Goal: Transaction & Acquisition: Register for event/course

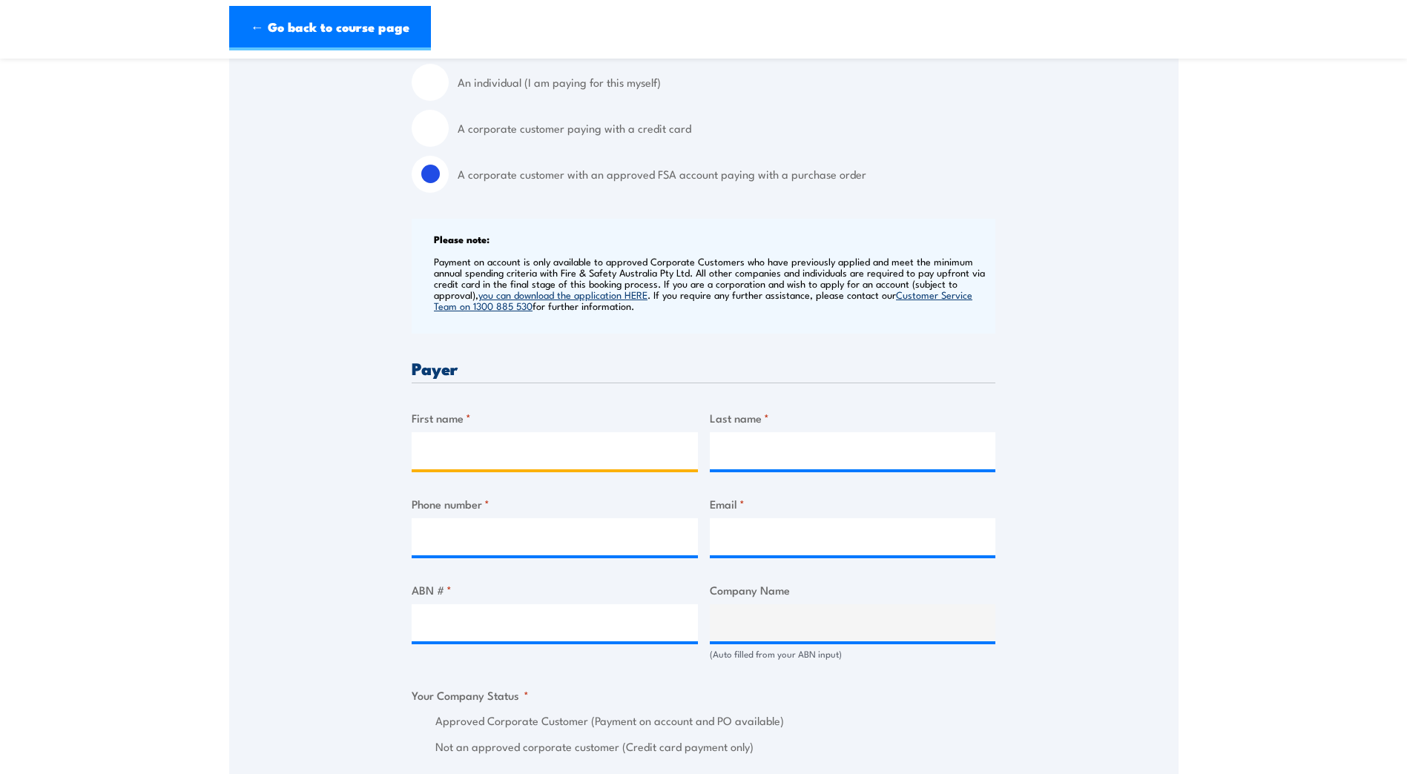
click at [532, 466] on input "First name *" at bounding box center [555, 450] width 286 height 37
type input "As"
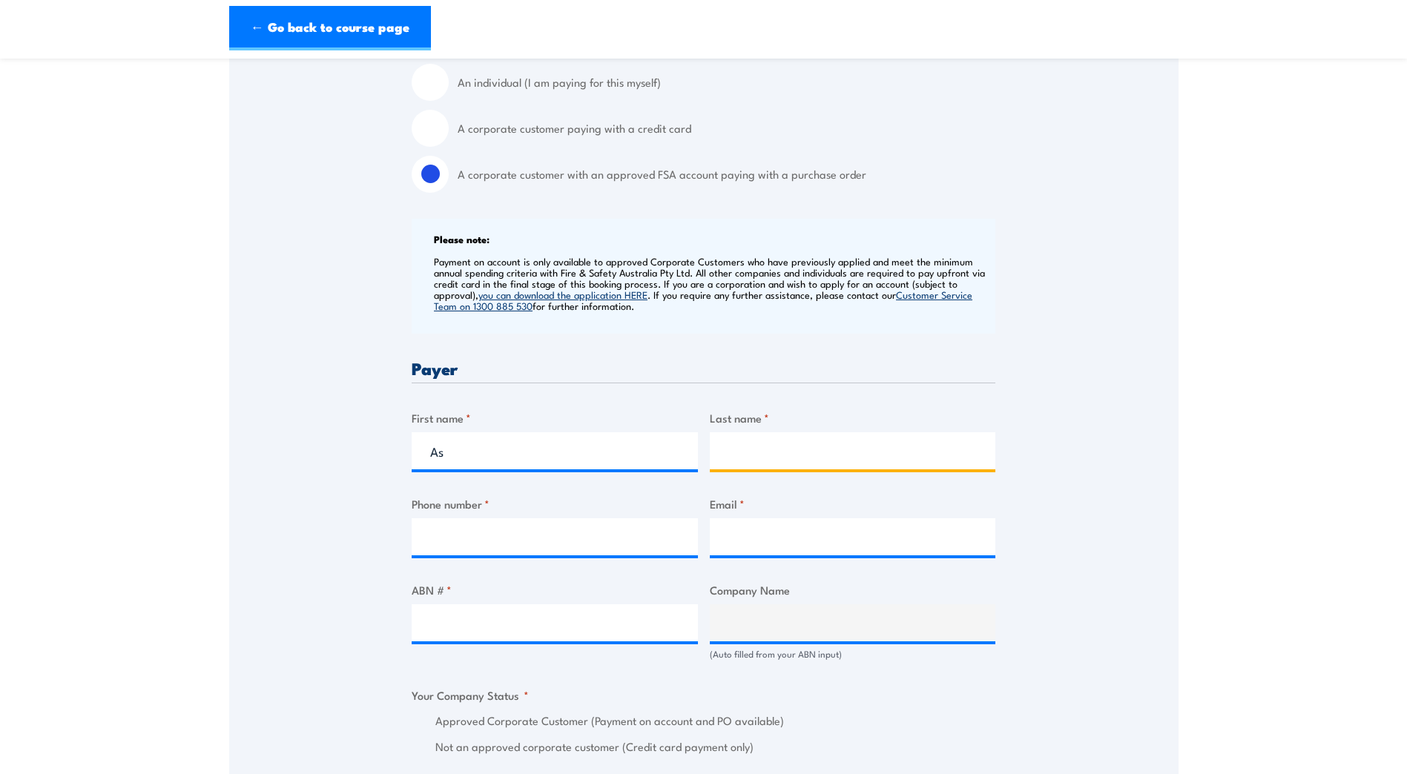
click at [748, 465] on input "Last name *" at bounding box center [853, 450] width 286 height 37
click at [792, 418] on div "Billing details I am enroling as: * An individual (I am paying for this myself)…" at bounding box center [704, 748] width 584 height 1520
click at [761, 466] on input "Fi" at bounding box center [853, 450] width 286 height 37
type input "Fields"
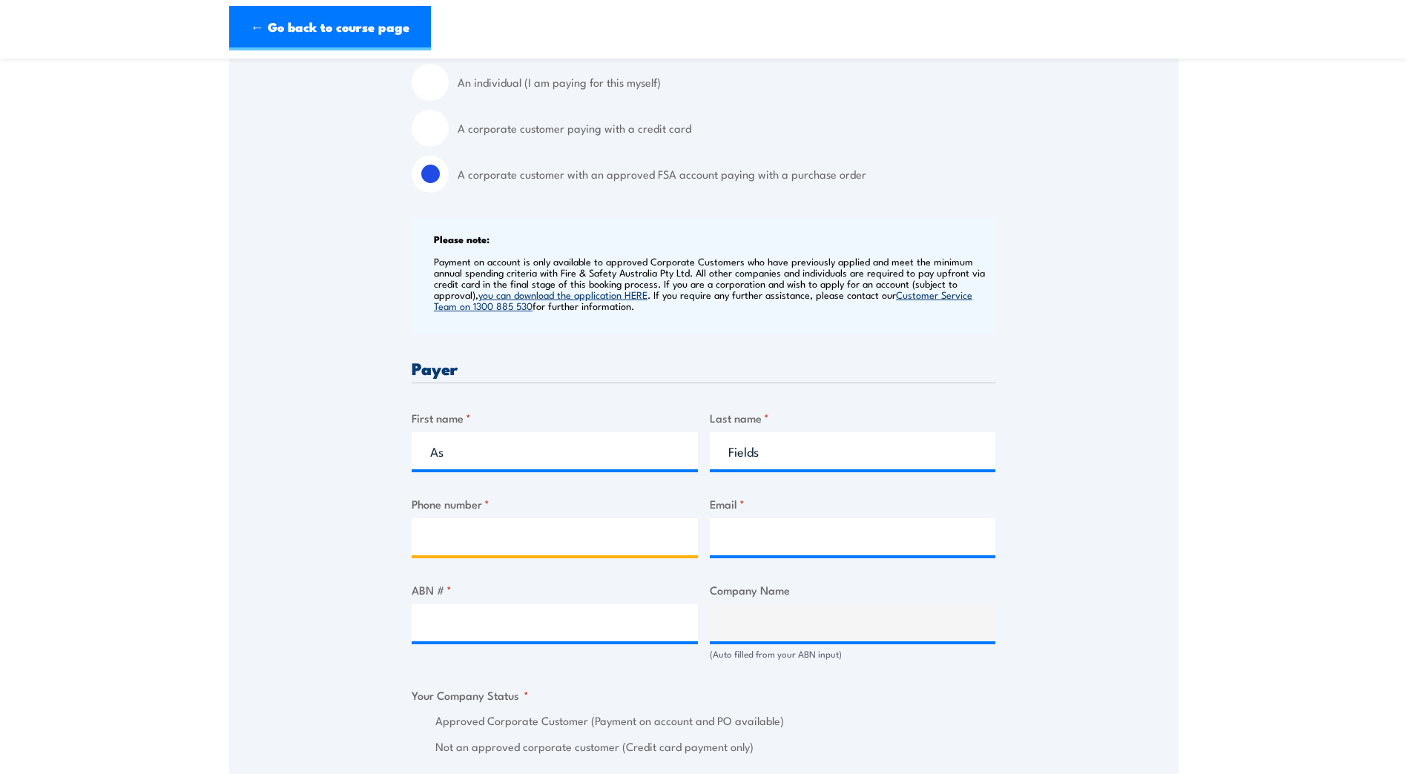
type input "0431835244"
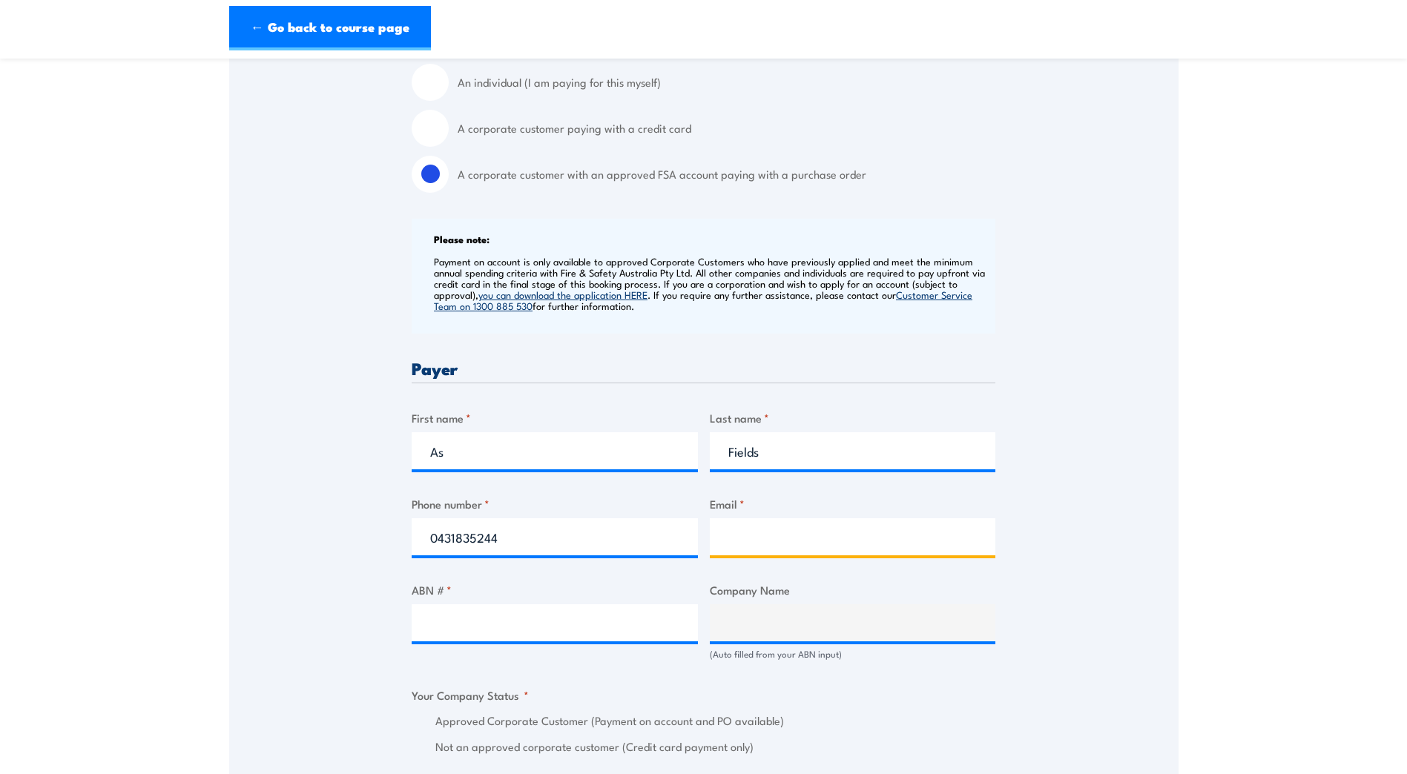
type input "Fieldsy255@gmail.com"
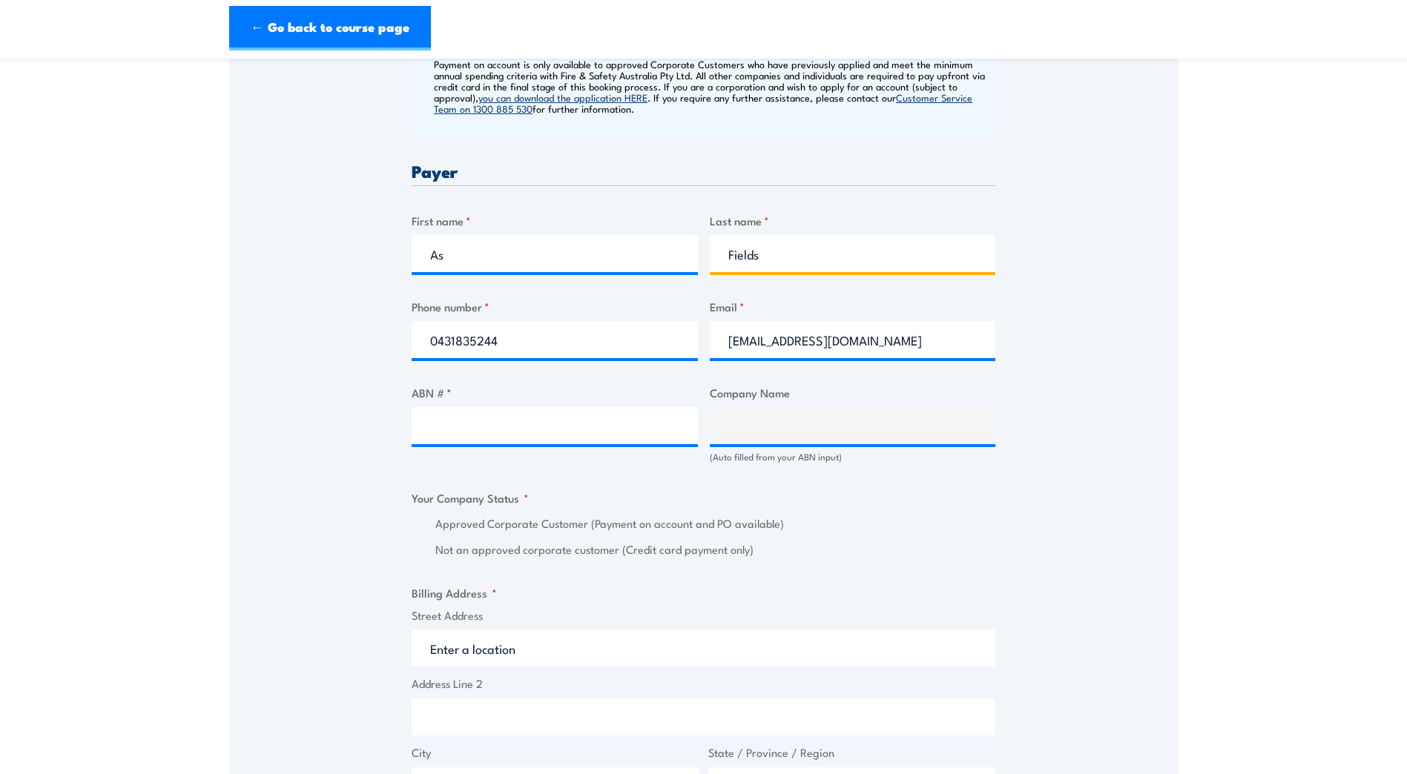
scroll to position [667, 0]
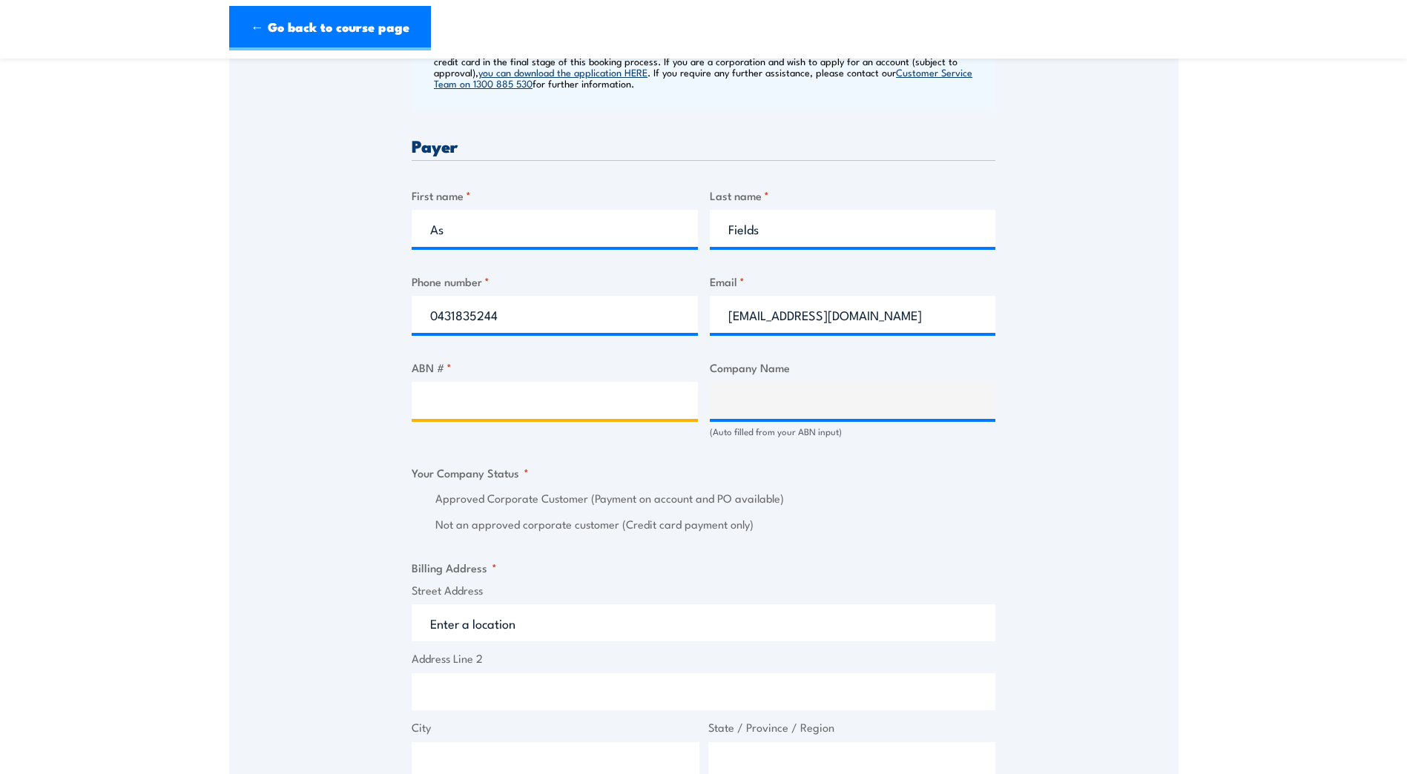
click at [495, 419] on input "ABN # *" at bounding box center [555, 400] width 286 height 37
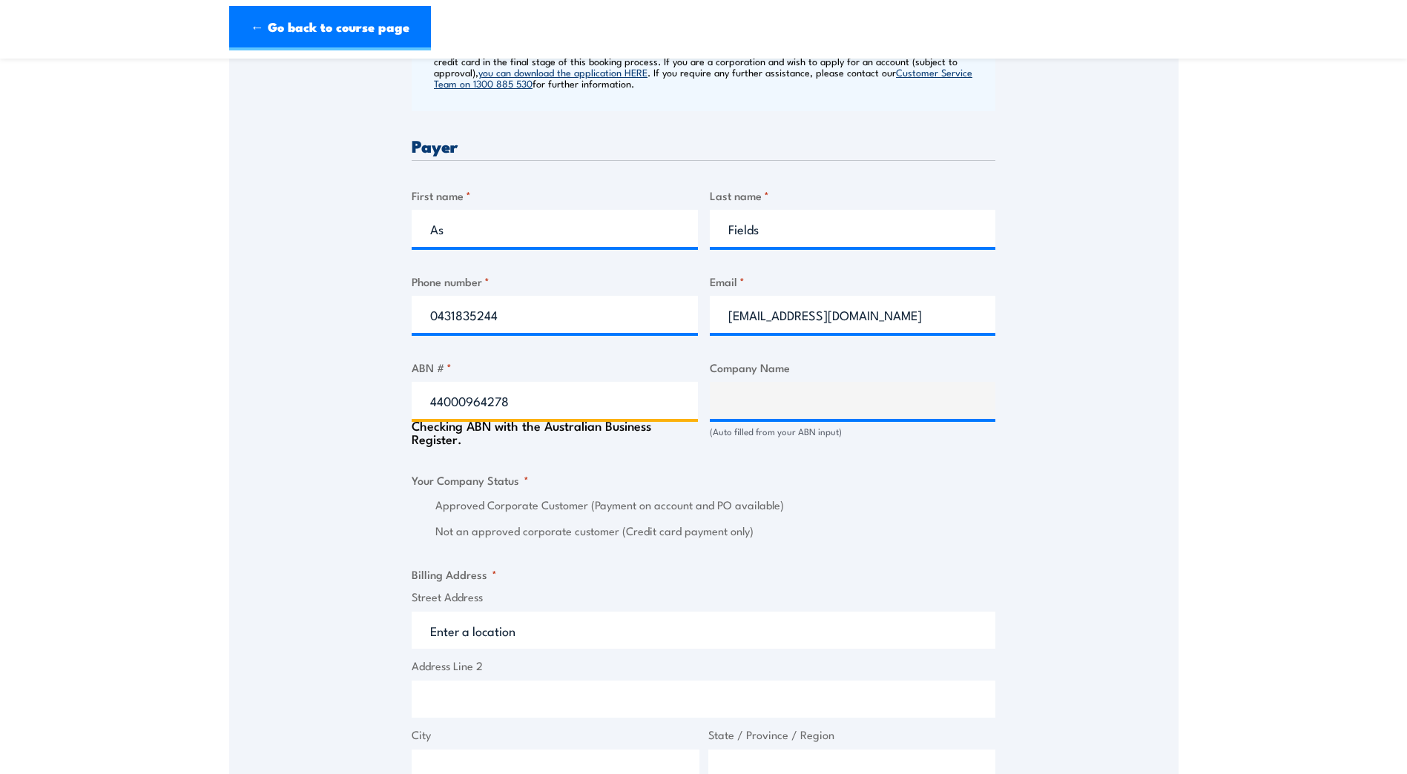
type input "44000964278"
type input "SGS AUSTRALIA PTY LTD"
radio input "true"
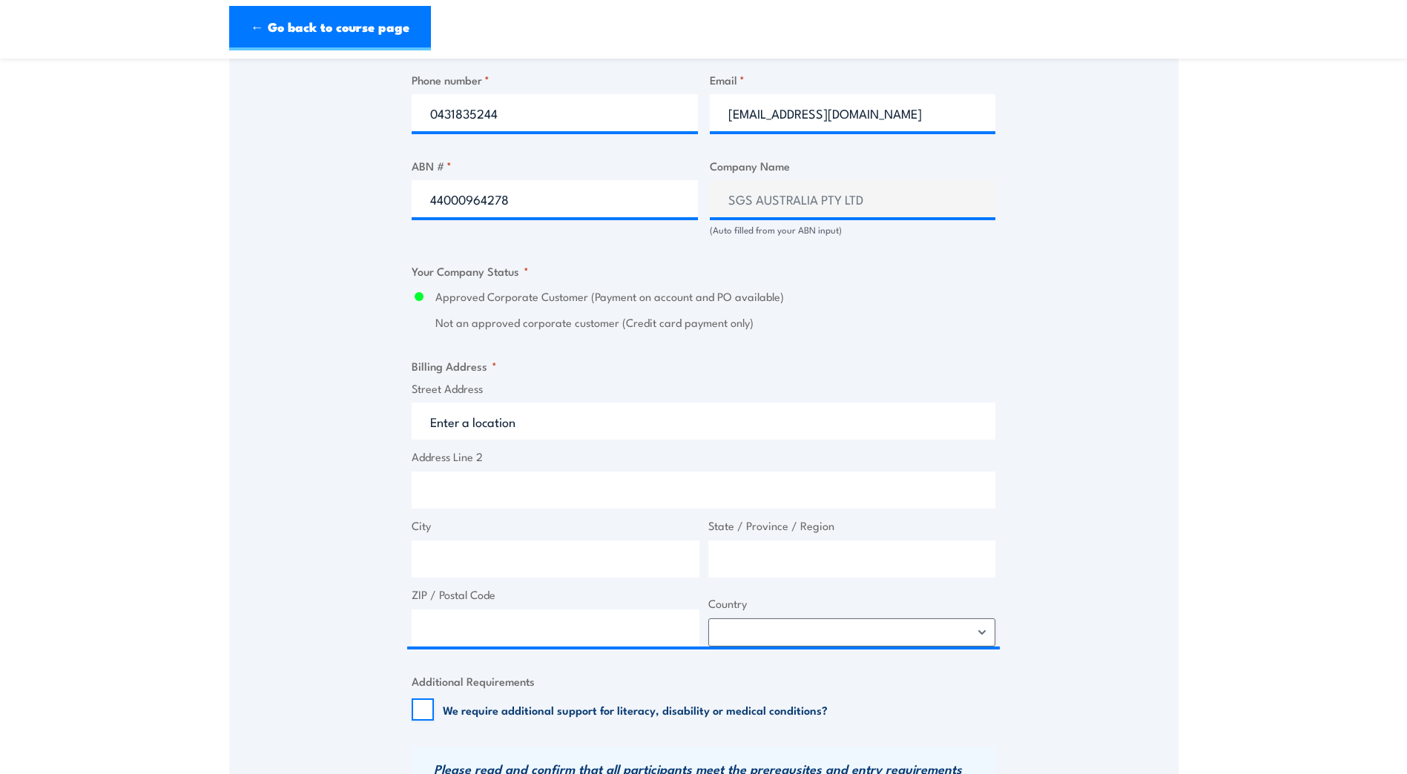
scroll to position [890, 0]
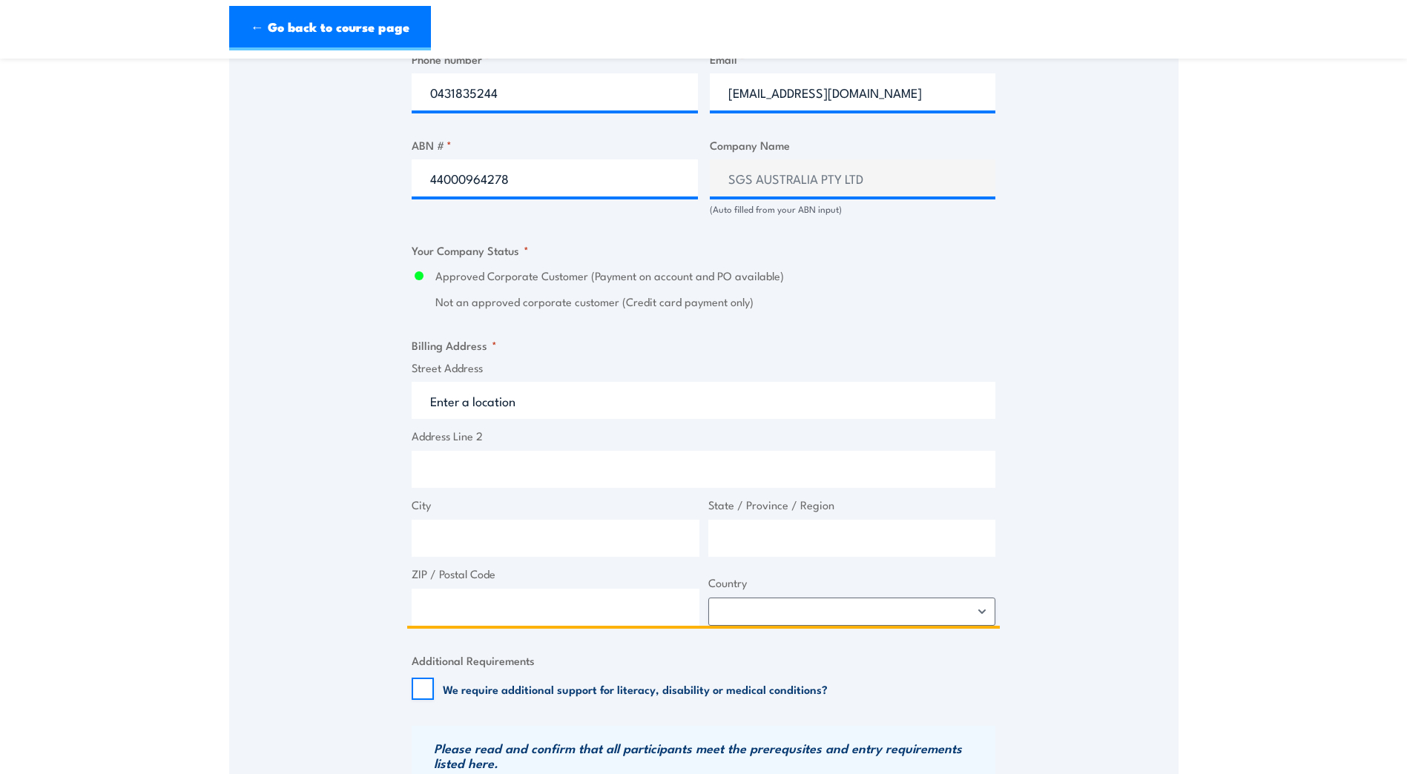
click at [476, 408] on input "Street Address" at bounding box center [704, 400] width 584 height 37
type input "13"
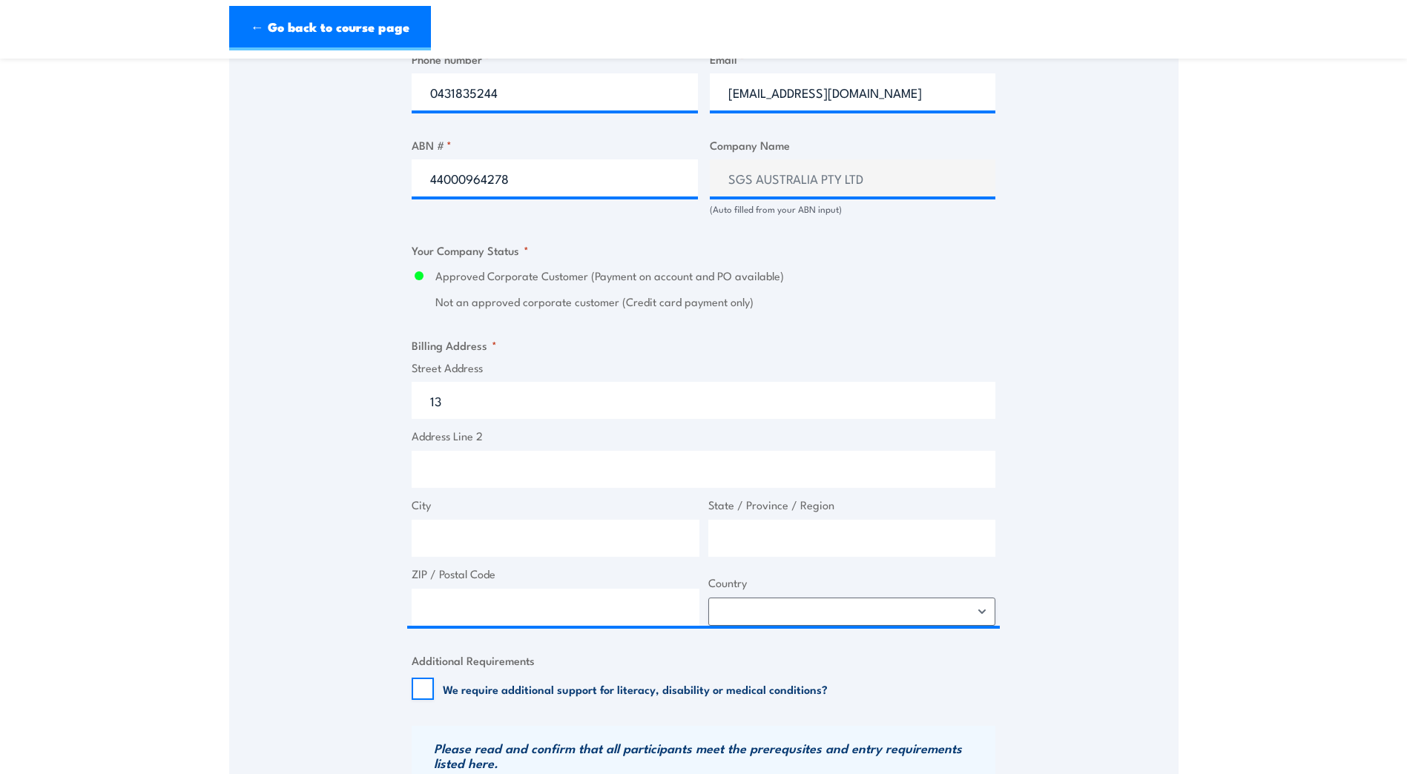
click at [468, 461] on span "Address Line 2" at bounding box center [703, 458] width 593 height 60
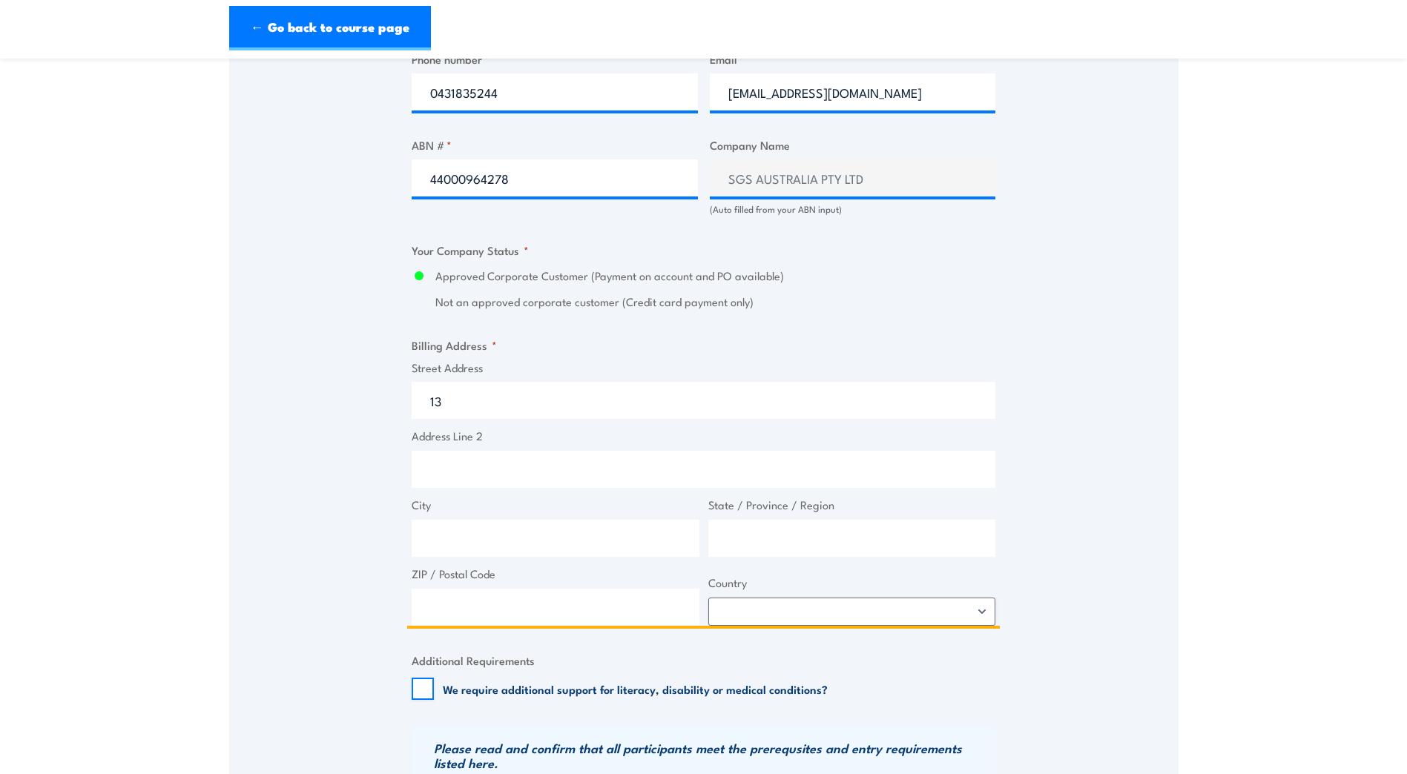
click at [468, 470] on input "Address Line 2" at bounding box center [704, 469] width 584 height 37
type input "Interlink Crt"
click at [480, 555] on input "City" at bounding box center [556, 538] width 288 height 37
type input "m"
type input "Mackay"
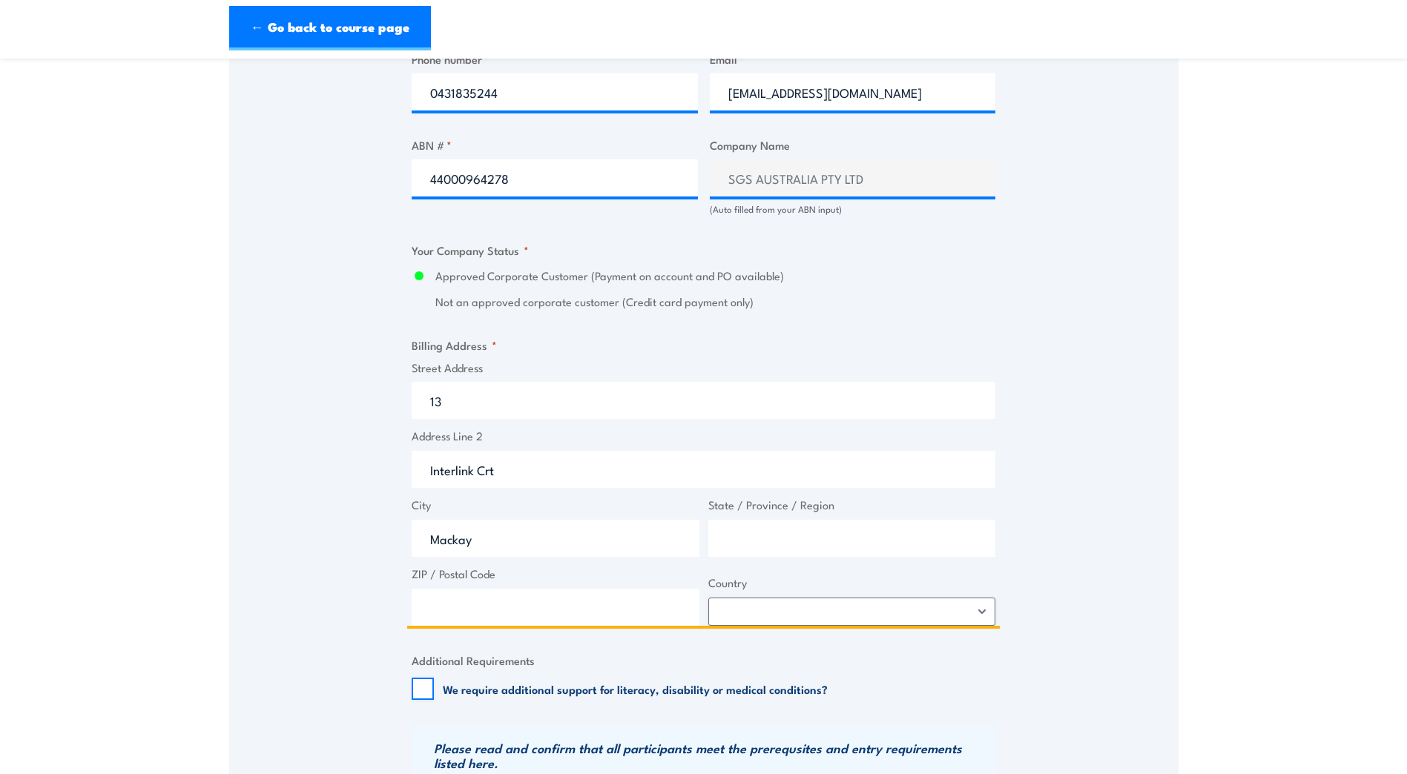
click at [756, 551] on input "State / Province / Region" at bounding box center [852, 538] width 288 height 37
type input "Queensland"
click at [435, 617] on input "ZIP / Postal Code" at bounding box center [556, 607] width 288 height 37
type input "4740"
click at [811, 626] on select "Afghanistan Albania Algeria American Samoa Andorra Angola Anguilla Antarctica A…" at bounding box center [852, 612] width 288 height 28
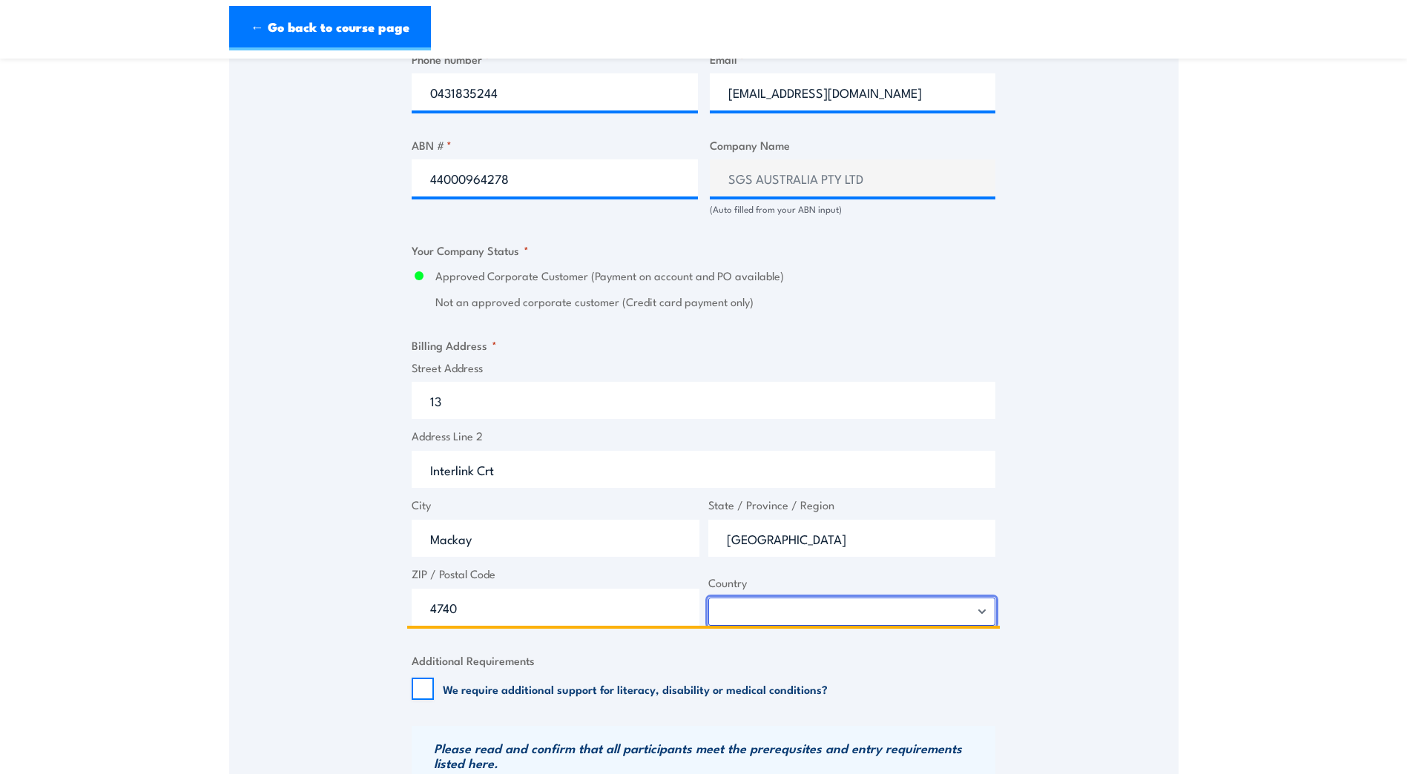
select select "Australia"
click at [708, 610] on select "Afghanistan Albania Algeria American Samoa Andorra Angola Anguilla Antarctica A…" at bounding box center [852, 612] width 288 height 28
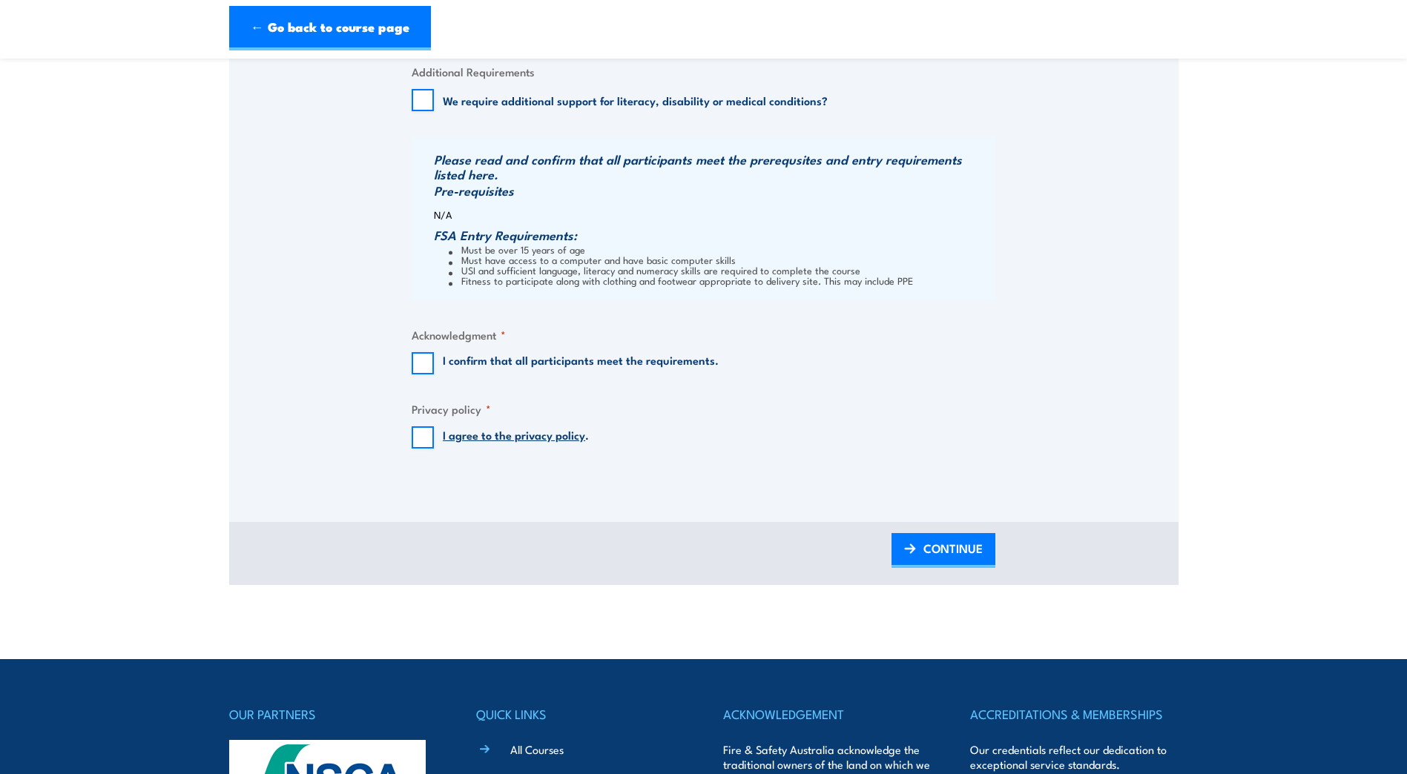
scroll to position [1483, 0]
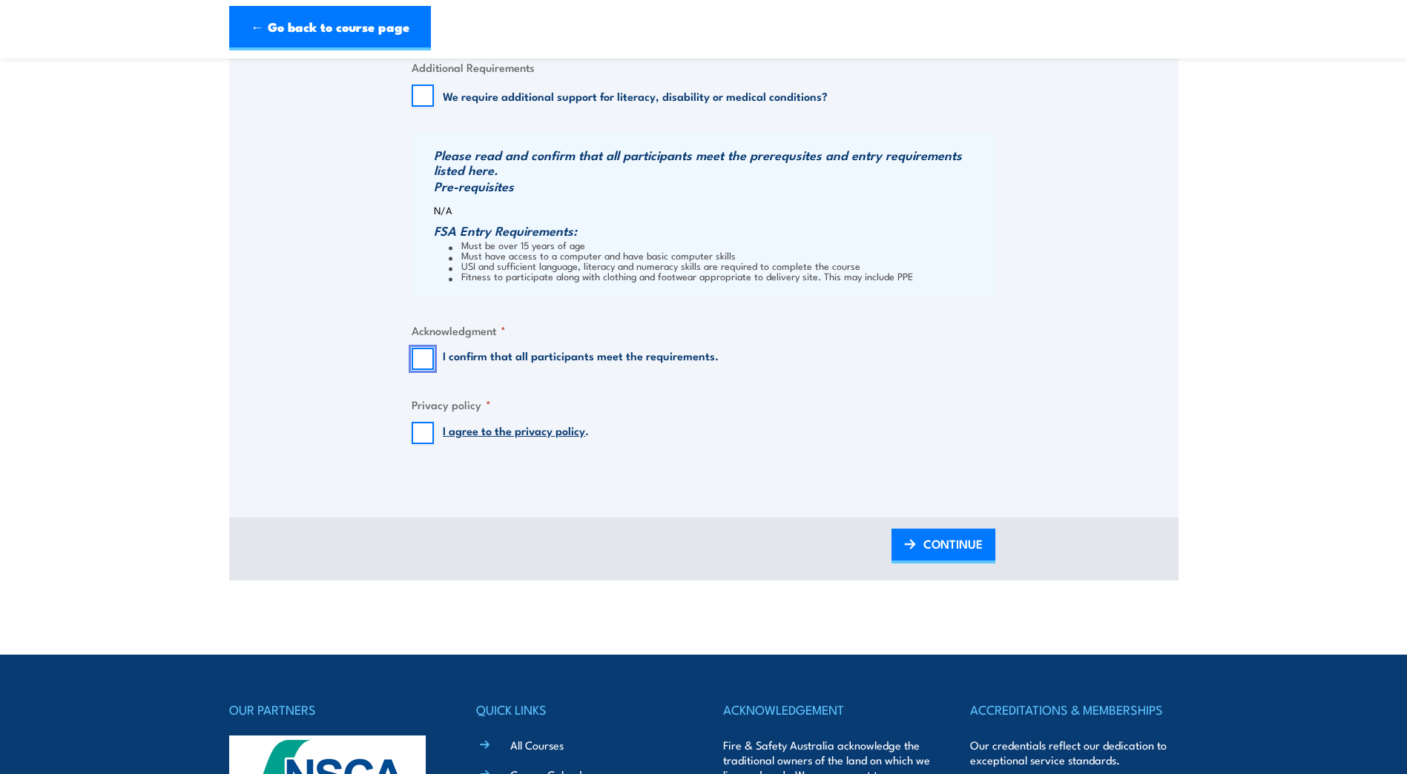
click at [426, 370] on input "I confirm that all participants meet the requirements." at bounding box center [423, 359] width 22 height 22
checkbox input "true"
click at [423, 444] on input "I agree to the privacy policy ." at bounding box center [423, 433] width 22 height 22
checkbox input "true"
click at [926, 559] on span "CONTINUE" at bounding box center [952, 543] width 59 height 39
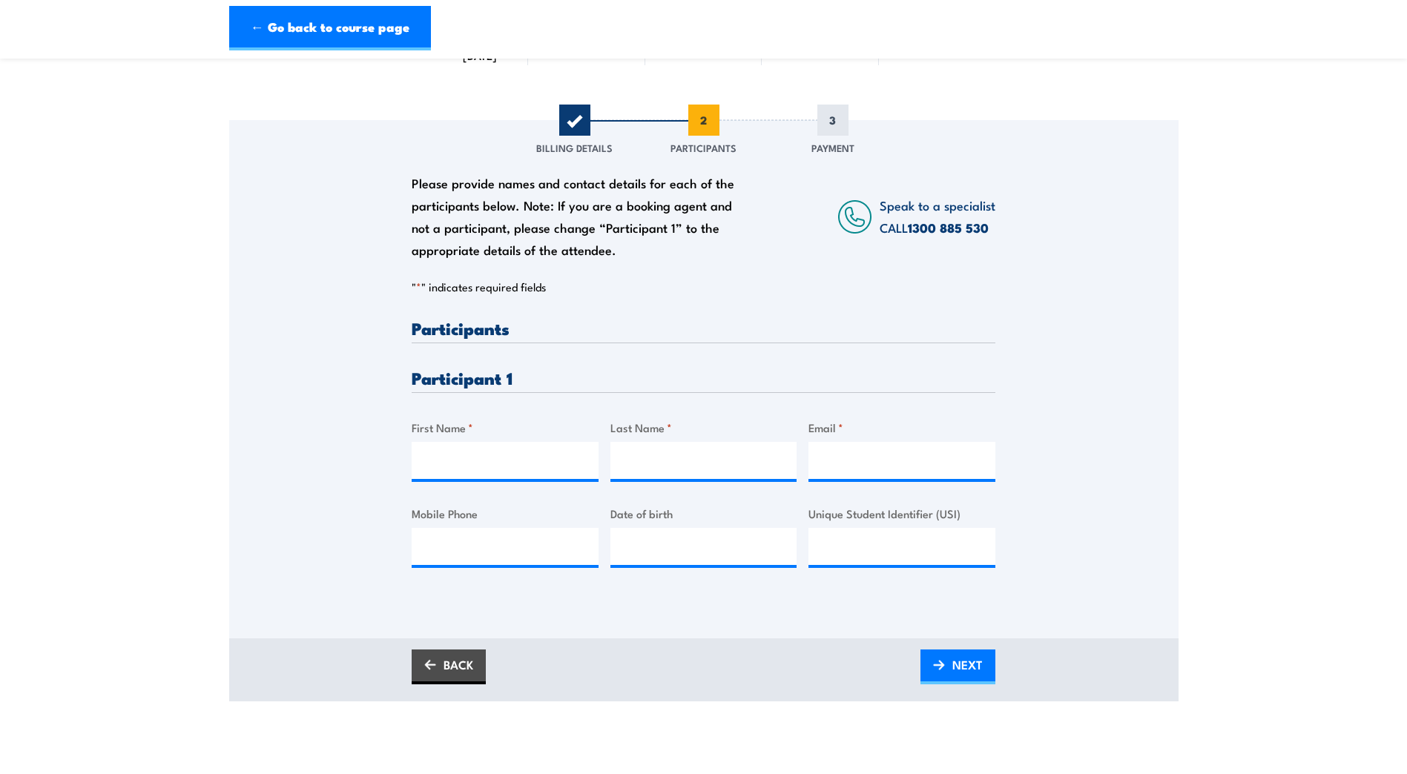
scroll to position [222, 0]
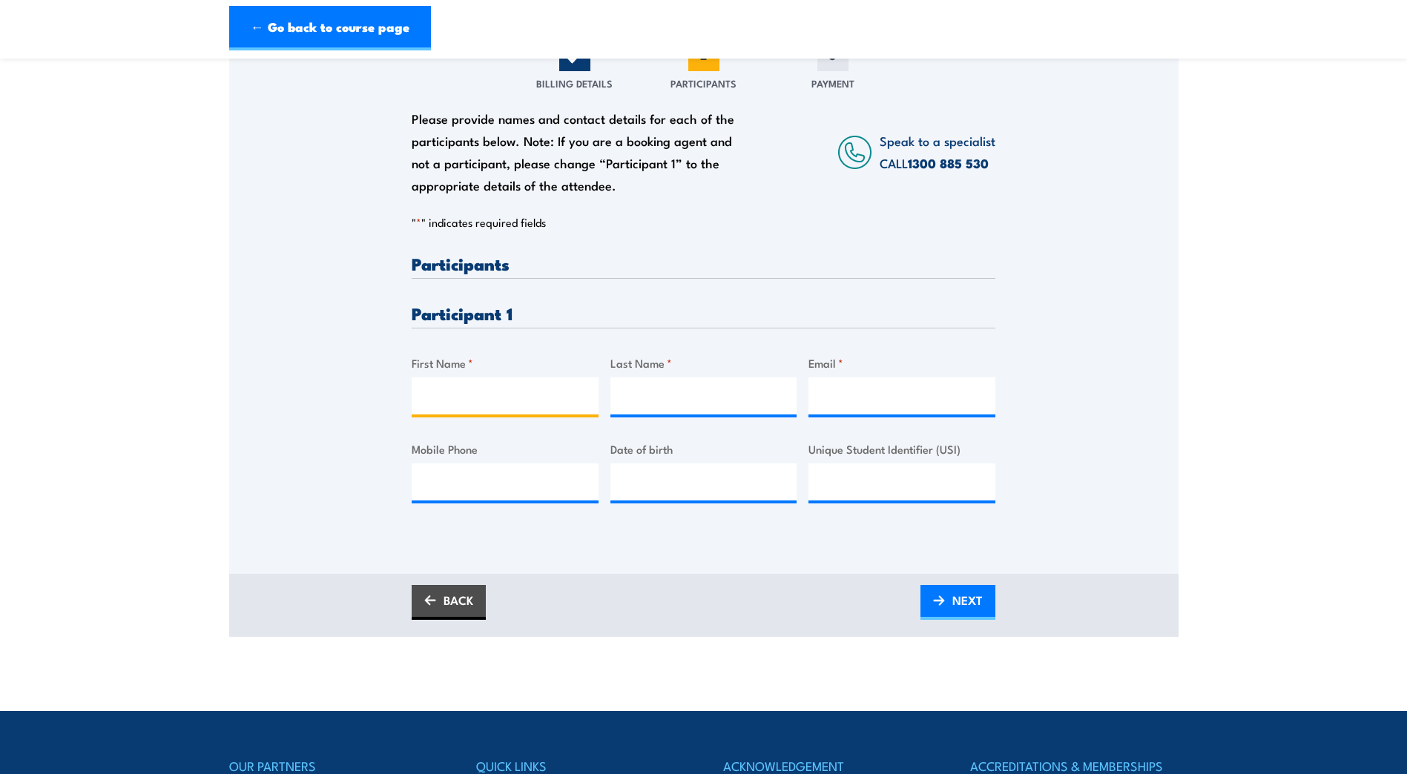
click at [497, 410] on input "First Name *" at bounding box center [505, 395] width 187 height 37
click at [437, 620] on link "BACK" at bounding box center [449, 602] width 74 height 35
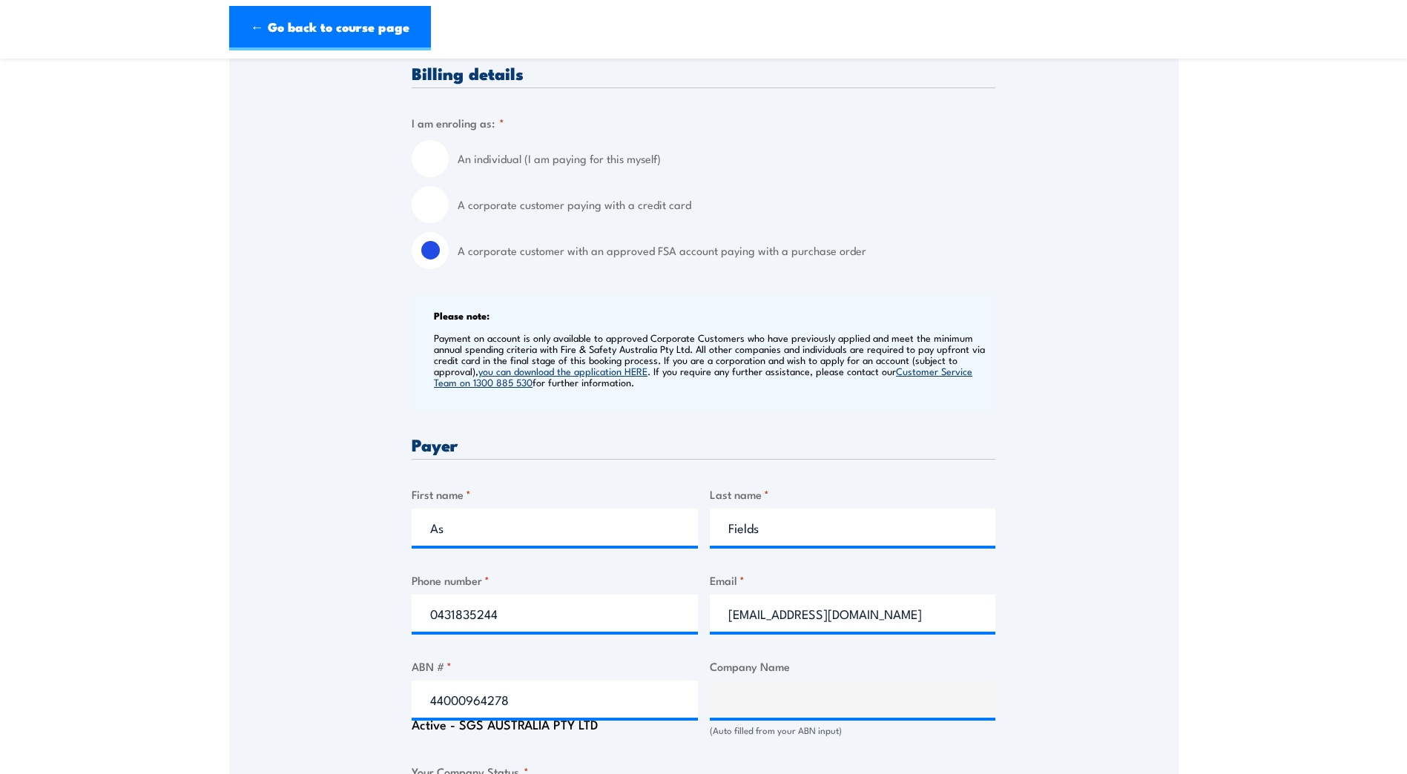
scroll to position [371, 0]
click at [458, 544] on input "As" at bounding box center [555, 524] width 286 height 37
type input "A"
type input "Melissa"
click at [775, 544] on input "Fields" at bounding box center [853, 524] width 286 height 37
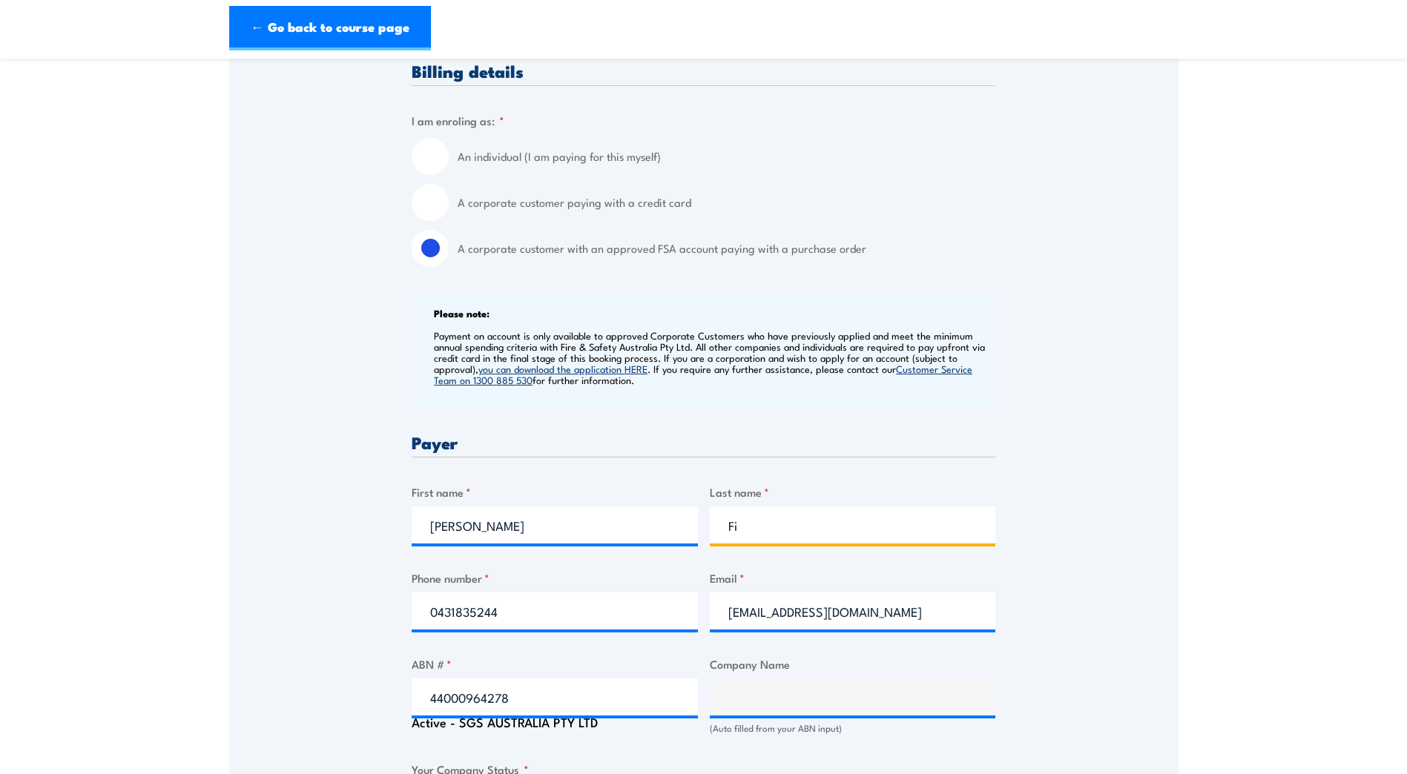
type input "F"
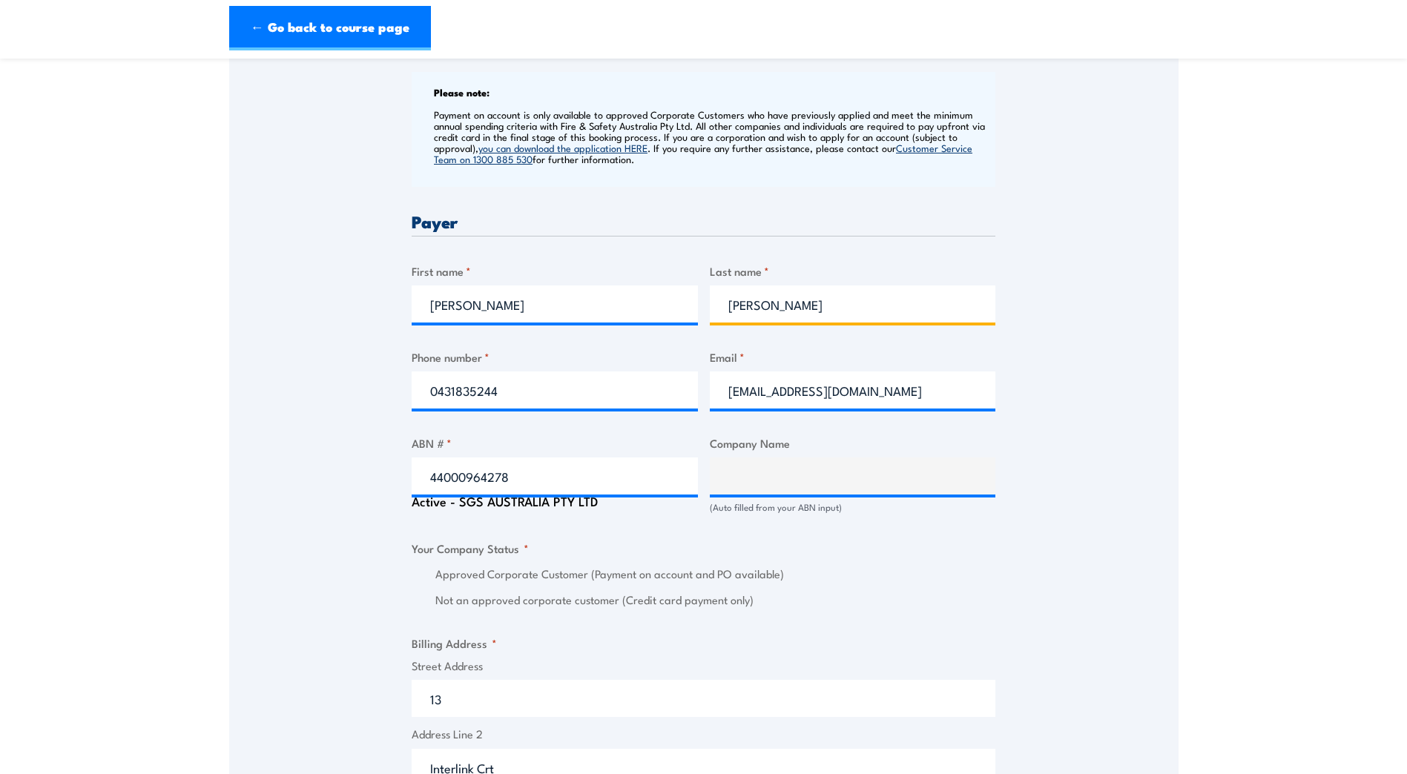
scroll to position [593, 0]
type input "Bazley"
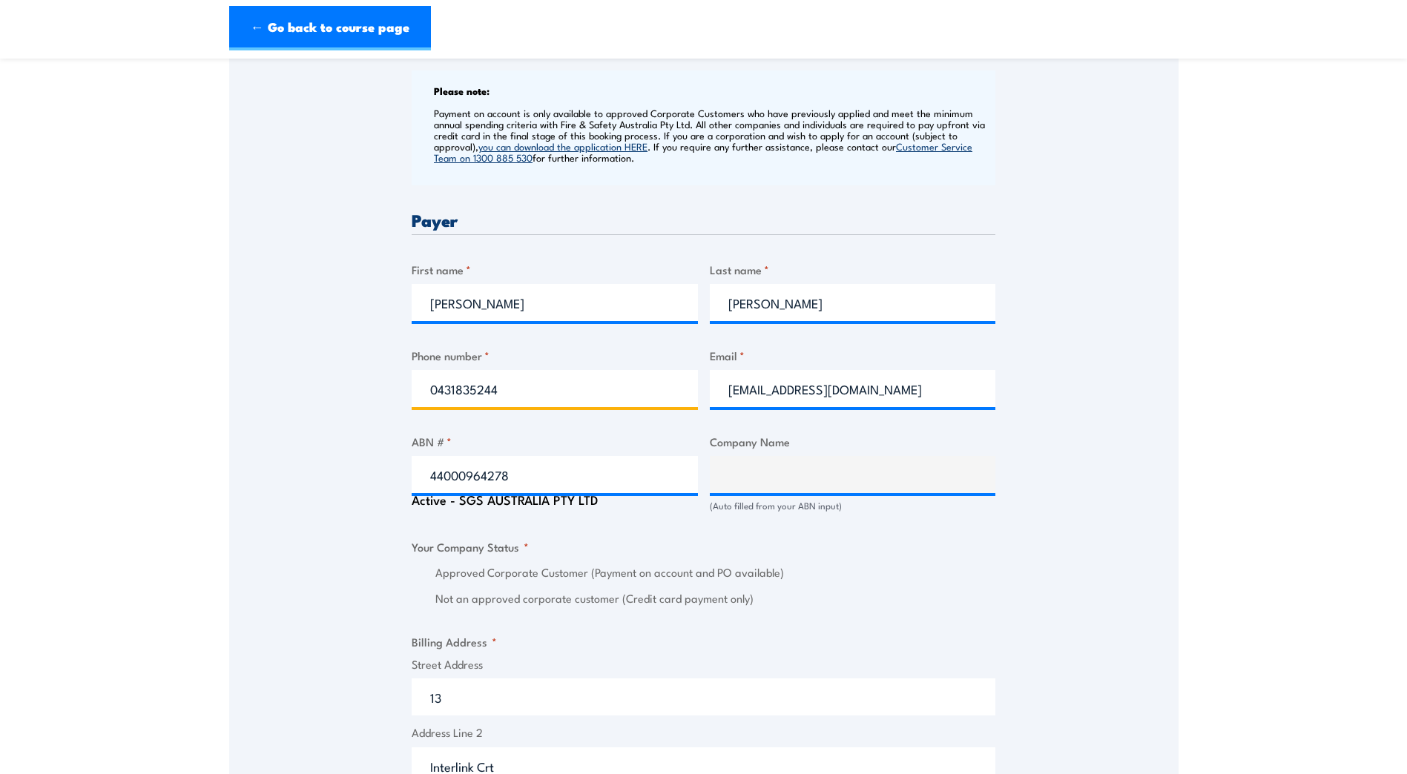
drag, startPoint x: 506, startPoint y: 403, endPoint x: 449, endPoint y: 402, distance: 56.4
click at [449, 402] on input "0431835244" at bounding box center [555, 388] width 286 height 37
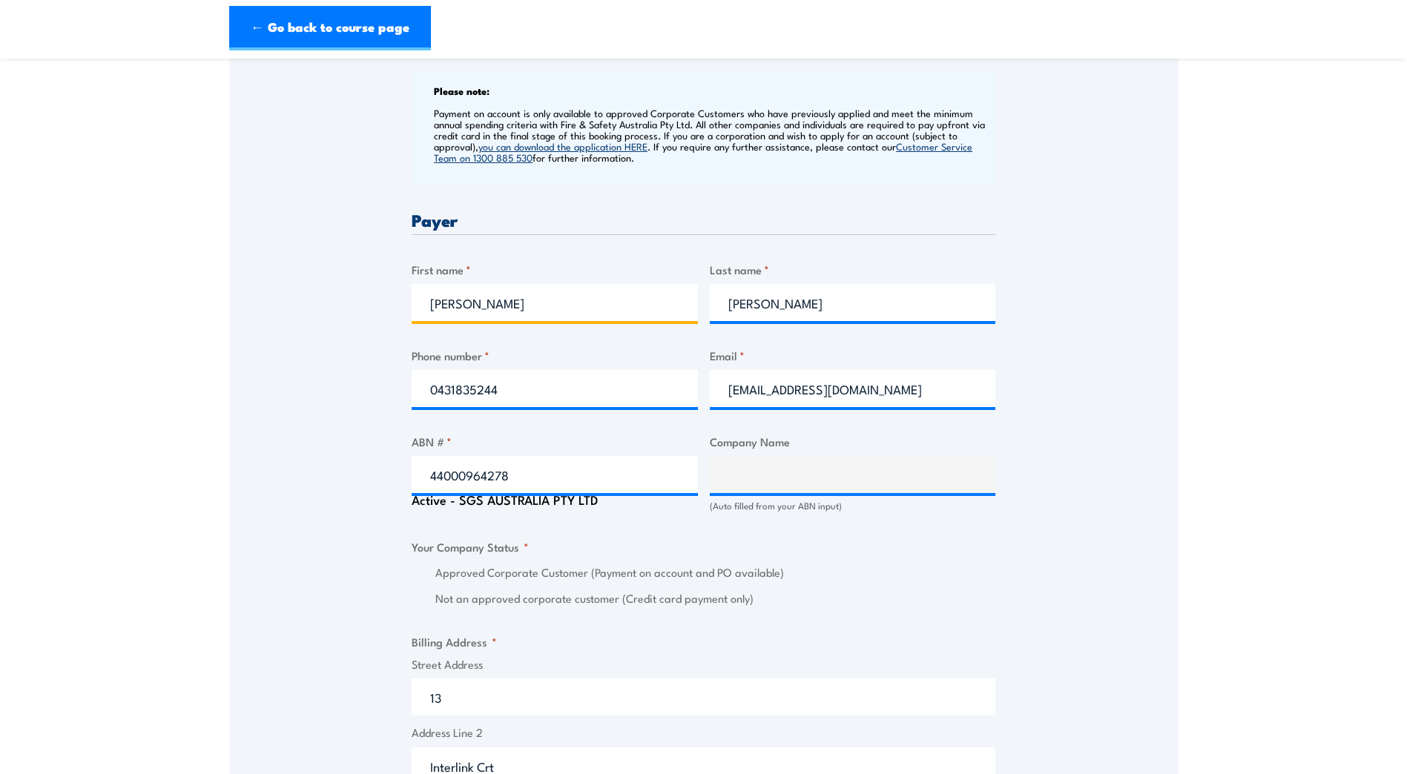
drag, startPoint x: 613, startPoint y: 319, endPoint x: 631, endPoint y: 319, distance: 18.5
click at [613, 319] on input "Melissa" at bounding box center [555, 302] width 286 height 37
click at [487, 321] on input "Melissa" at bounding box center [555, 302] width 286 height 37
type input "M"
type input "[PERSON_NAME]"
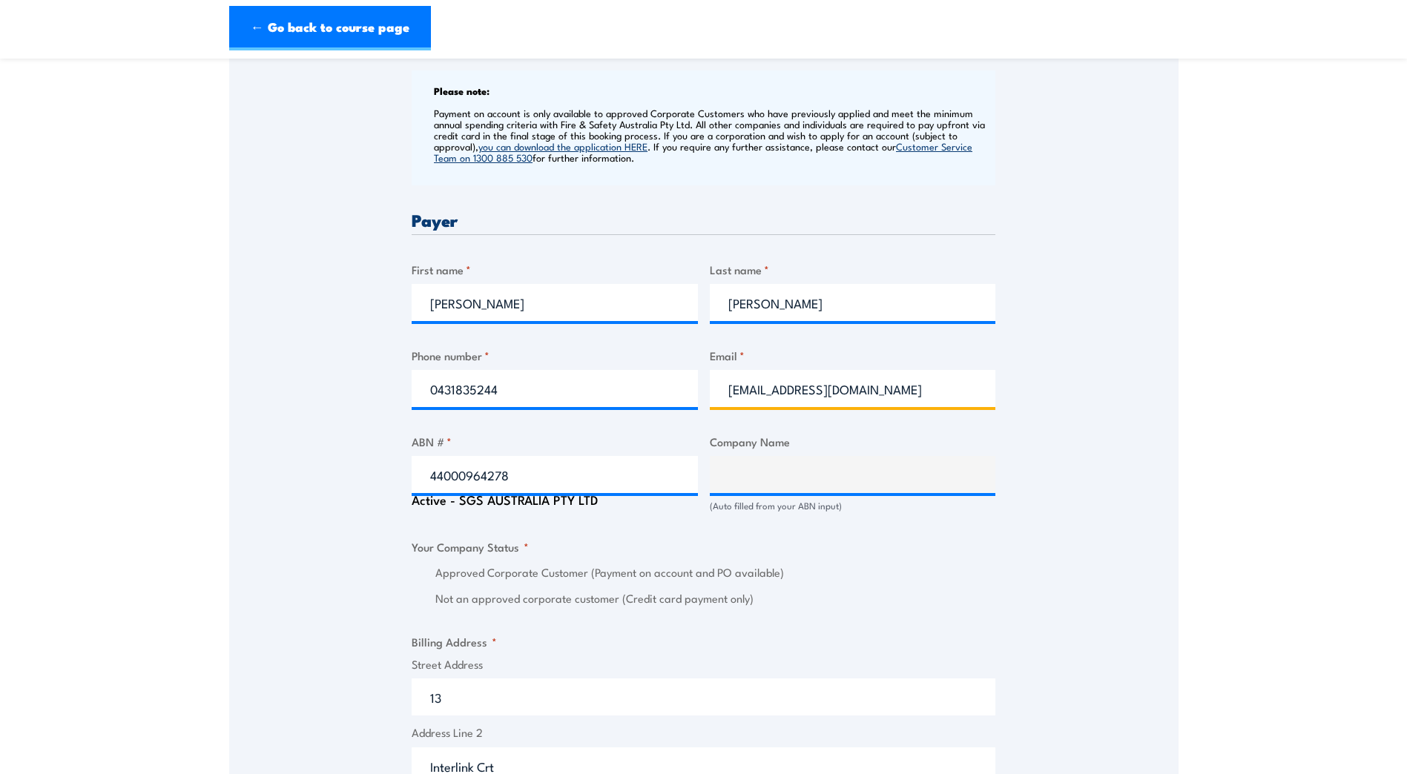
drag, startPoint x: 866, startPoint y: 403, endPoint x: 718, endPoint y: 413, distance: 148.6
click at [718, 407] on input "Fieldsy255@gmail.com" at bounding box center [853, 388] width 286 height 37
type input "s"
type input "[PERSON_NAME][EMAIL_ADDRESS][PERSON_NAME][DOMAIN_NAME]"
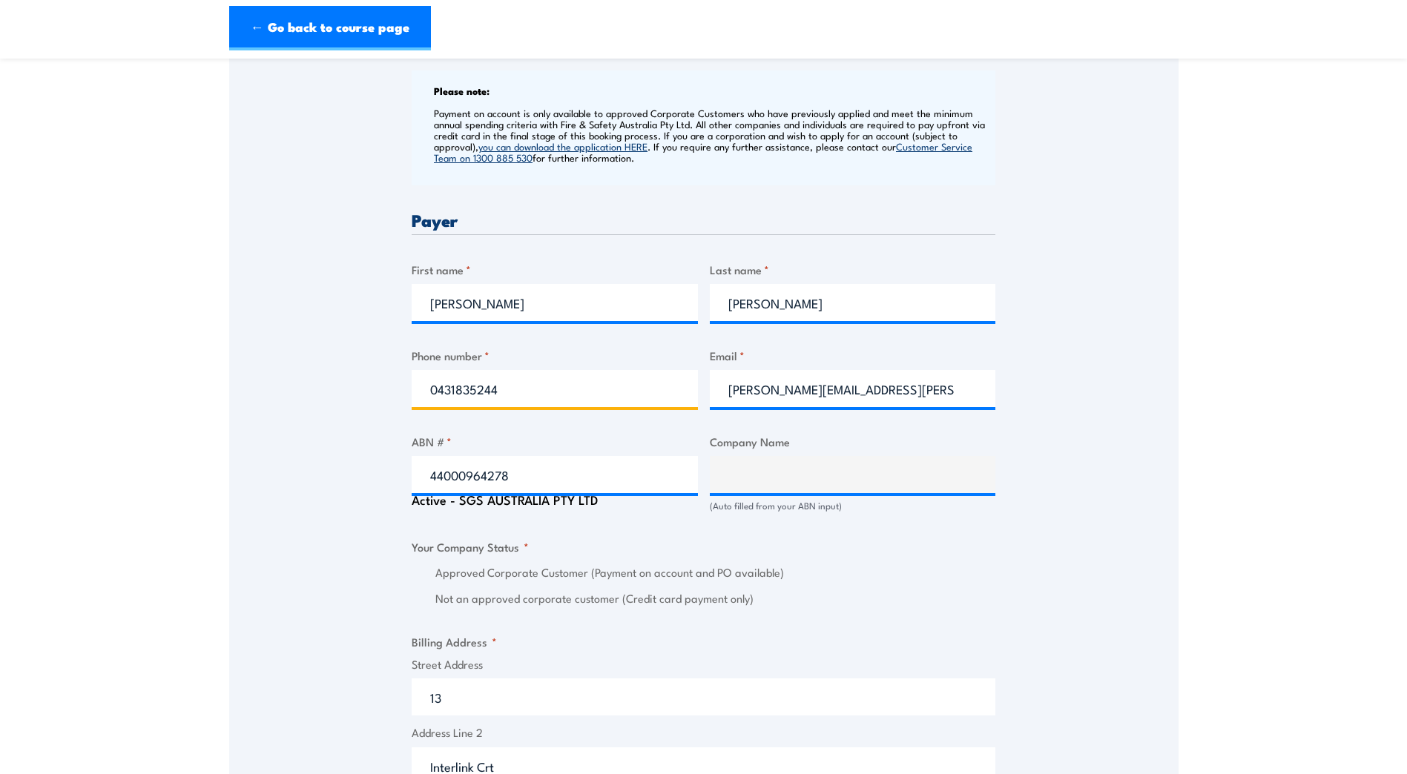
click at [502, 400] on input "0431835244" at bounding box center [555, 388] width 286 height 37
type input "0749515444"
click at [845, 581] on label "Approved Corporate Customer (Payment on account and PO available)" at bounding box center [715, 572] width 560 height 17
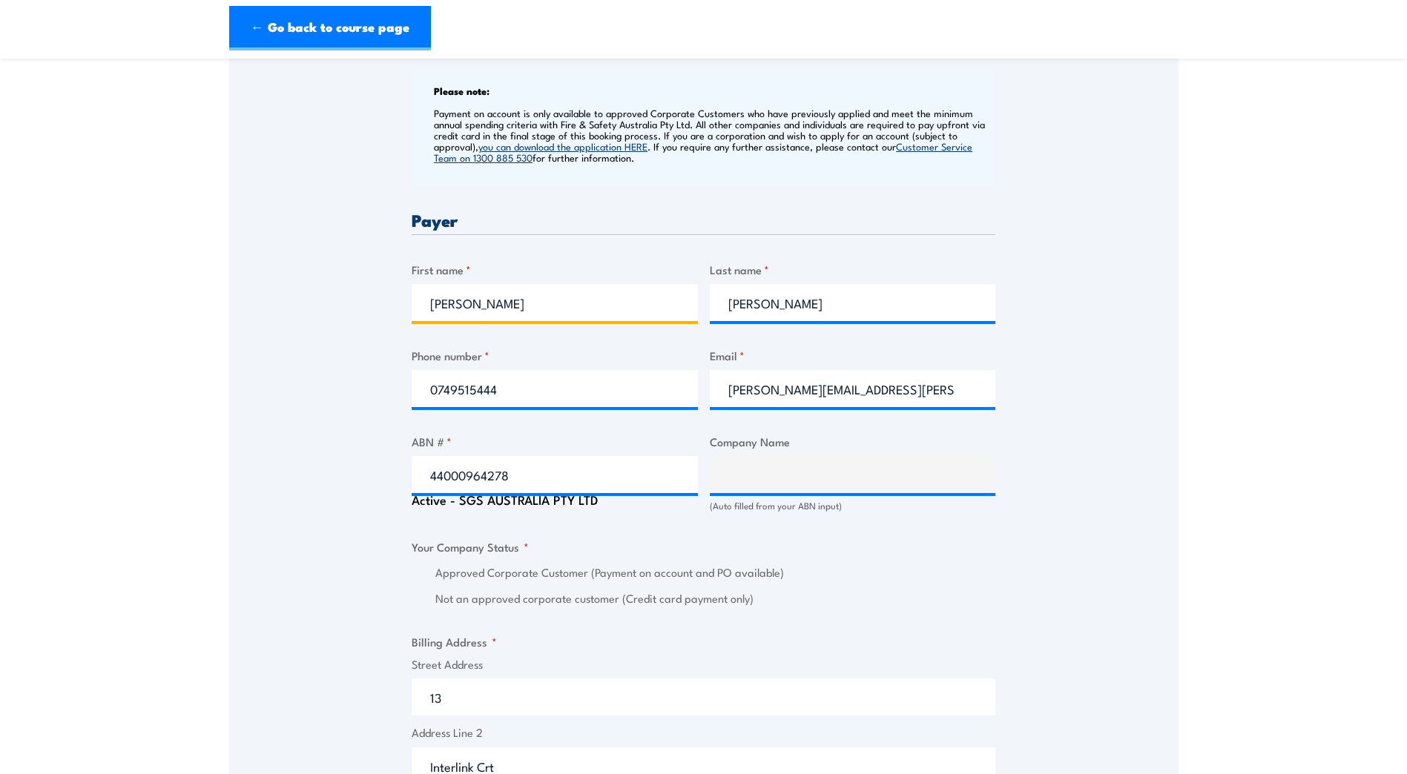
click at [507, 319] on input "MELISSA" at bounding box center [555, 302] width 286 height 37
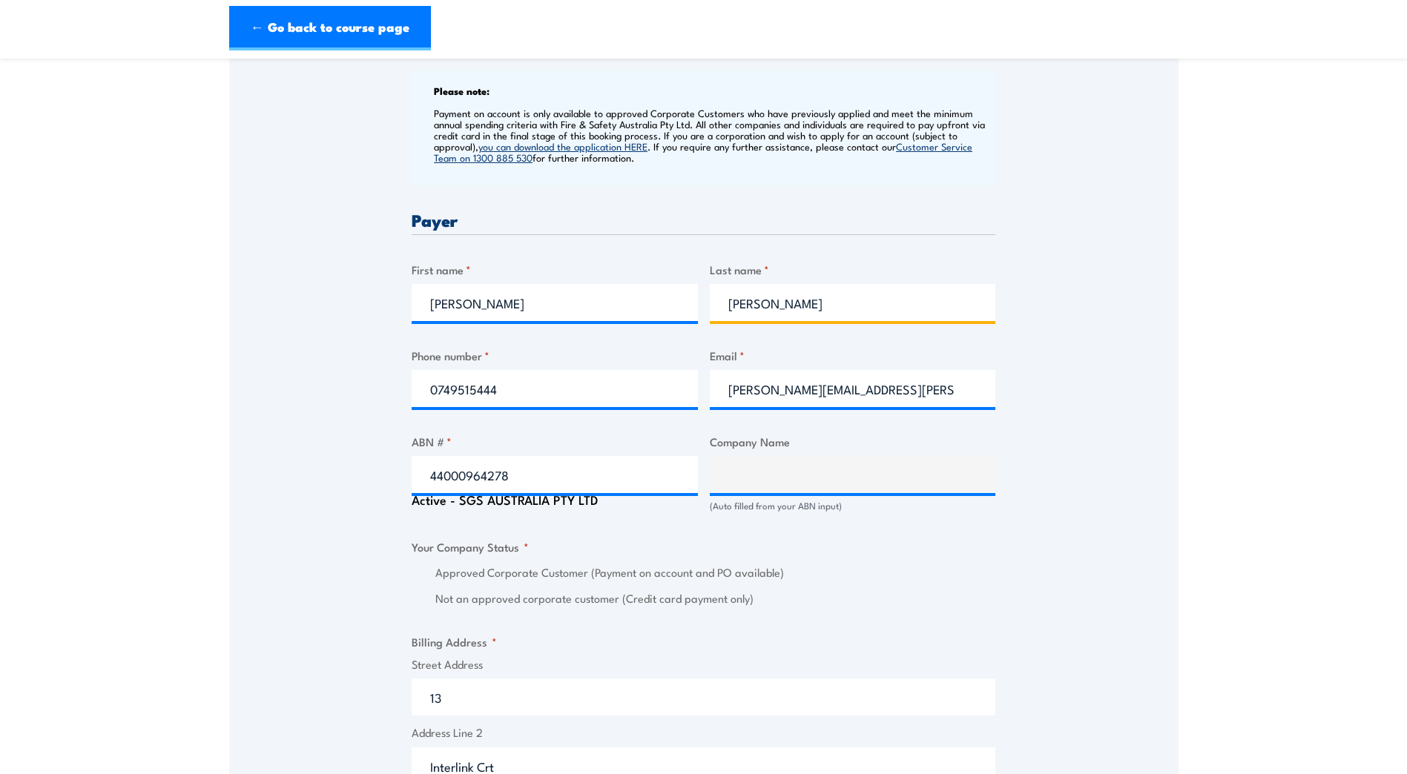
drag, startPoint x: 768, startPoint y: 314, endPoint x: 725, endPoint y: 320, distance: 43.4
click at [725, 320] on input "Bazley" at bounding box center [853, 302] width 286 height 37
type input "BAZLEY"
click at [812, 205] on div "Billing details I am enroling as: * An individual (I am paying for this myself)…" at bounding box center [704, 600] width 584 height 1520
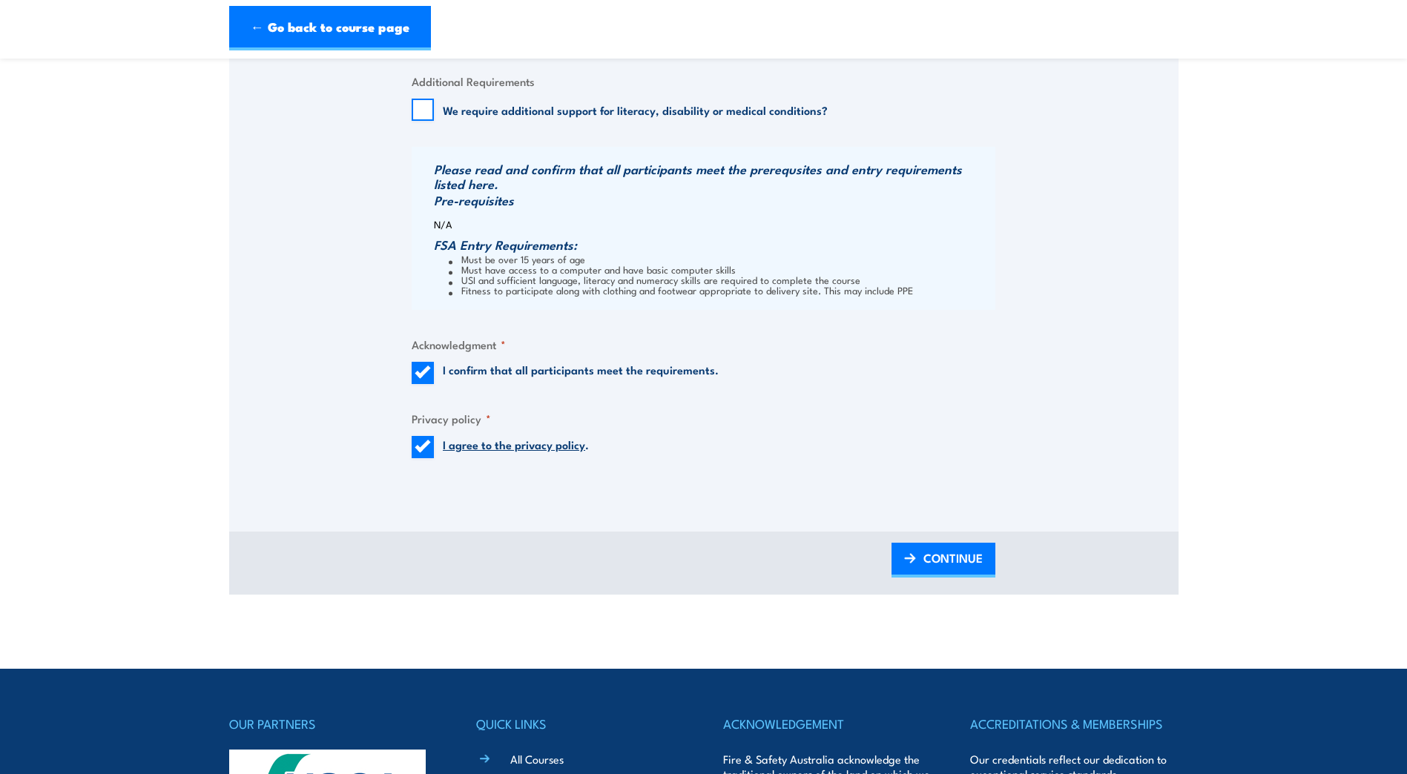
scroll to position [1483, 0]
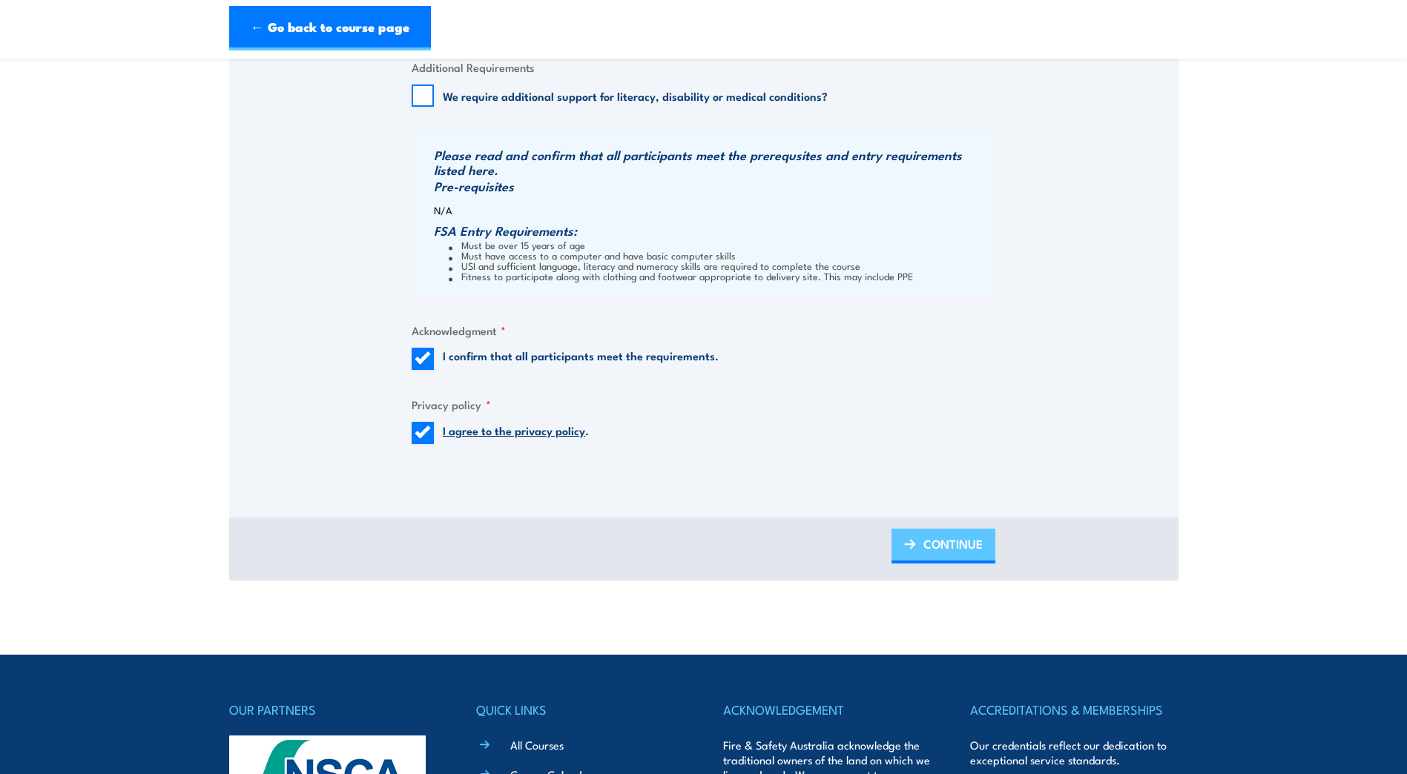
click at [940, 562] on span "CONTINUE" at bounding box center [952, 543] width 59 height 39
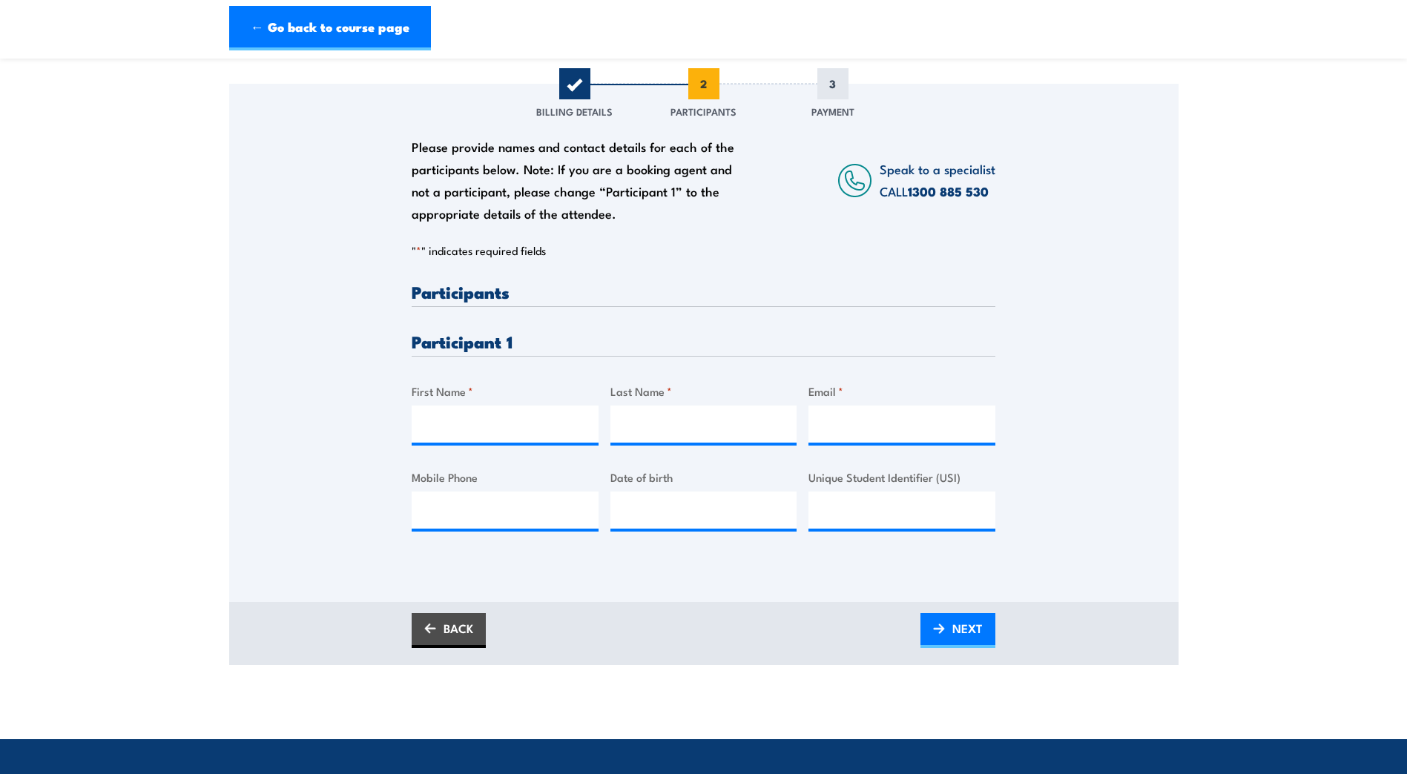
scroll to position [222, 0]
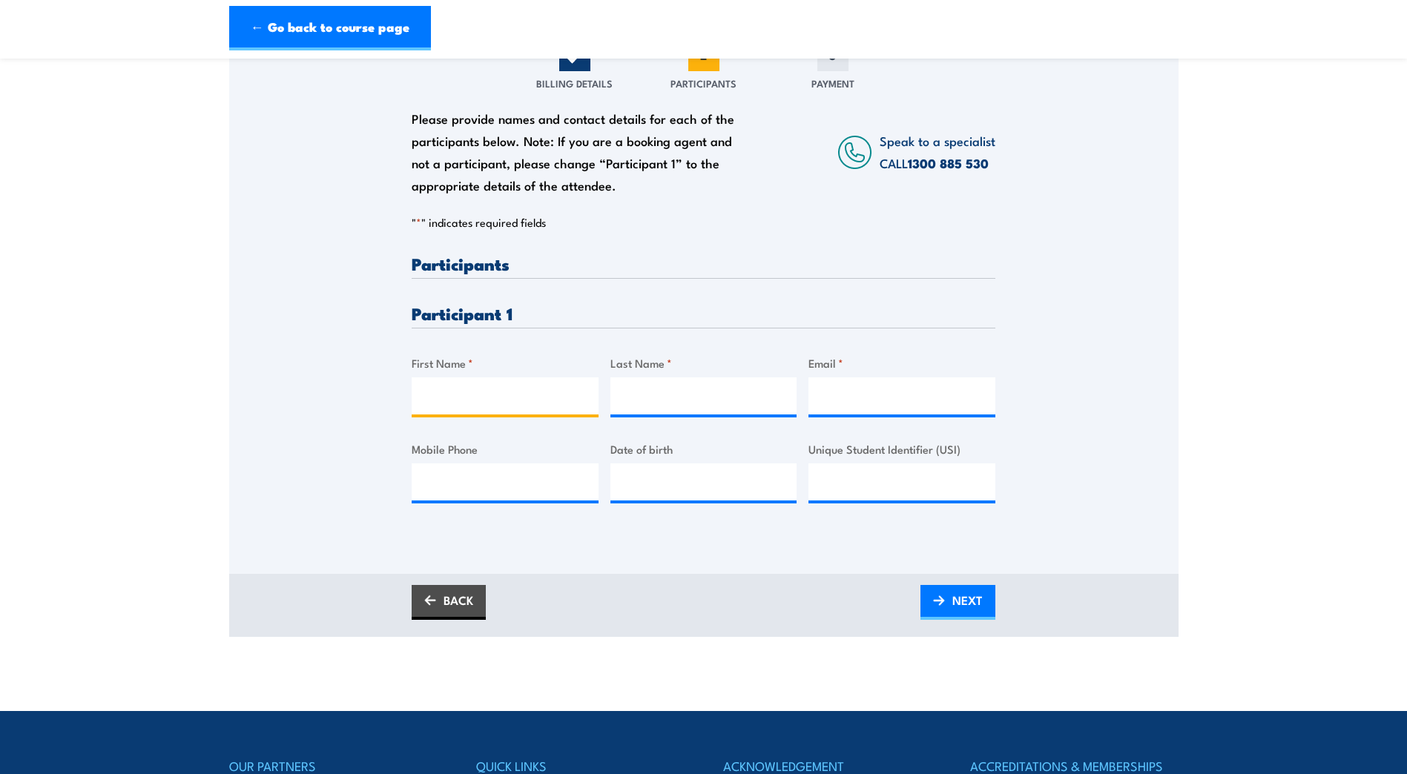
click at [486, 412] on input "First Name *" at bounding box center [505, 395] width 187 height 37
type input "Ashton"
click at [690, 403] on input "Last Name *" at bounding box center [703, 395] width 187 height 37
type input "Fields"
type input "Fieldsy255@gmail.com"
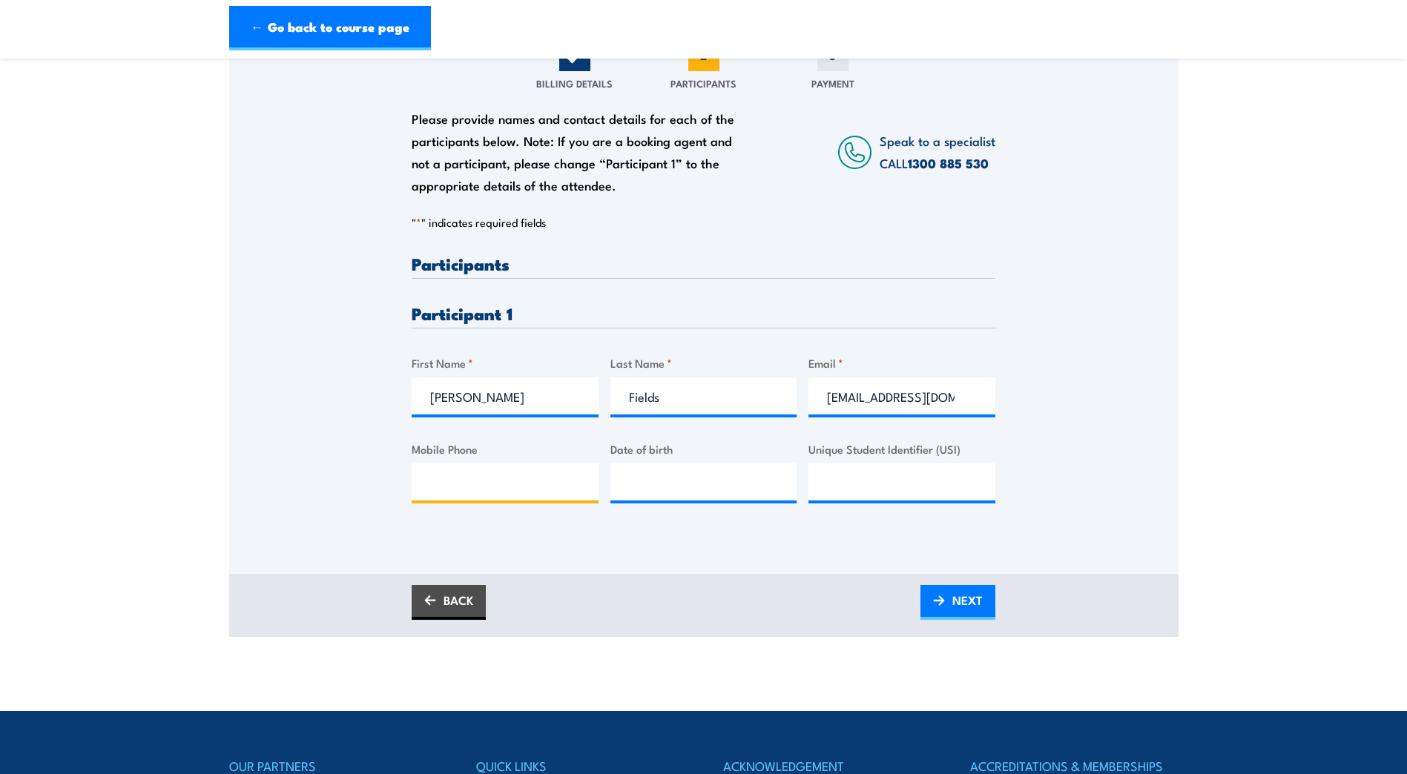
type input "0431835244"
click at [696, 496] on input "__/__/____" at bounding box center [703, 481] width 187 height 37
click at [696, 496] on input "07/12/____" at bounding box center [703, 481] width 187 height 37
click at [760, 491] on input "07/12/____" at bounding box center [703, 481] width 187 height 37
drag, startPoint x: 695, startPoint y: 497, endPoint x: 616, endPoint y: 498, distance: 78.6
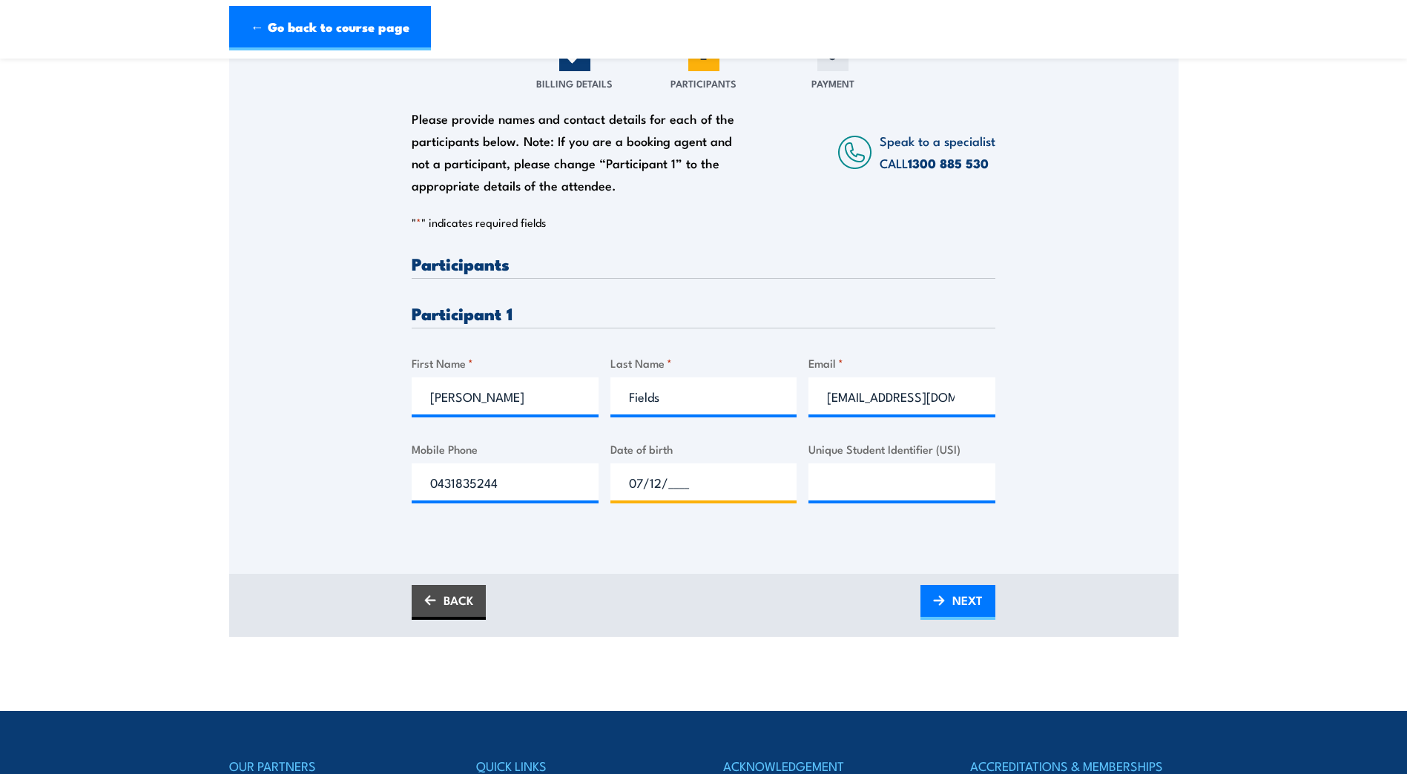
click at [616, 498] on input "07/12/____" at bounding box center [703, 481] width 187 height 37
click at [632, 493] on input "__/__/____" at bounding box center [703, 481] width 187 height 37
click at [639, 495] on input "_1/2_/____" at bounding box center [703, 481] width 187 height 37
drag, startPoint x: 641, startPoint y: 494, endPoint x: 684, endPoint y: 494, distance: 43.0
click at [643, 494] on input "_1/22/____" at bounding box center [703, 481] width 187 height 37
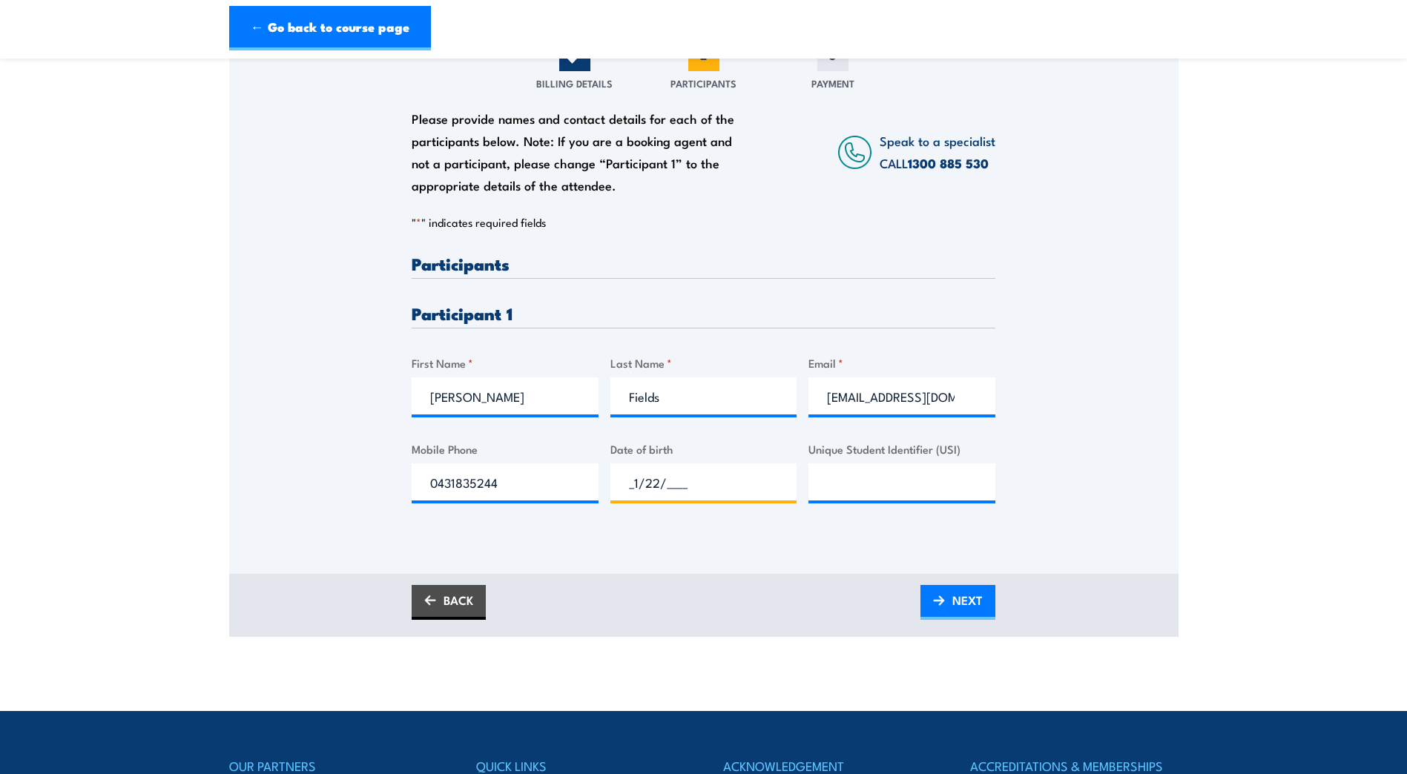
click at [686, 494] on input "_1/22/____" at bounding box center [703, 481] width 187 height 37
click at [676, 495] on input "_1/22/____" at bounding box center [703, 481] width 187 height 37
click at [657, 495] on input "_1/22/____" at bounding box center [703, 481] width 187 height 37
click at [638, 495] on input "_1/__/____" at bounding box center [703, 481] width 187 height 37
click at [635, 496] on input "__/__/____" at bounding box center [703, 481] width 187 height 37
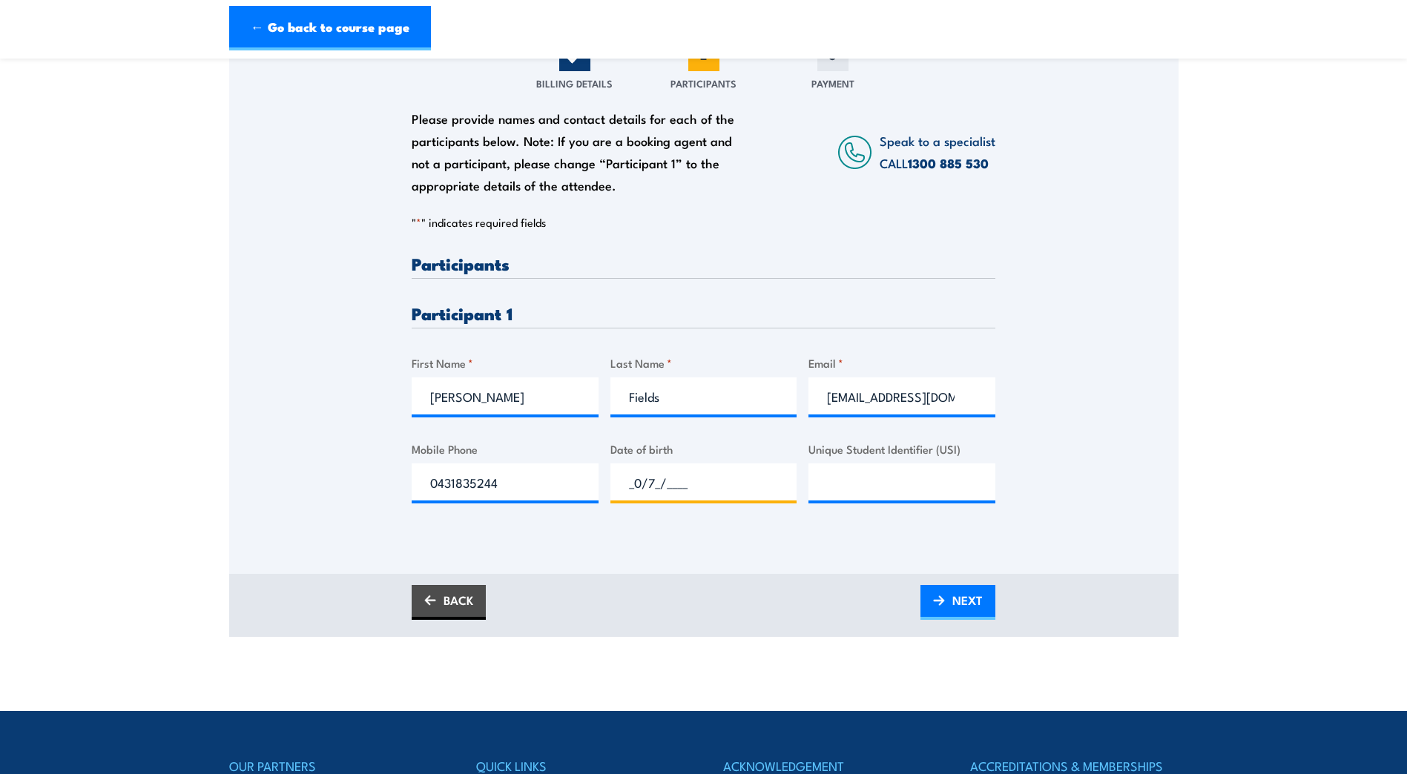
click at [642, 499] on input "_0/7_/____" at bounding box center [703, 481] width 187 height 37
click at [655, 499] on input "_7/7_/____" at bounding box center [703, 481] width 187 height 37
type input "_7/12/2004"
click at [838, 492] on input "Unique Student Identifier (USI)" at bounding box center [901, 481] width 187 height 37
click at [698, 495] on input "__/__/____" at bounding box center [703, 481] width 187 height 37
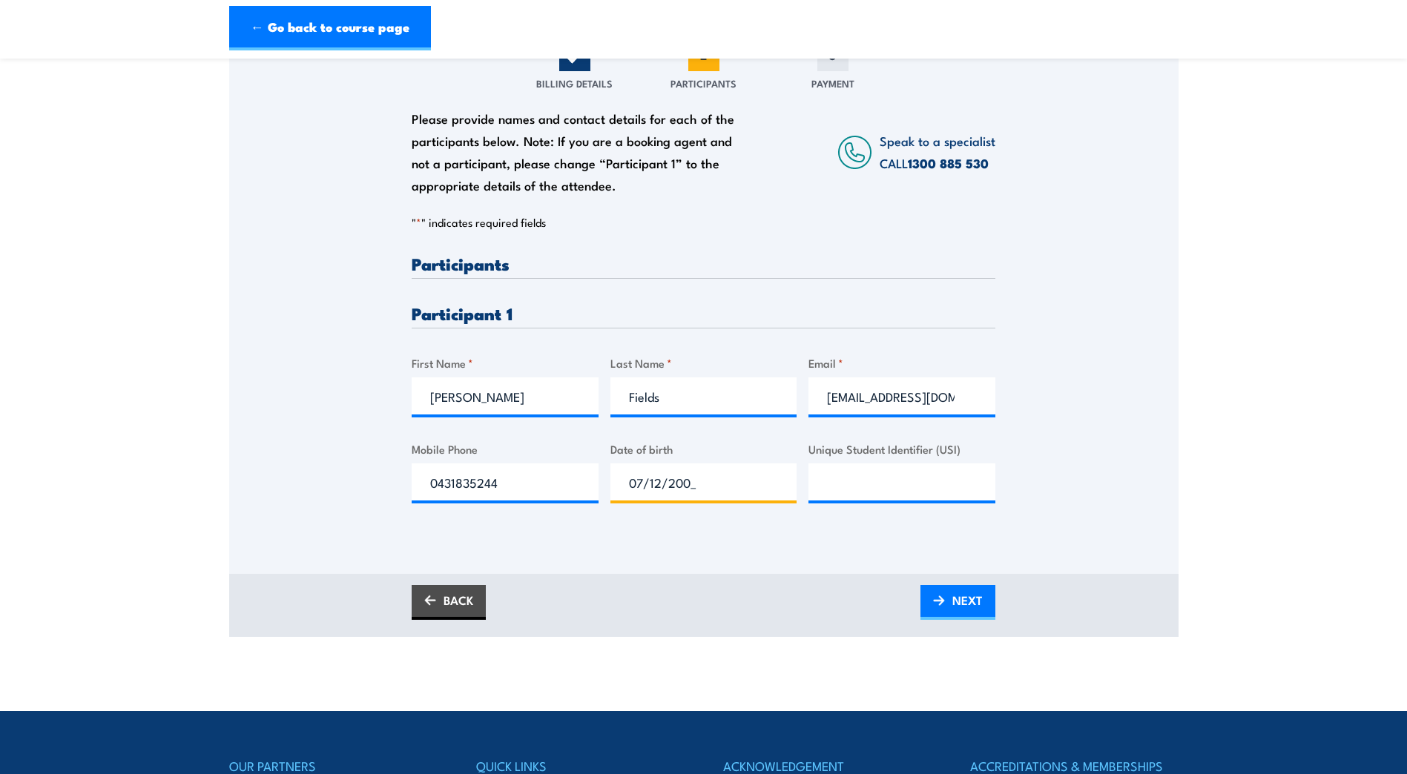
type input "07/12/2004"
click at [874, 493] on input "Unique Student Identifier (USI)" at bounding box center [901, 481] width 187 height 37
type input "QM8CWBTMVD"
click at [944, 606] on img at bounding box center [939, 600] width 12 height 10
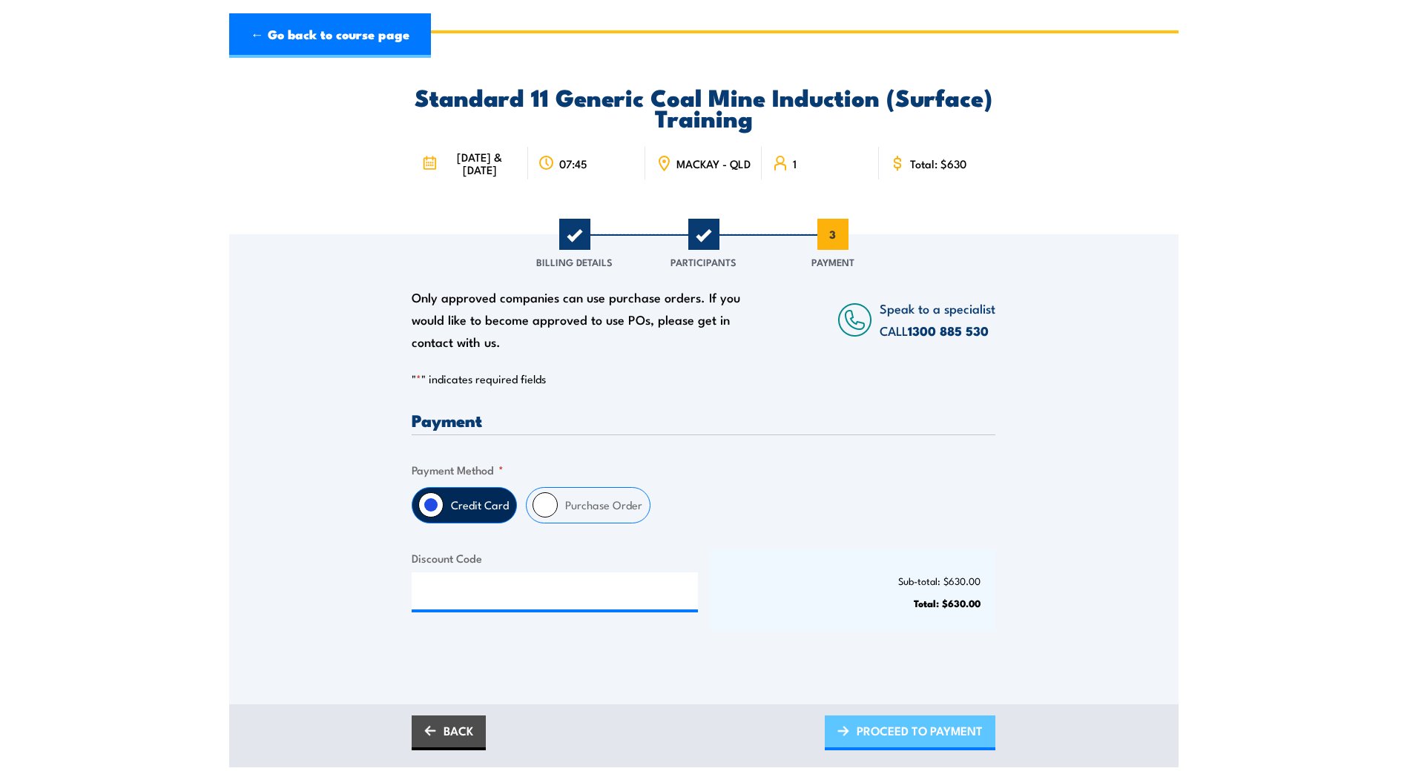
scroll to position [0, 0]
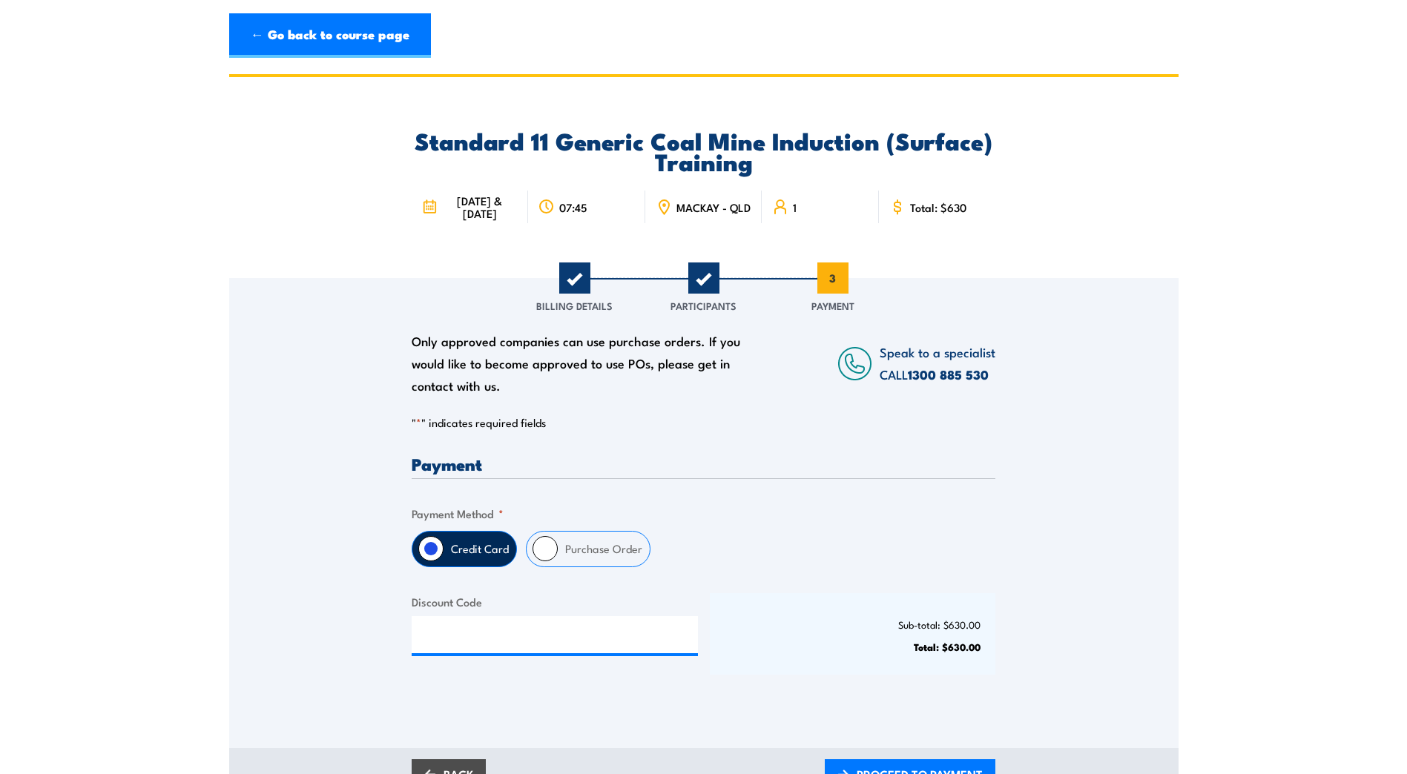
click at [545, 561] on input "Purchase Order" at bounding box center [544, 548] width 25 height 25
radio input "true"
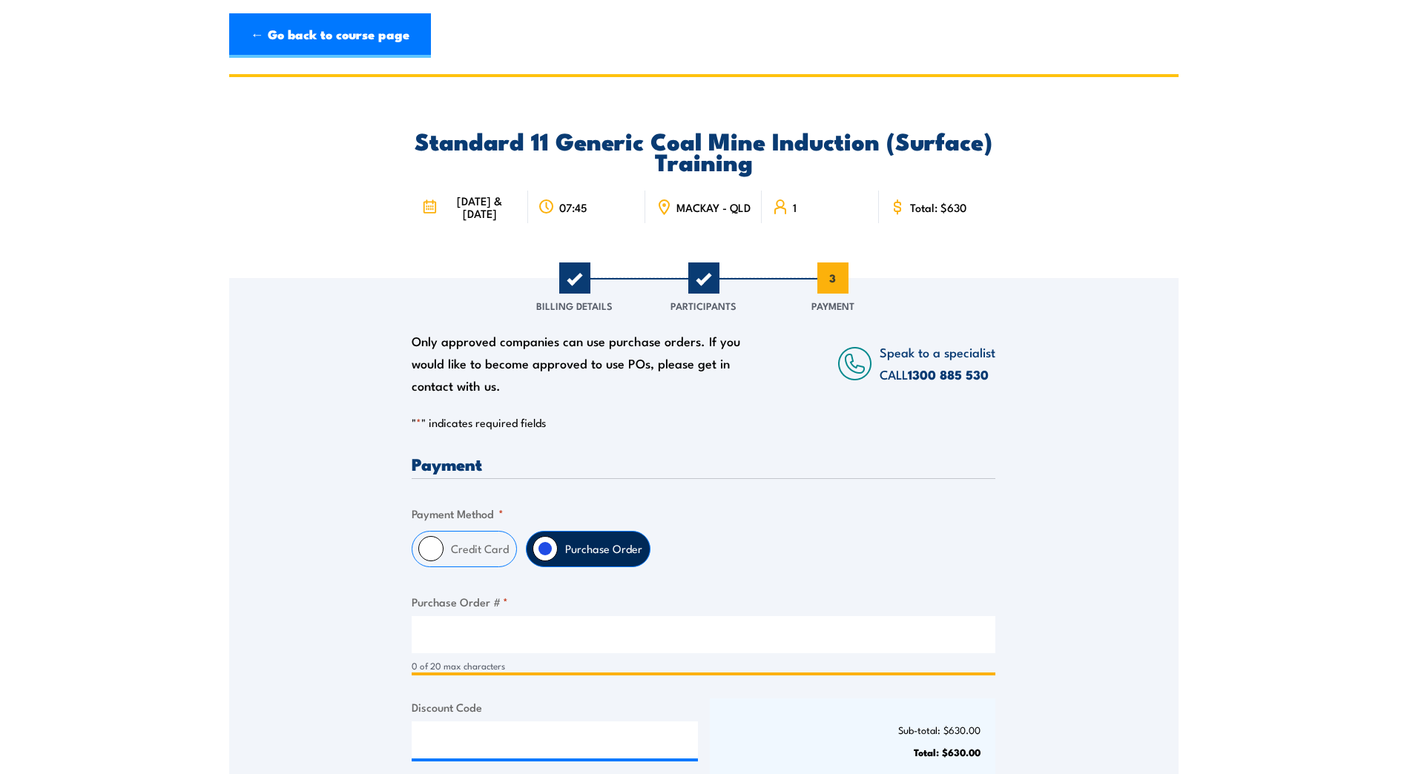
click at [480, 640] on input "Purchase Order # *" at bounding box center [704, 634] width 584 height 37
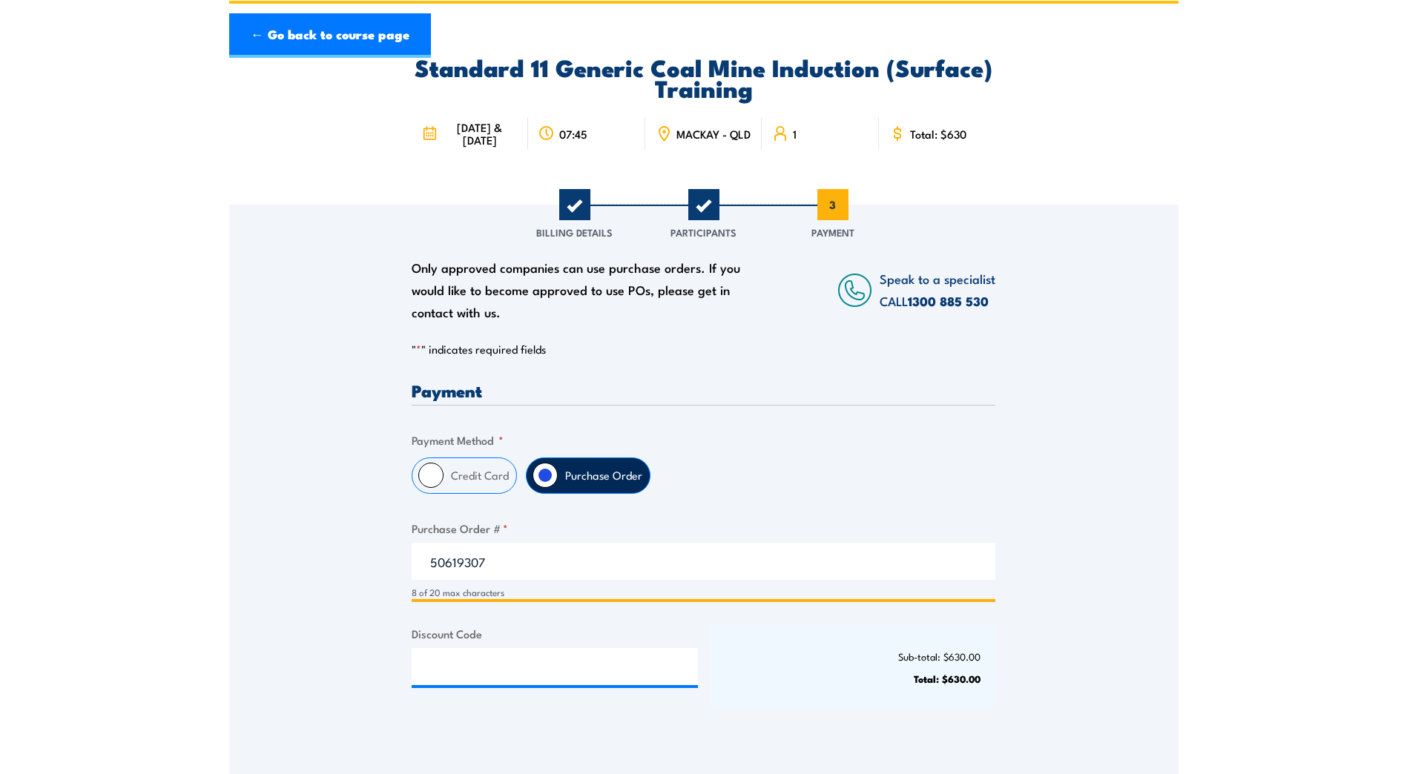
scroll to position [222, 0]
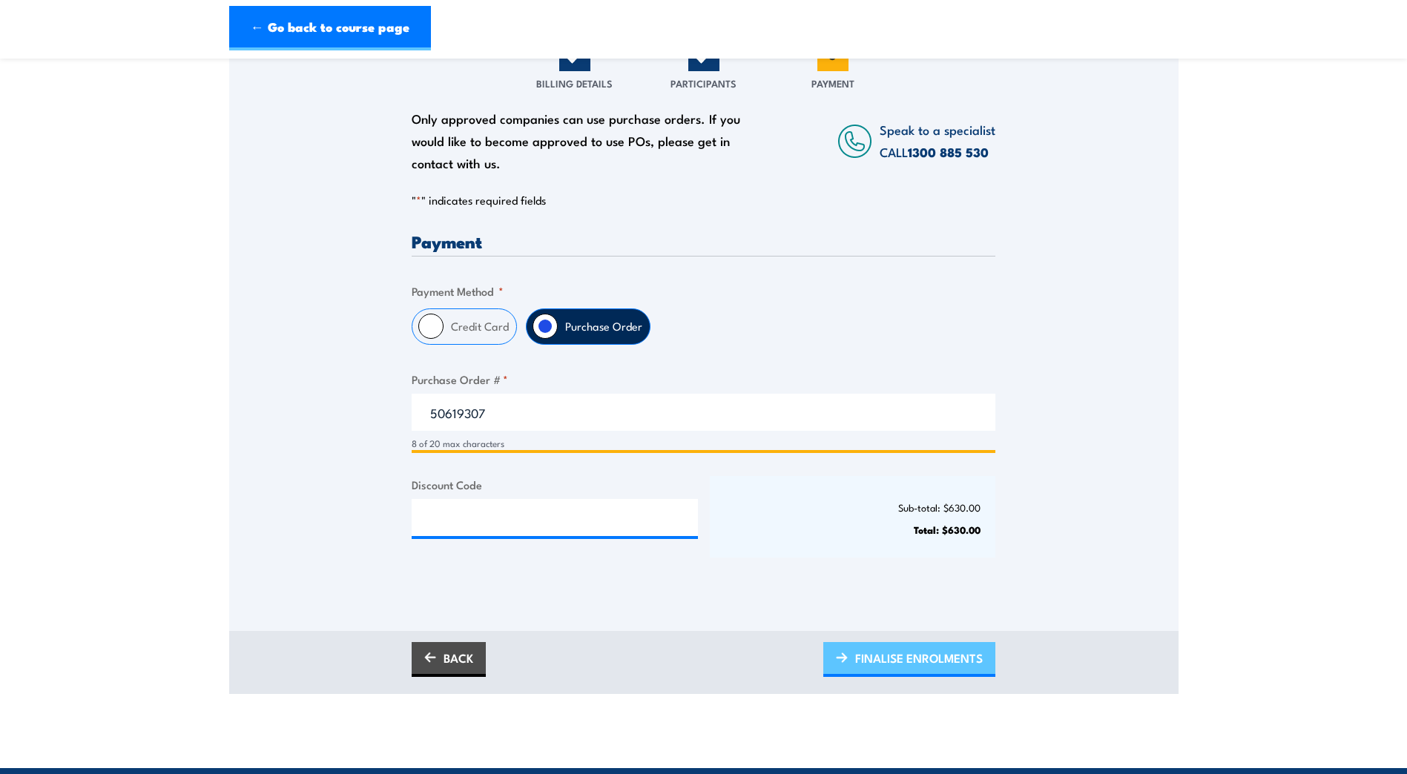
type input "50619307"
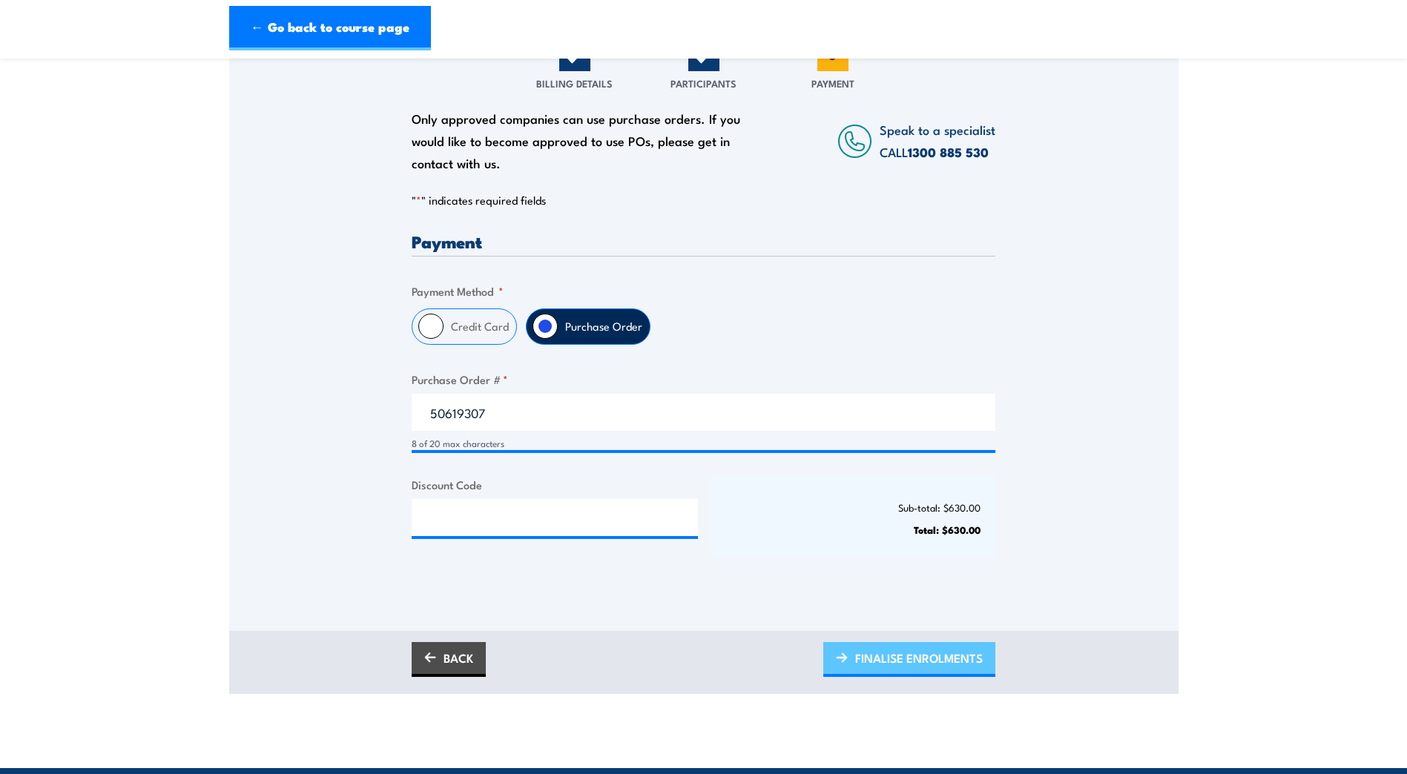
click at [909, 675] on span "FINALISE ENROLMENTS" at bounding box center [919, 657] width 128 height 39
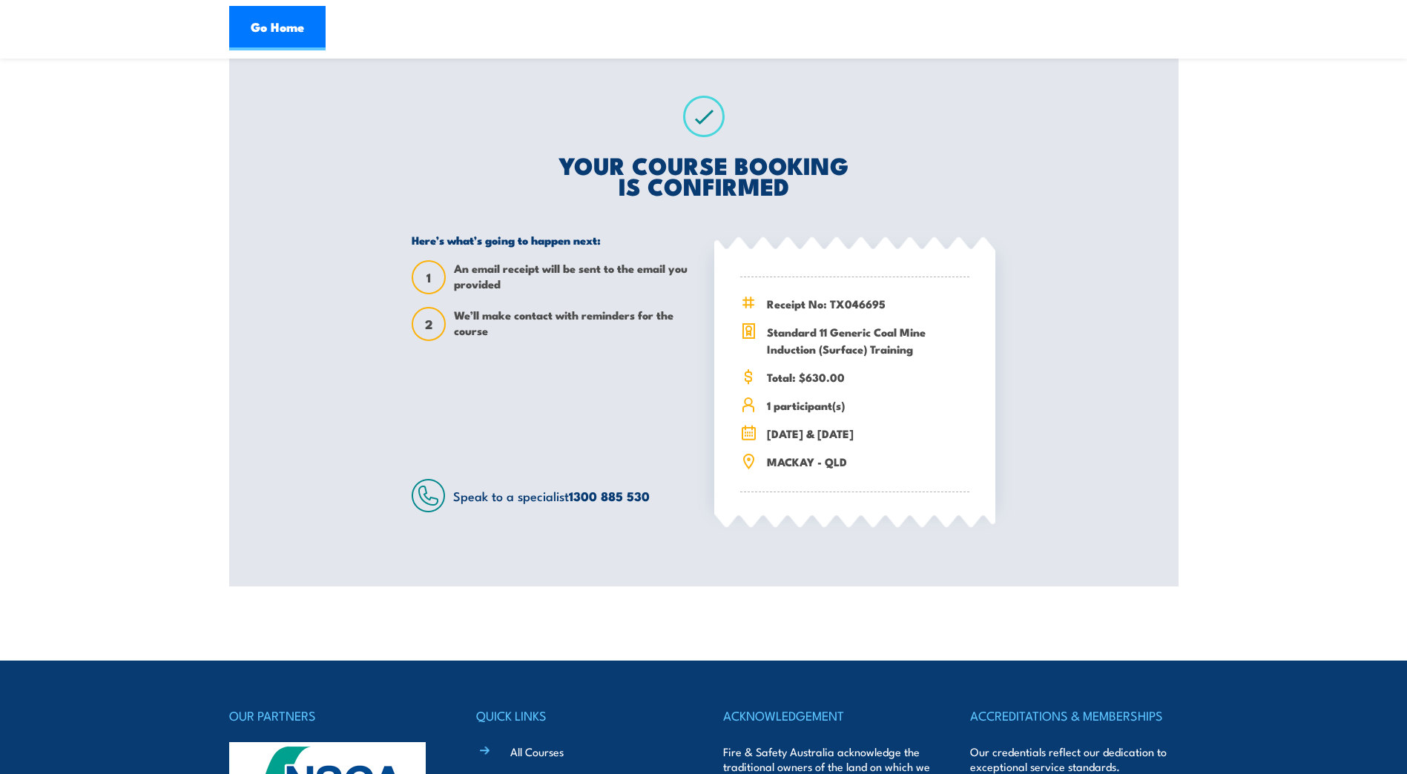
scroll to position [222, 0]
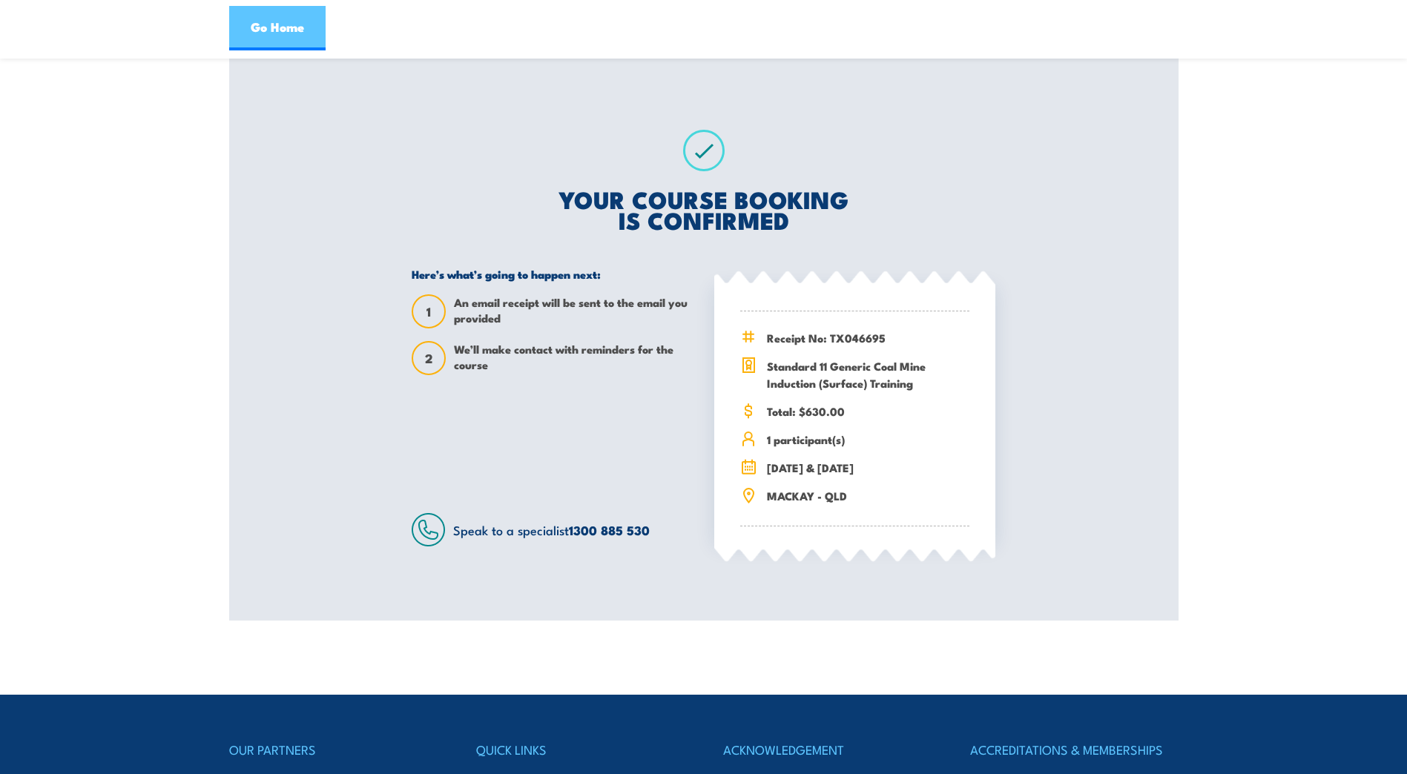
click at [285, 36] on link "Go Home" at bounding box center [277, 28] width 96 height 44
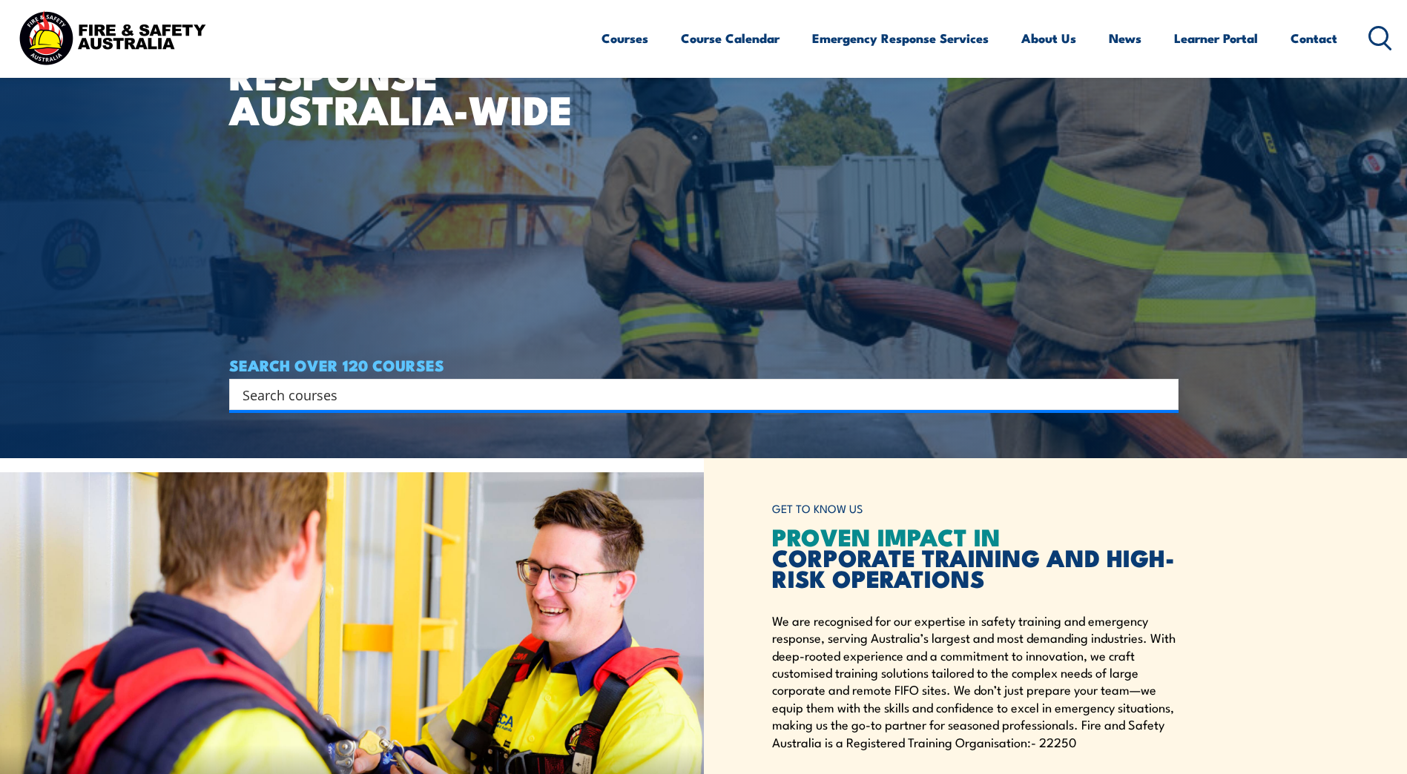
scroll to position [222, 0]
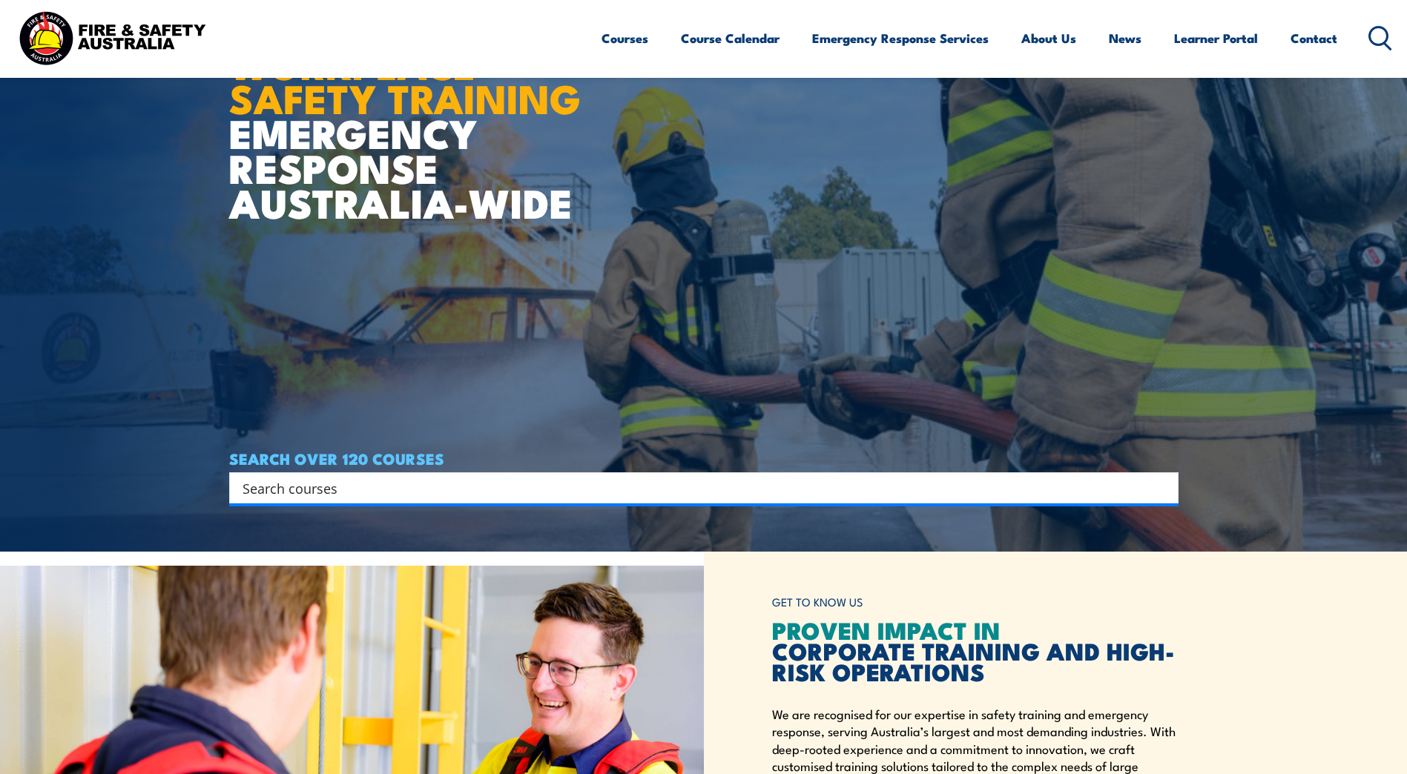
click at [352, 489] on input "Search input" at bounding box center [693, 488] width 903 height 22
type input "Generic Surface Induction"
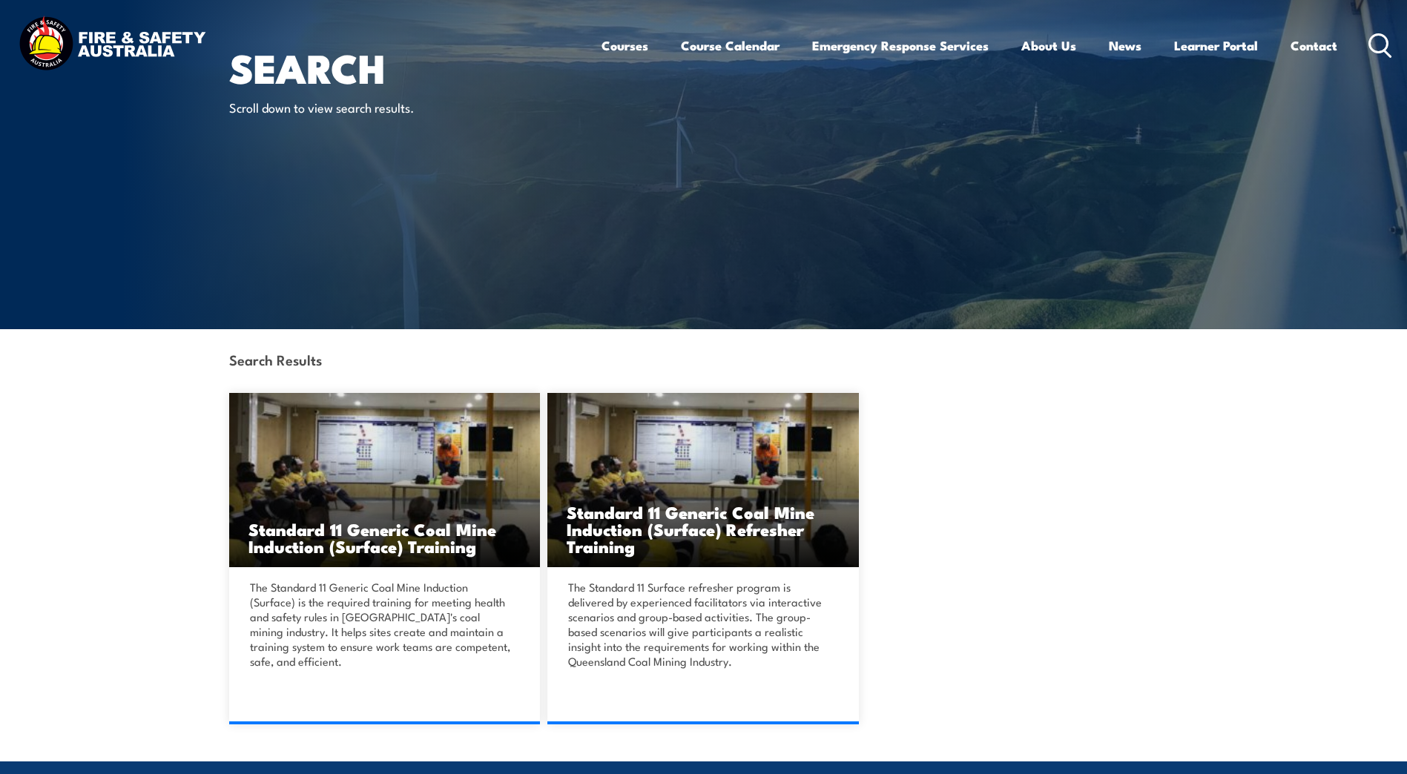
scroll to position [222, 0]
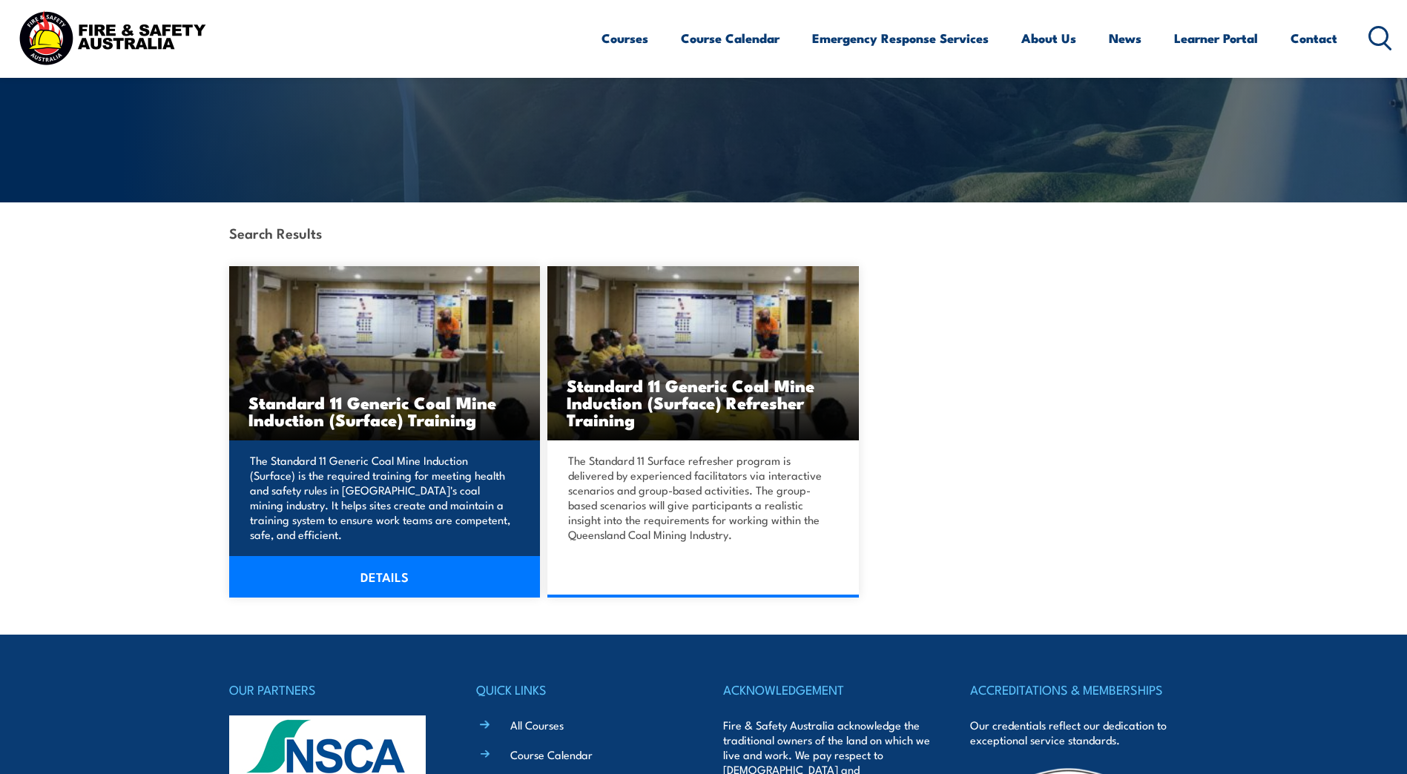
click at [386, 575] on link "DETAILS" at bounding box center [384, 577] width 311 height 42
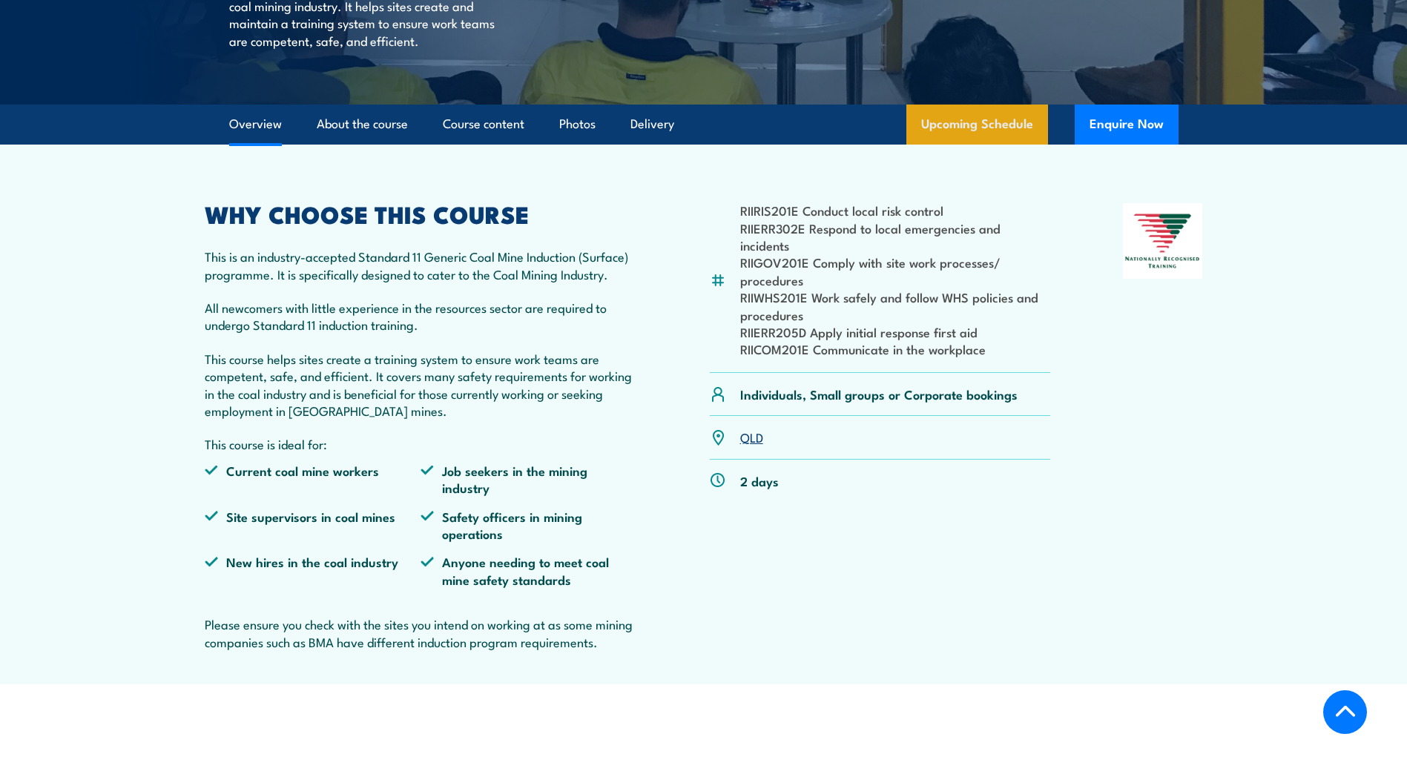
click at [979, 145] on link "Upcoming Schedule" at bounding box center [977, 125] width 142 height 40
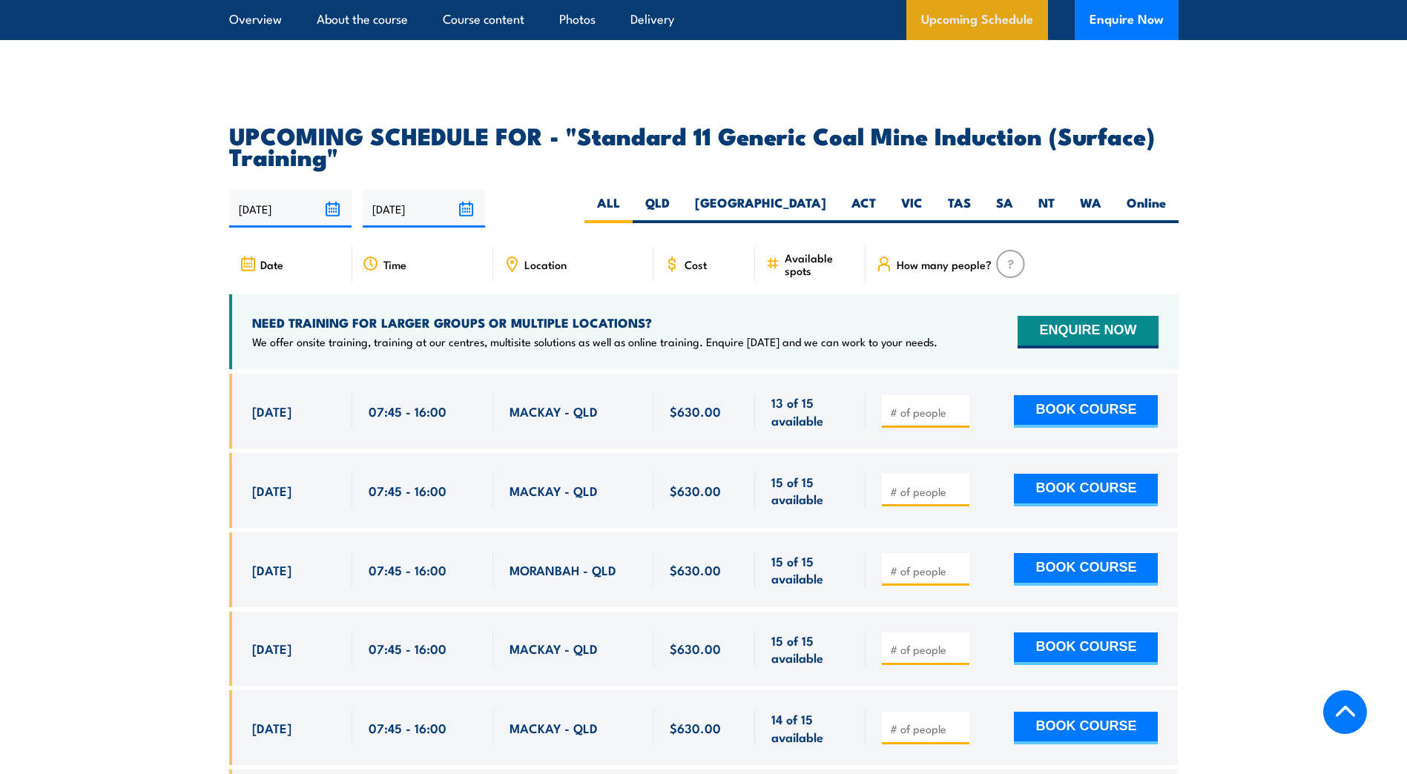
scroll to position [2790, 0]
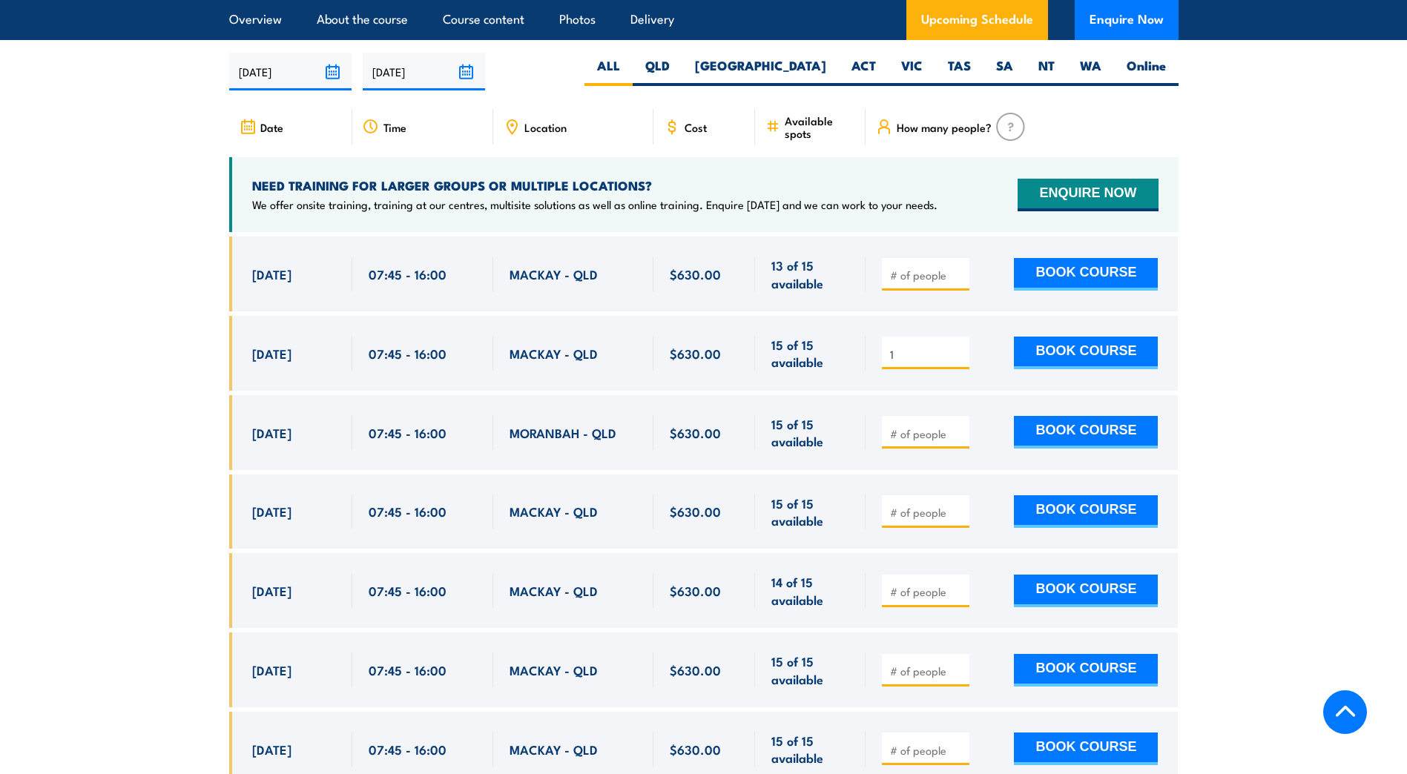
type input "1"
click at [960, 362] on input "1" at bounding box center [927, 354] width 74 height 15
click at [1066, 366] on button "BOOK COURSE" at bounding box center [1086, 353] width 144 height 33
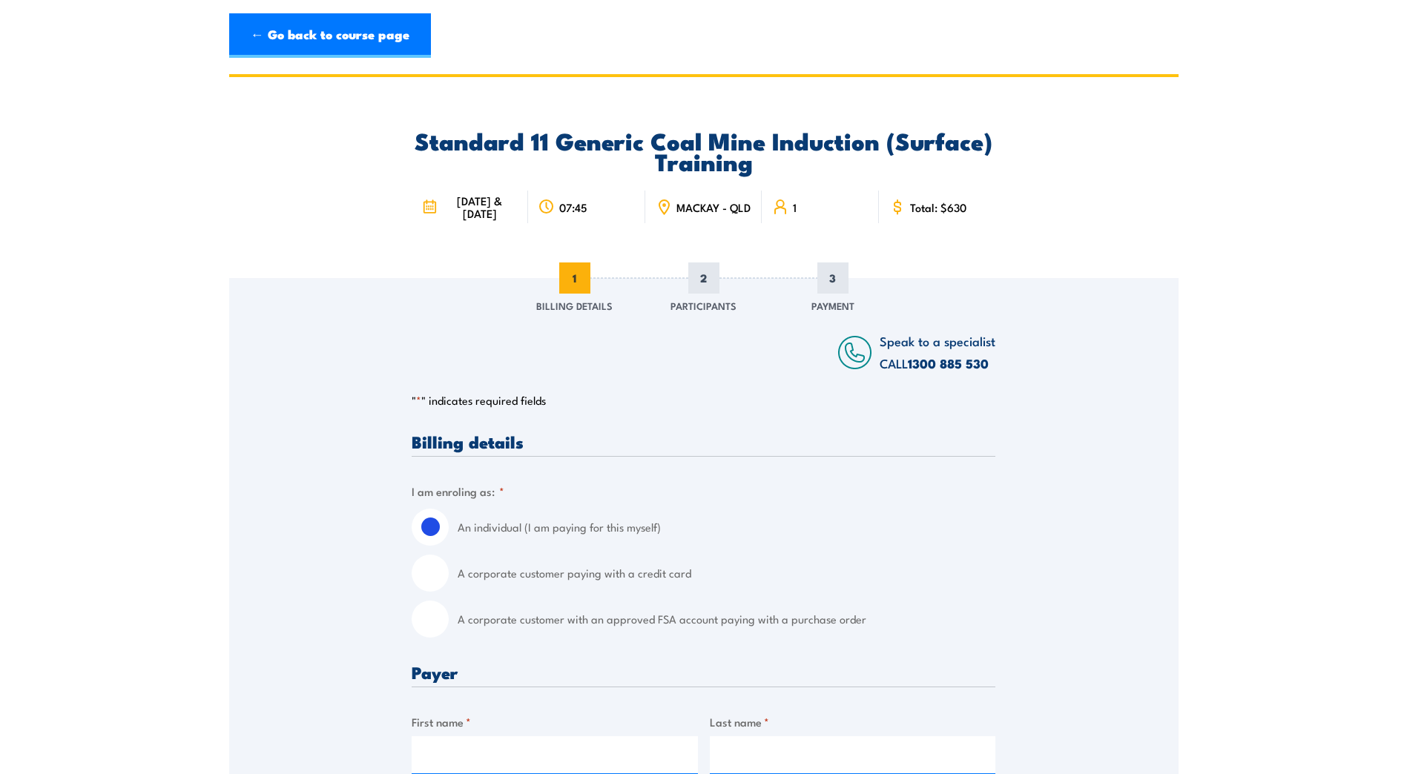
click at [436, 635] on input "A corporate customer with an approved FSA account paying with a purchase order" at bounding box center [430, 619] width 37 height 37
radio input "true"
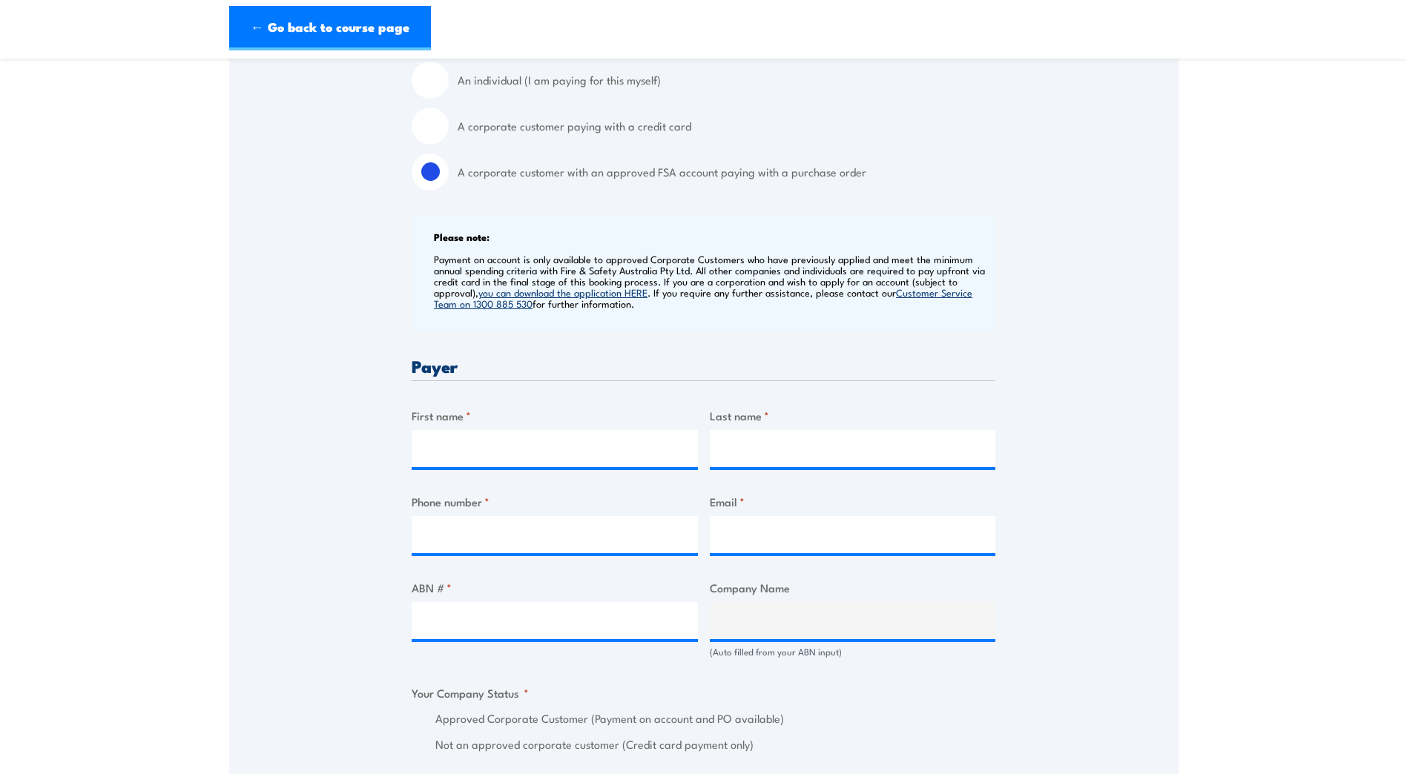
scroll to position [593, 0]
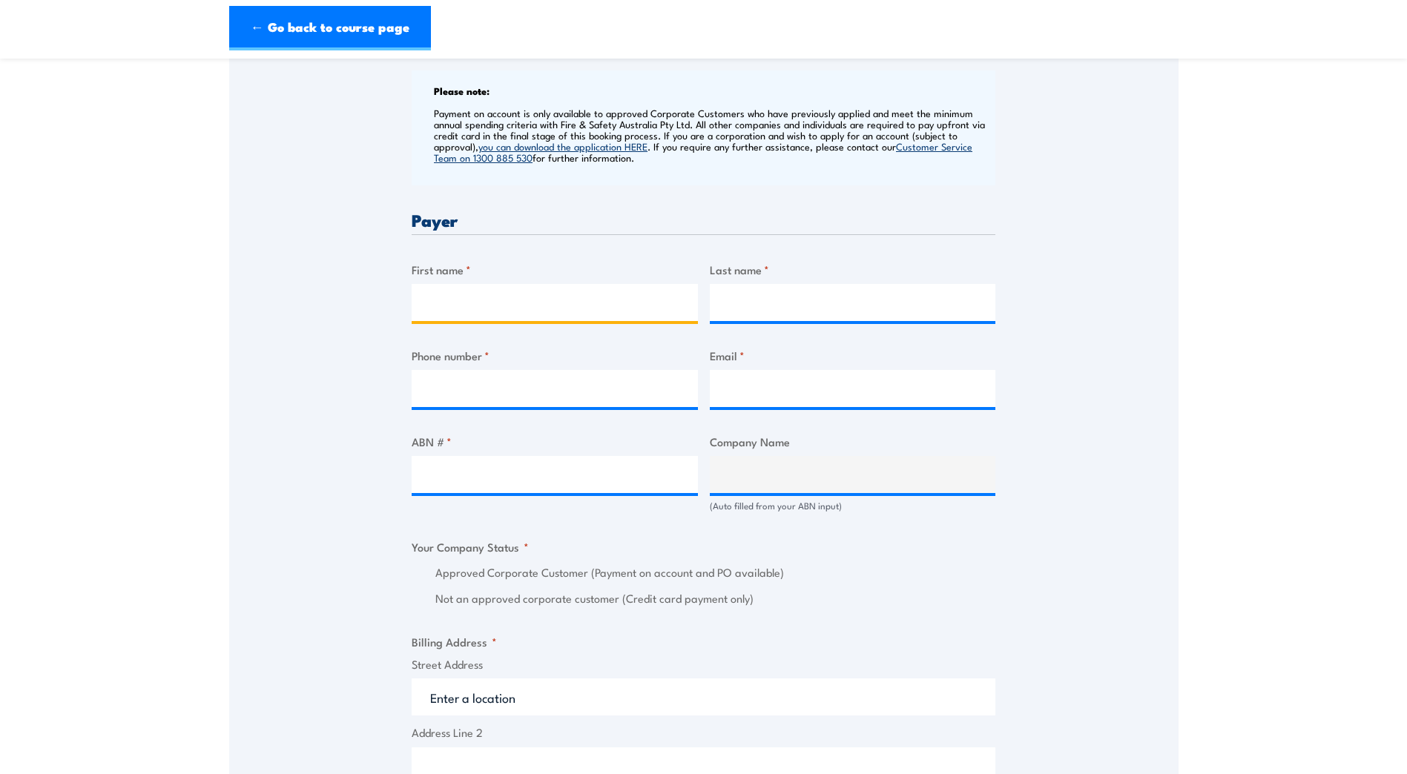
click at [465, 315] on input "First name *" at bounding box center [555, 302] width 286 height 37
type input "[PERSON_NAME]"
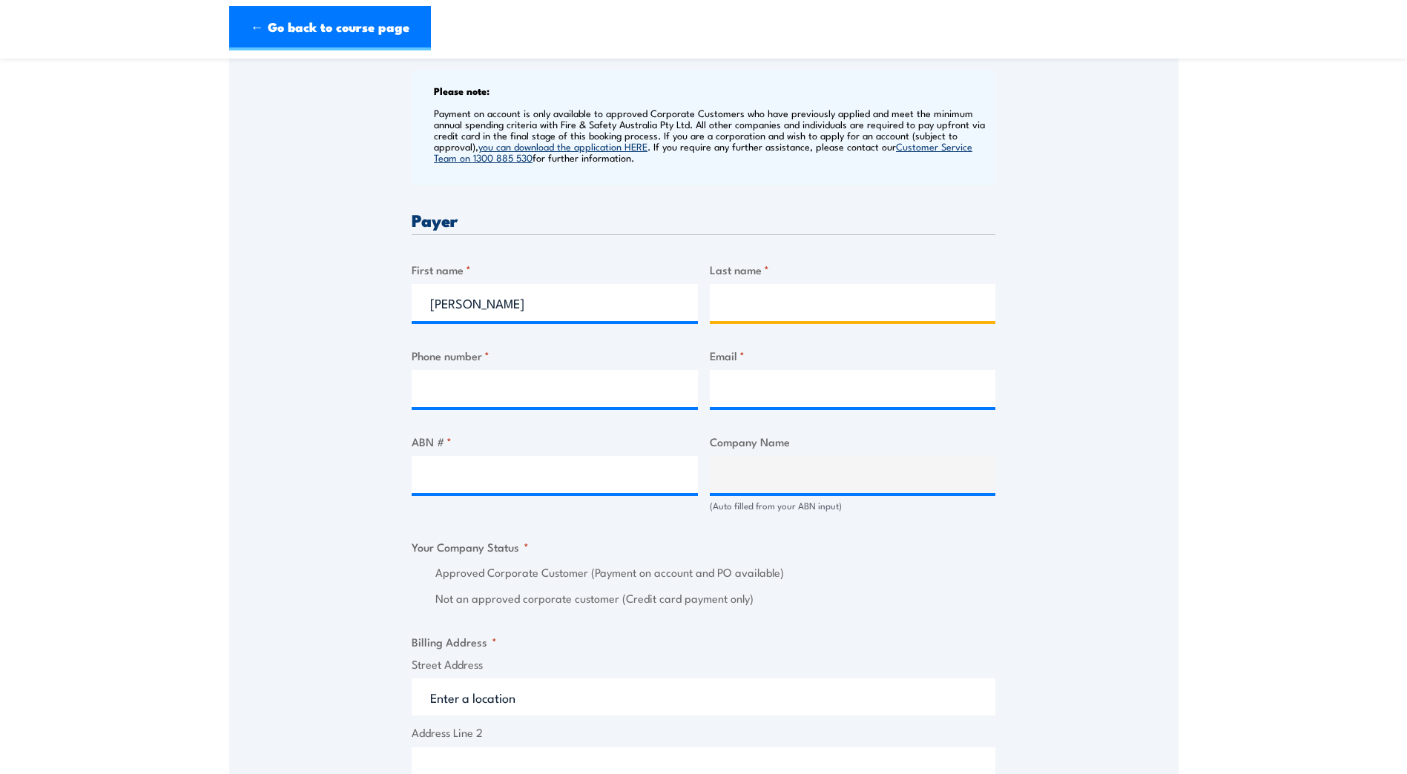
type input "[PERSON_NAME]"
type input "0749515444"
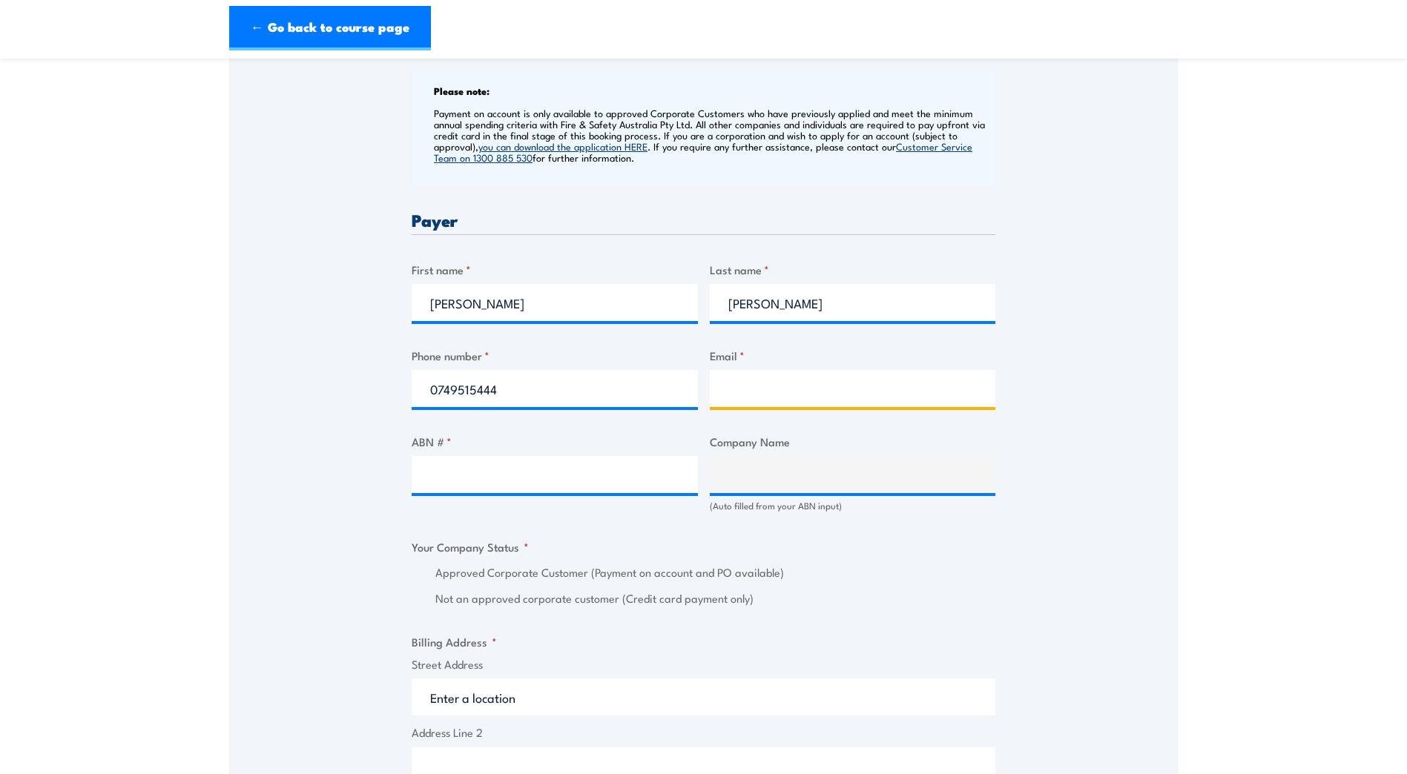
type input "[PERSON_NAME][EMAIL_ADDRESS][PERSON_NAME][DOMAIN_NAME]"
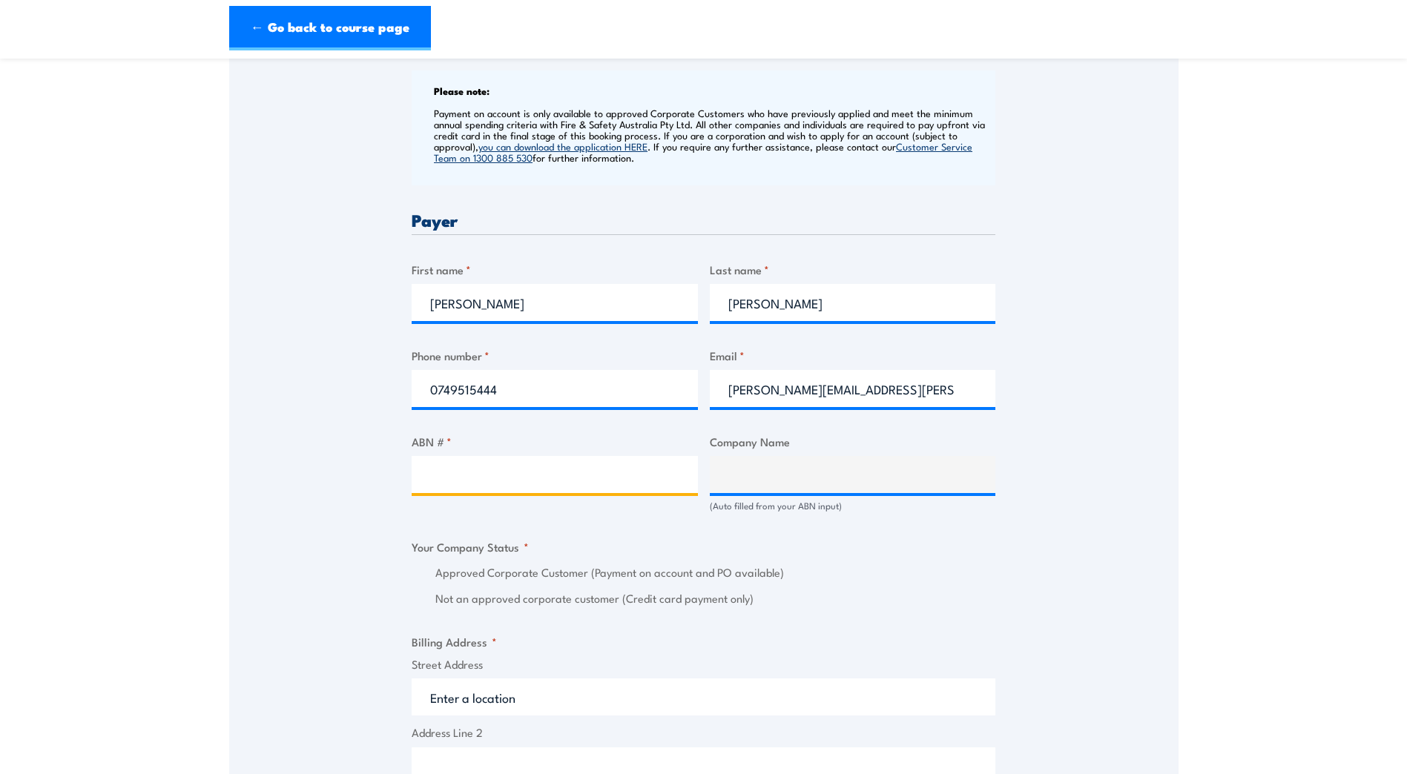
click at [472, 493] on input "ABN # *" at bounding box center [555, 474] width 286 height 37
type input "44000964278"
type input "SGS AUSTRALIA PTY LTD"
radio input "true"
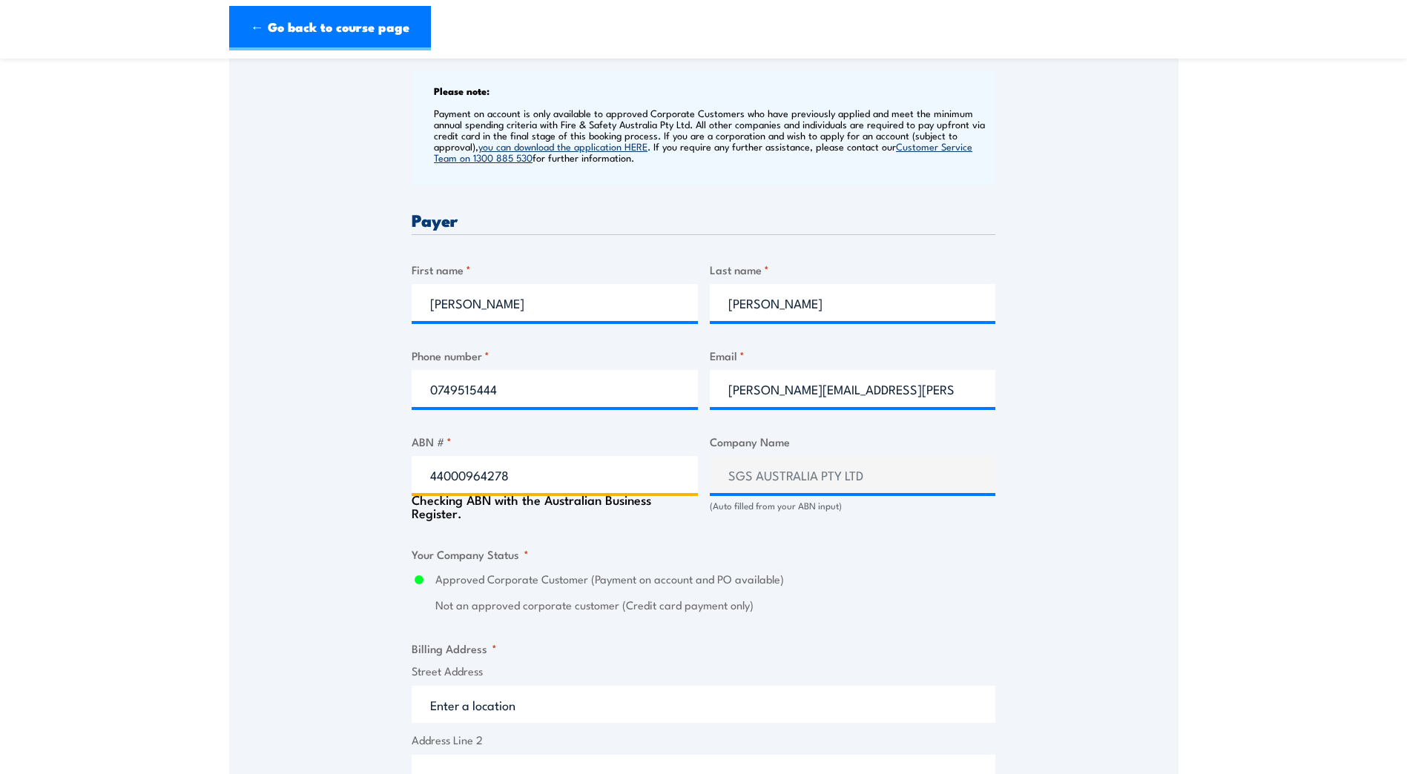
type input "44000964278"
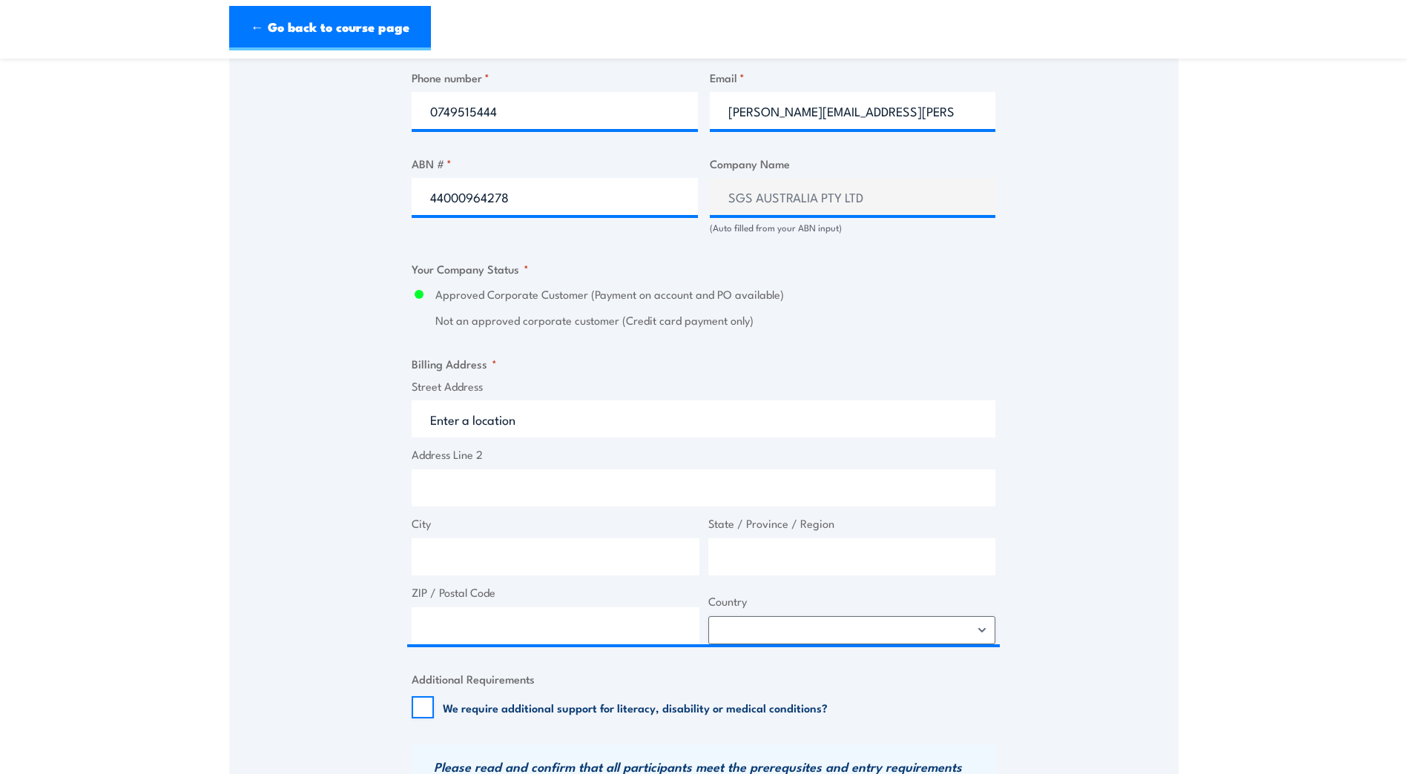
scroll to position [964, 0]
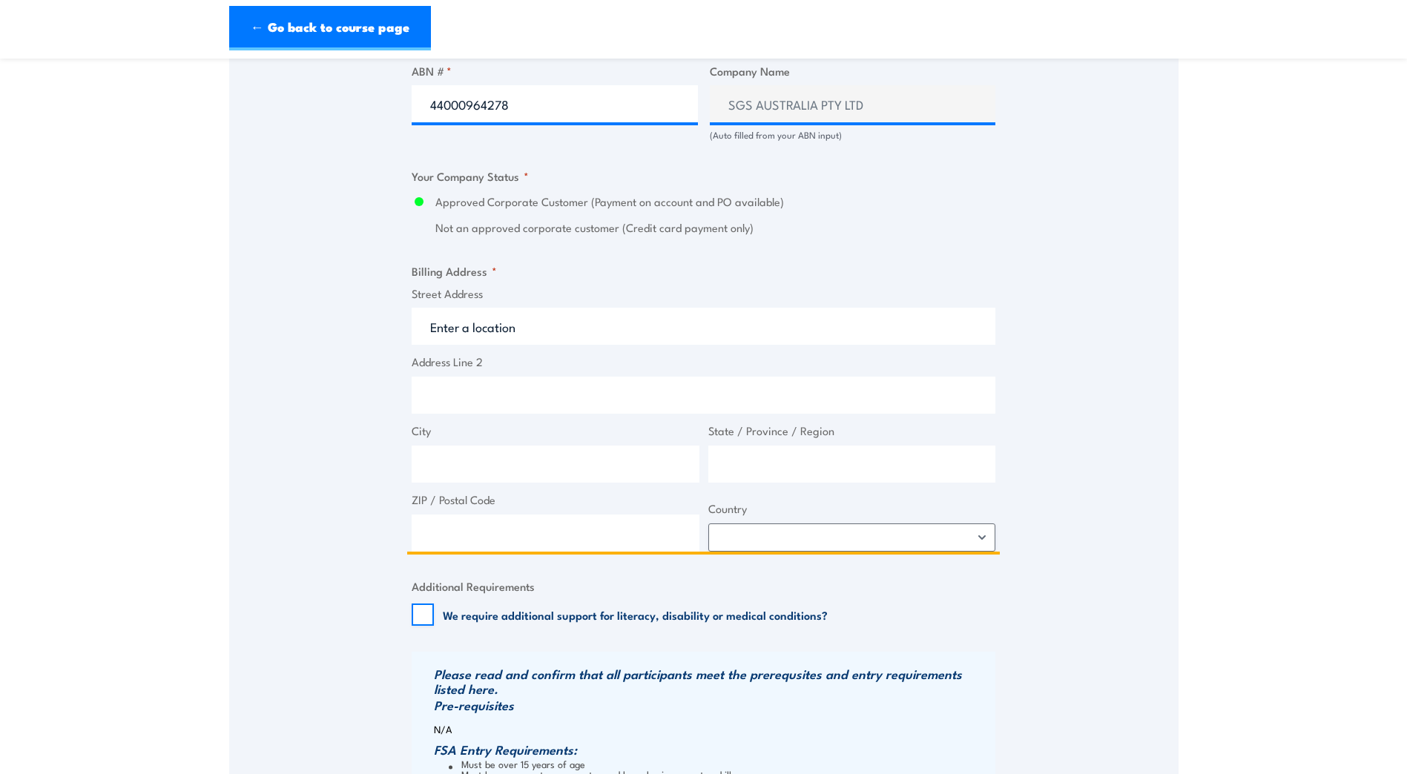
click at [457, 337] on input "Street Address" at bounding box center [704, 326] width 584 height 37
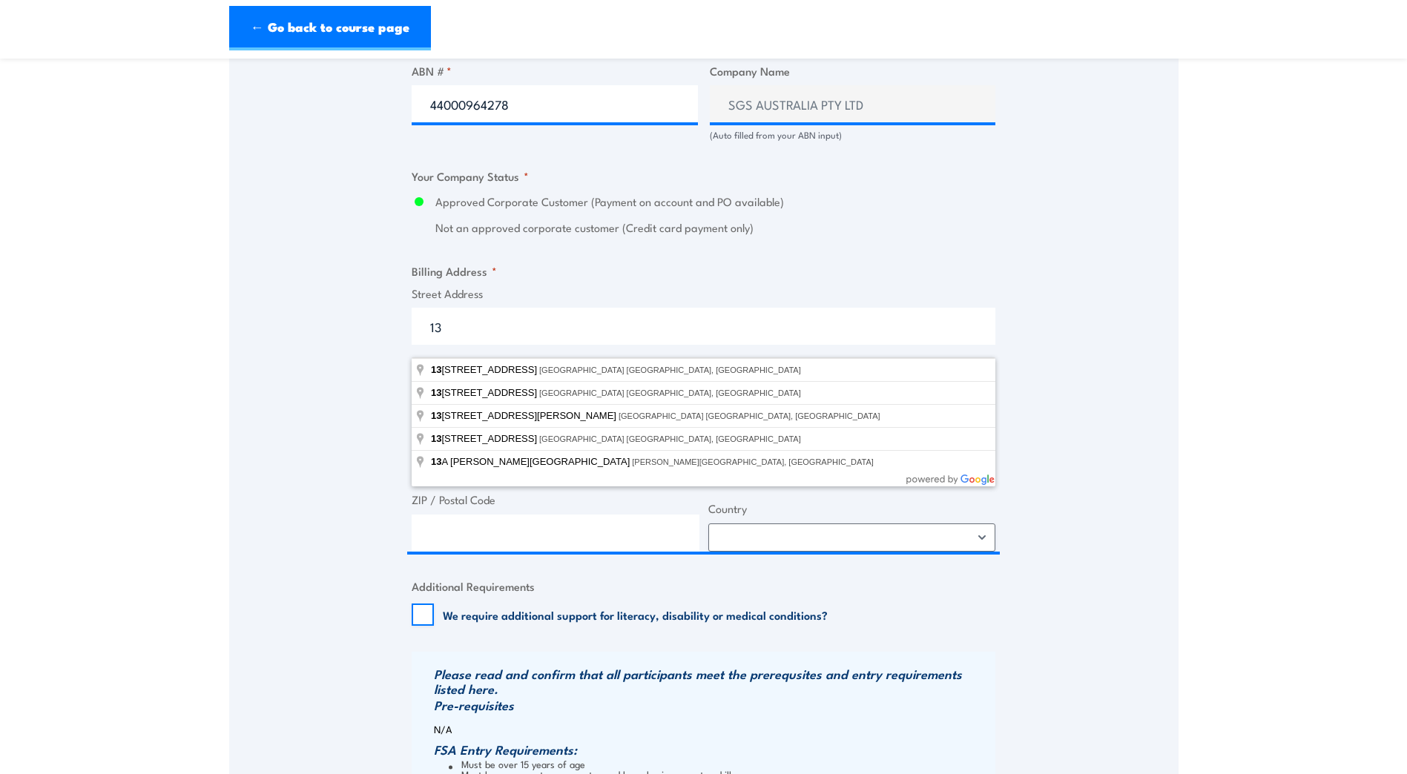
type input "[STREET_ADDRESS][PERSON_NAME]"
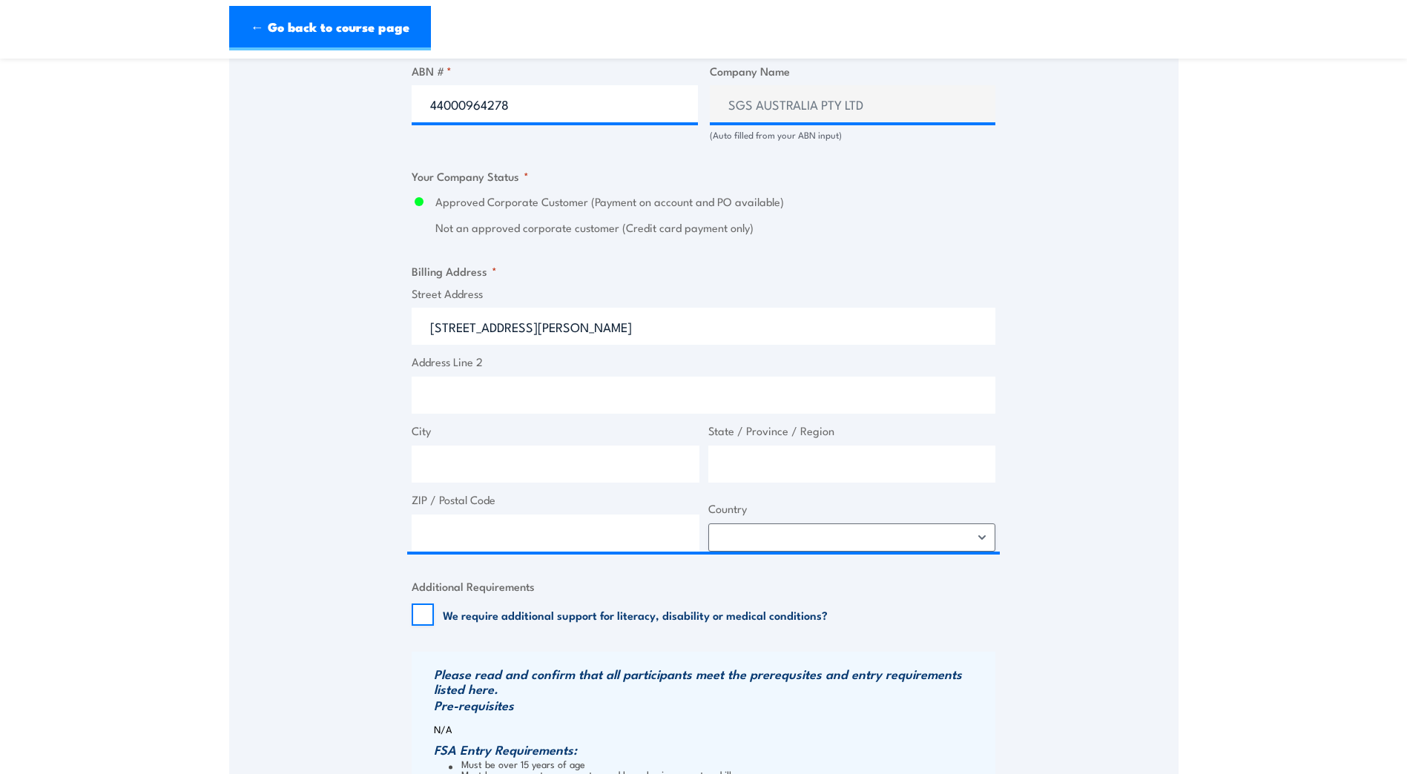
type input "[STREET_ADDRESS][PERSON_NAME]"
type input "[GEOGRAPHIC_DATA]"
type input "Victoria"
type input "3000"
select select "[GEOGRAPHIC_DATA]"
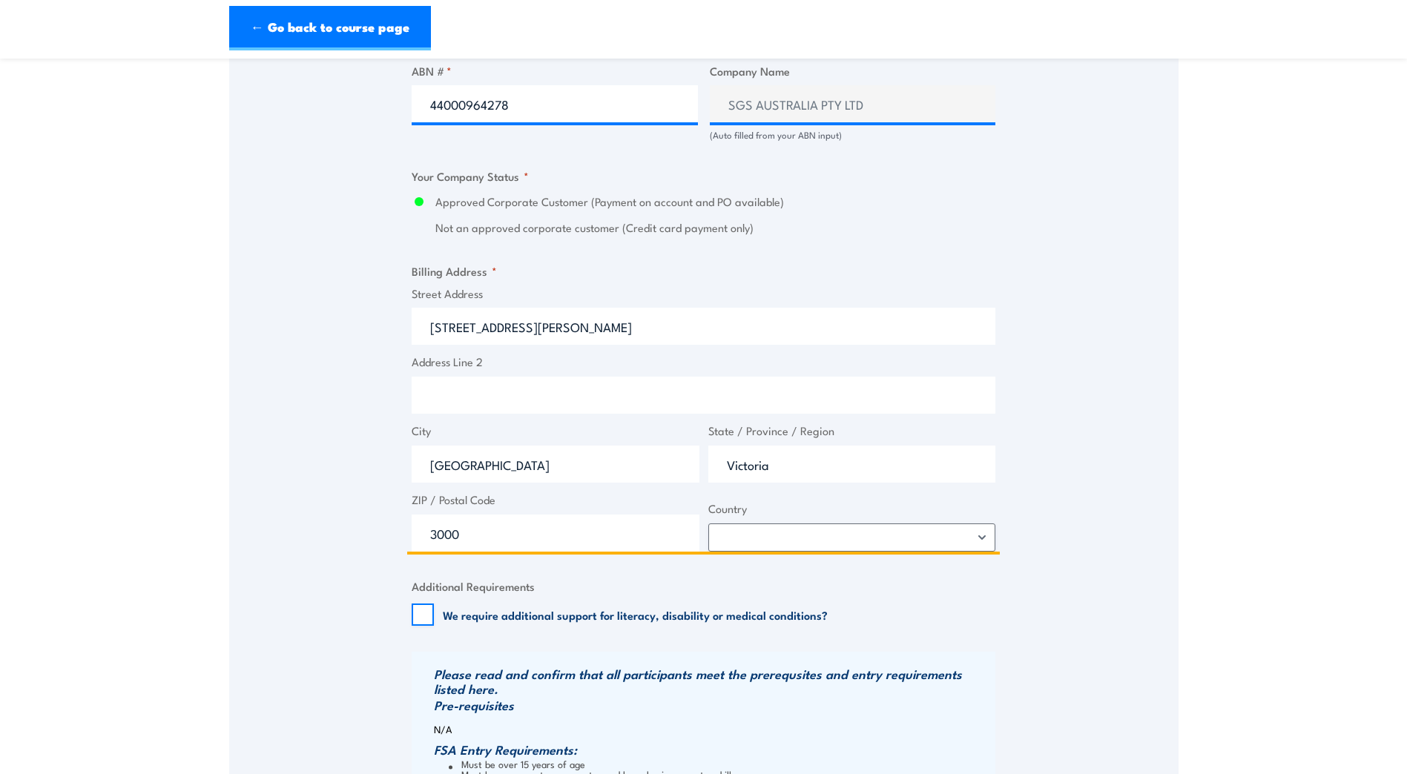
click at [527, 337] on input "[STREET_ADDRESS][PERSON_NAME]" at bounding box center [704, 326] width 584 height 37
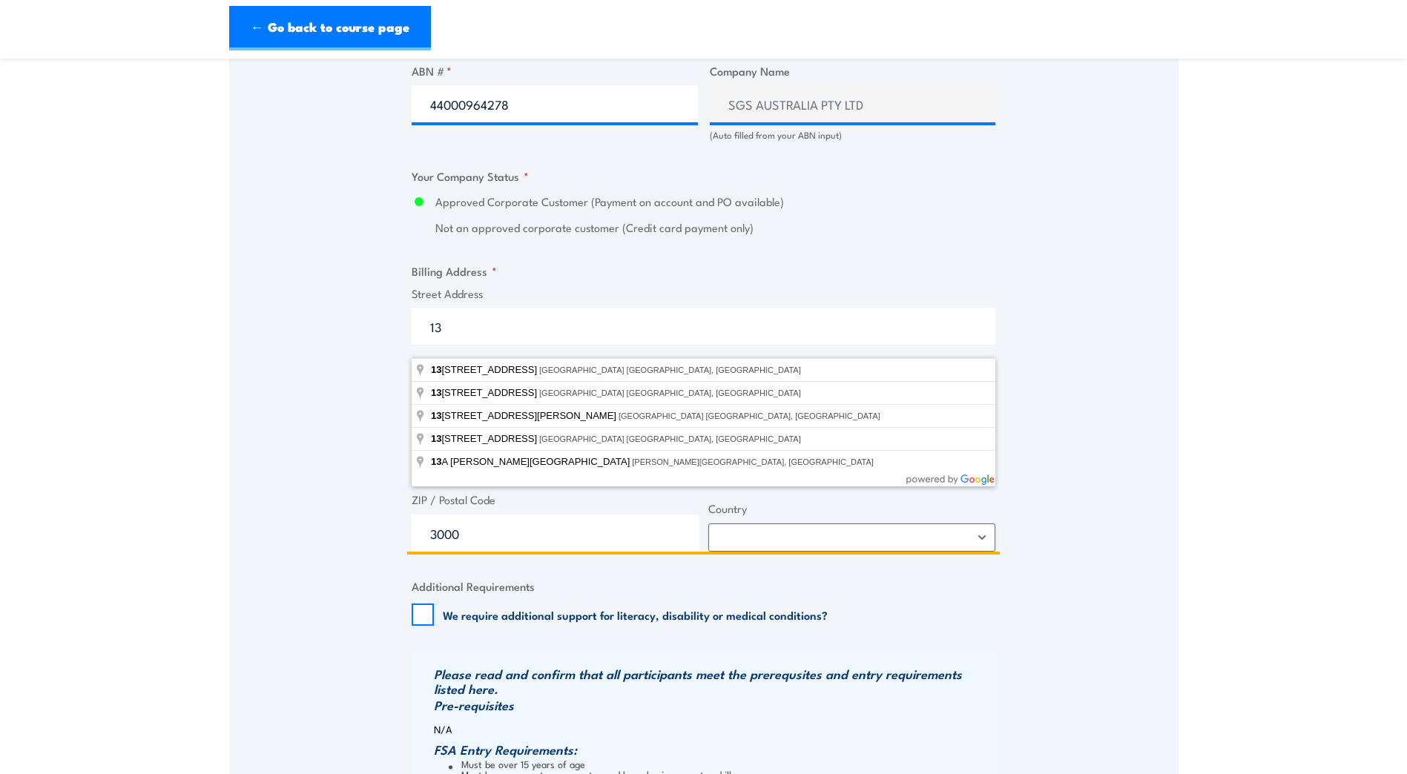
type input "13"
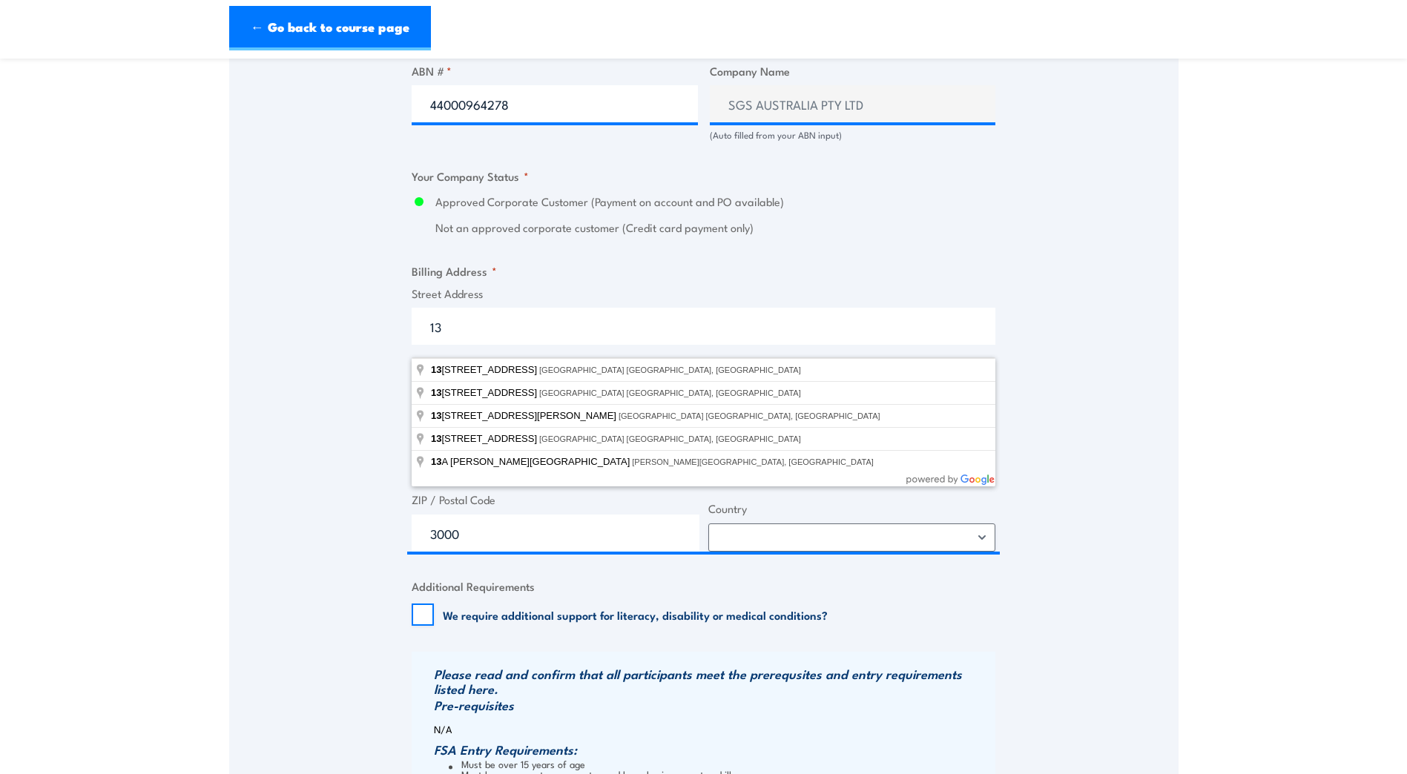
click at [615, 273] on div "Billing details I am enroling as: * An individual (I am paying for this myself)…" at bounding box center [704, 229] width 584 height 1520
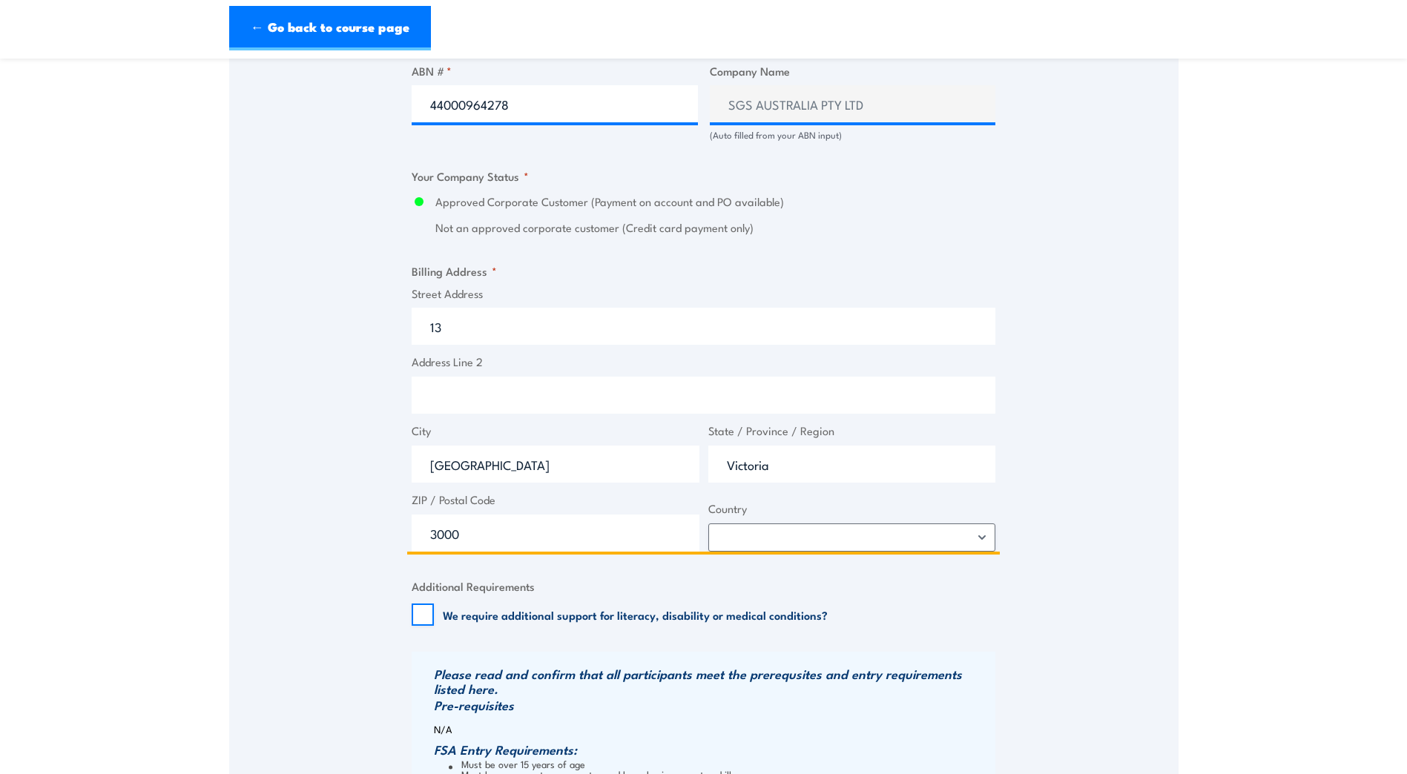
click at [452, 414] on input "Address Line 2" at bounding box center [704, 395] width 584 height 37
type input "Interlink Crt"
drag, startPoint x: 493, startPoint y: 476, endPoint x: 429, endPoint y: 479, distance: 63.8
click at [429, 479] on input "Melbourne" at bounding box center [556, 464] width 288 height 37
type input "Mackay"
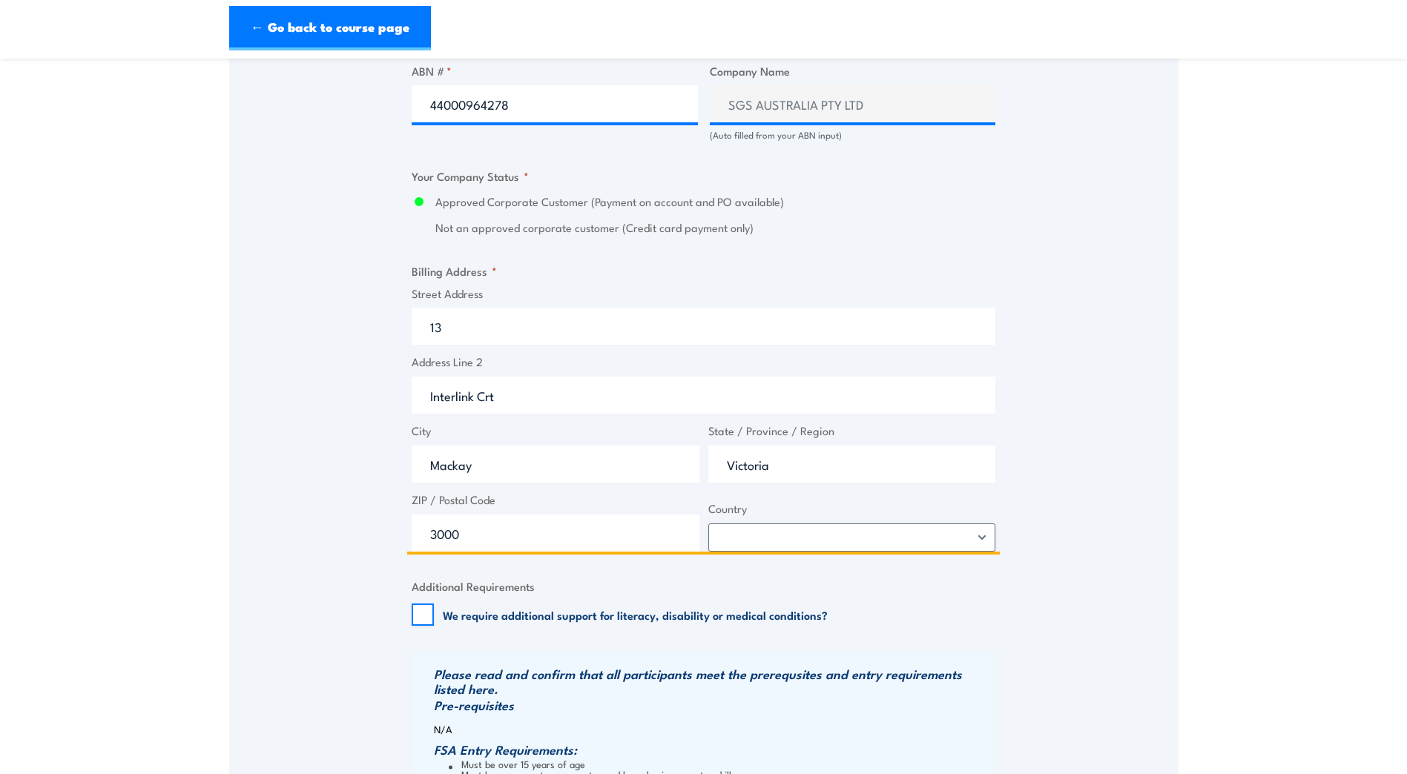
drag, startPoint x: 779, startPoint y: 482, endPoint x: 722, endPoint y: 486, distance: 57.3
click at [722, 483] on input "Victoria" at bounding box center [852, 464] width 288 height 37
type input "Queensland"
drag, startPoint x: 466, startPoint y: 553, endPoint x: 424, endPoint y: 552, distance: 42.3
click at [423, 552] on input "3000" at bounding box center [556, 533] width 288 height 37
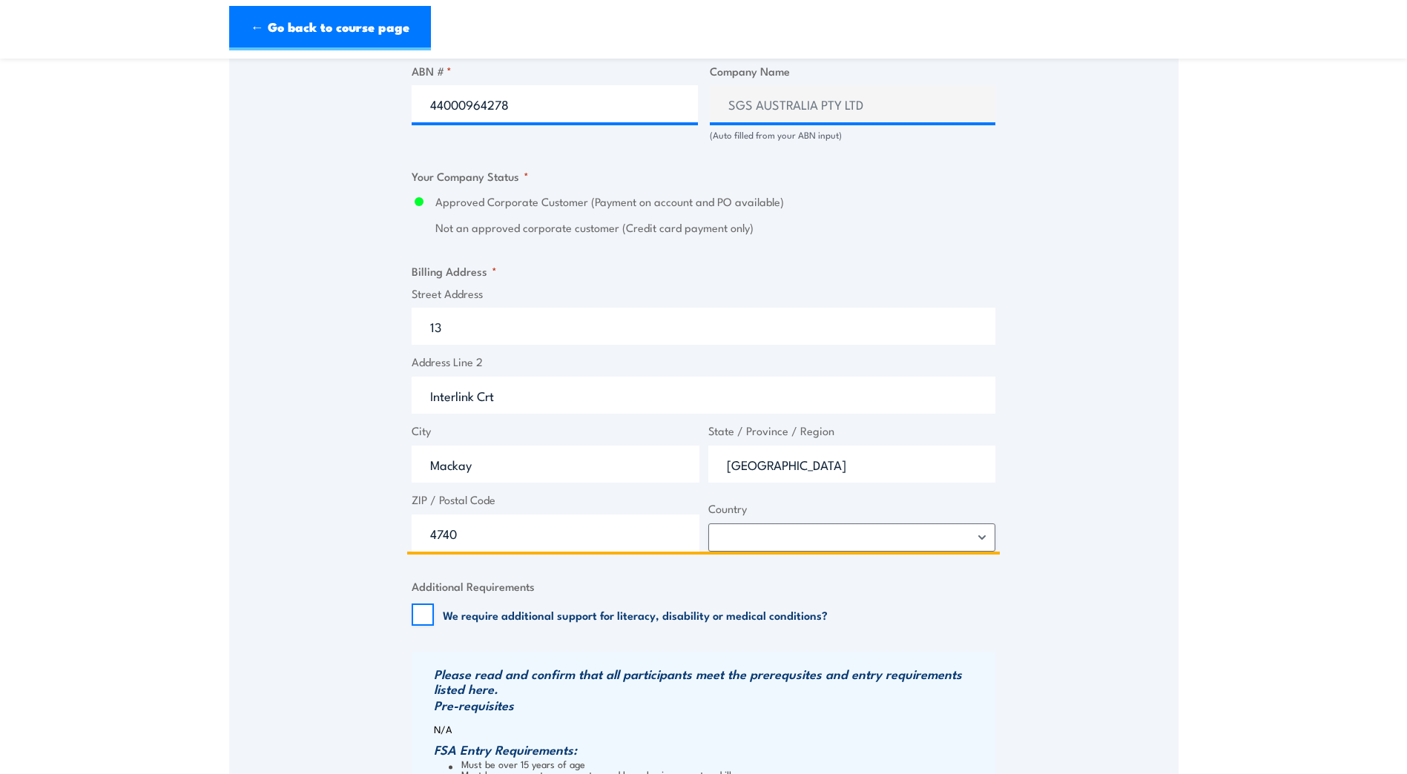
type input "4740"
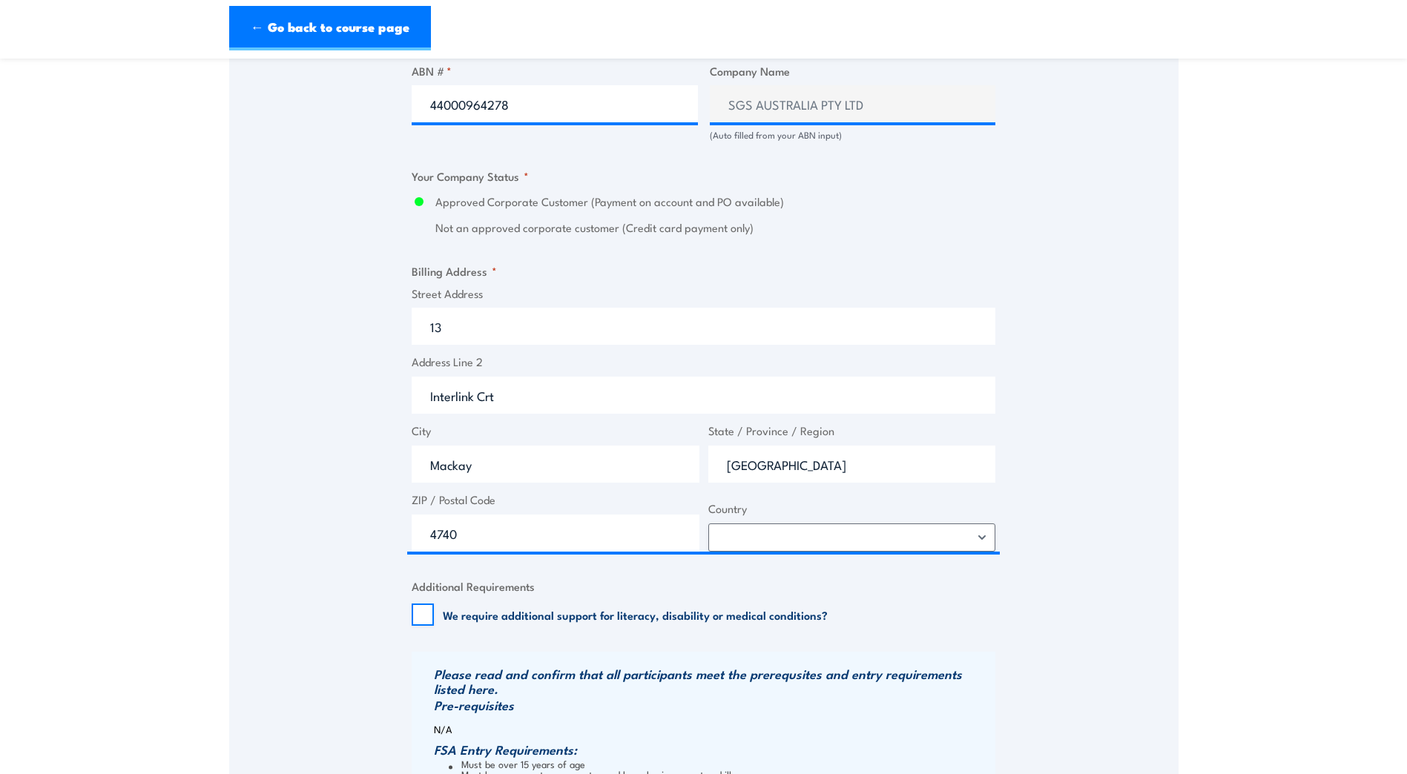
click at [1009, 518] on div "Speak to a specialist CALL 1300 885 530 CALL 1300 885 530 " * " indicates requi…" at bounding box center [703, 154] width 949 height 1681
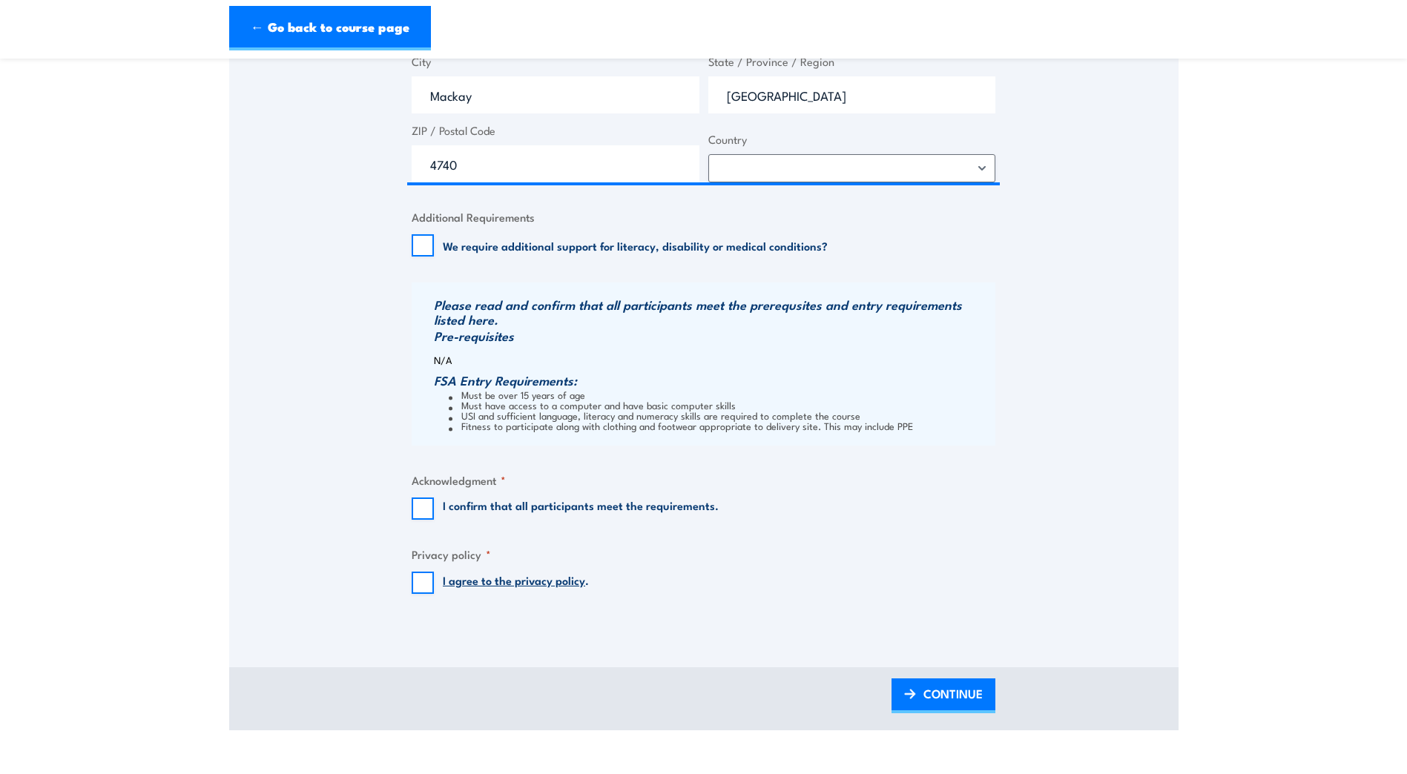
scroll to position [1335, 0]
click at [425, 518] on input "I confirm that all participants meet the requirements." at bounding box center [423, 507] width 22 height 22
checkbox input "true"
click at [423, 593] on input "I agree to the privacy policy ." at bounding box center [423, 581] width 22 height 22
checkbox input "true"
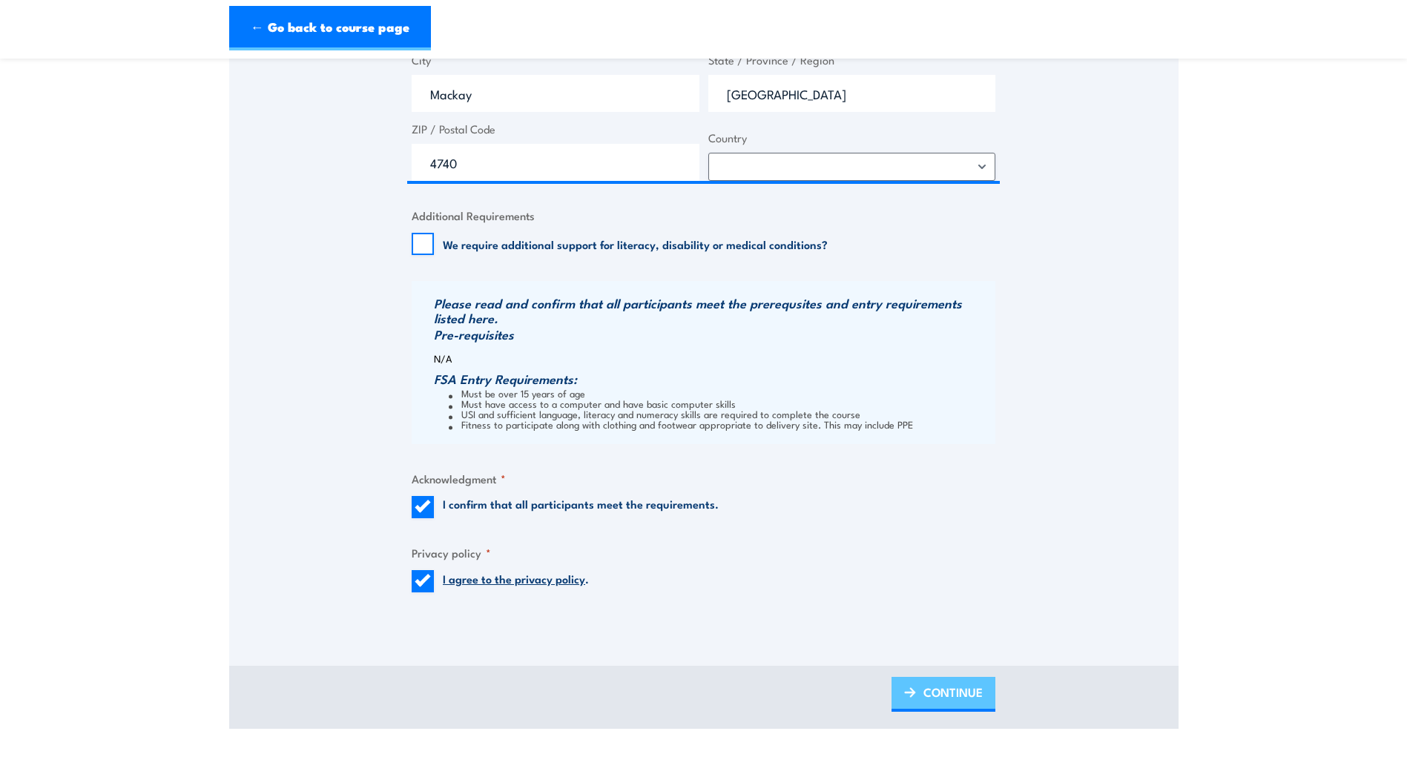
click at [929, 706] on span "CONTINUE" at bounding box center [952, 692] width 59 height 39
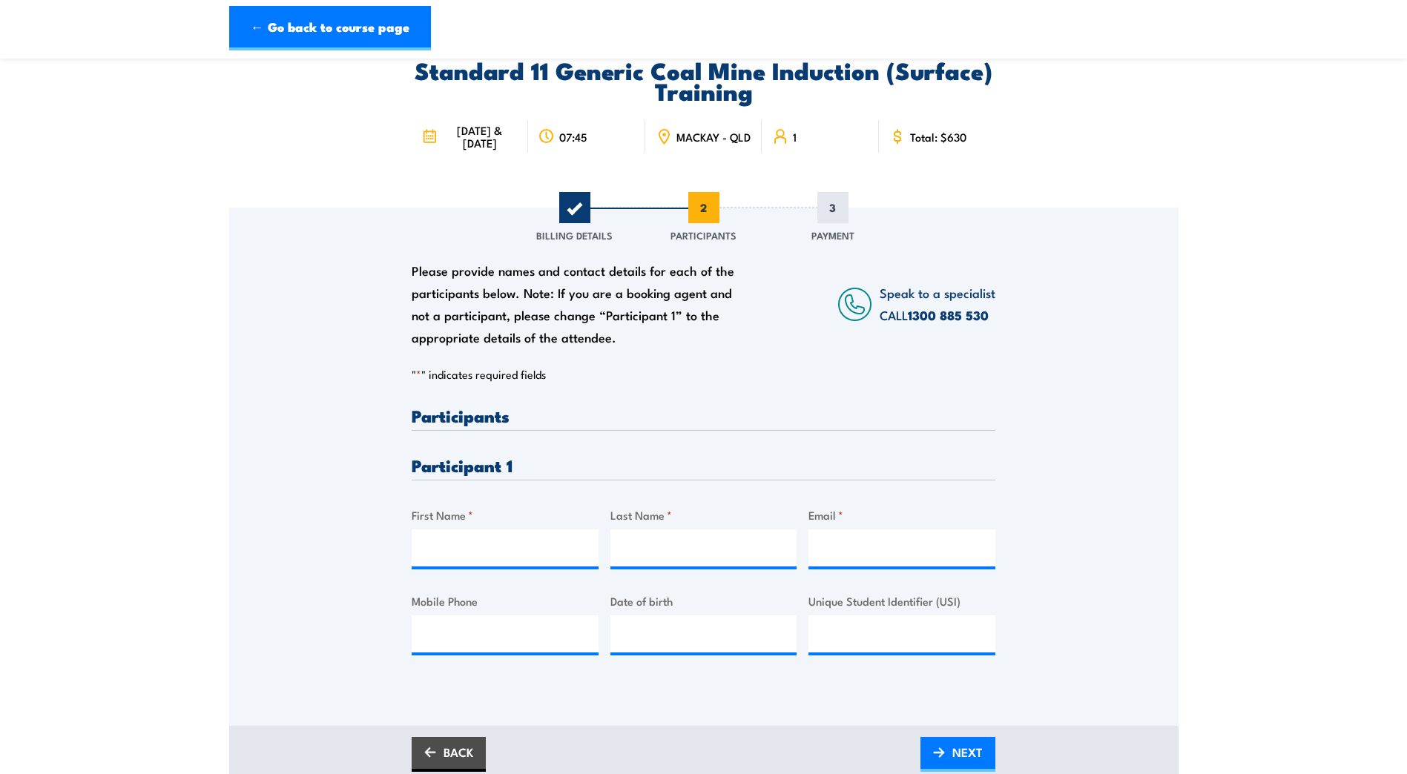
scroll to position [222, 0]
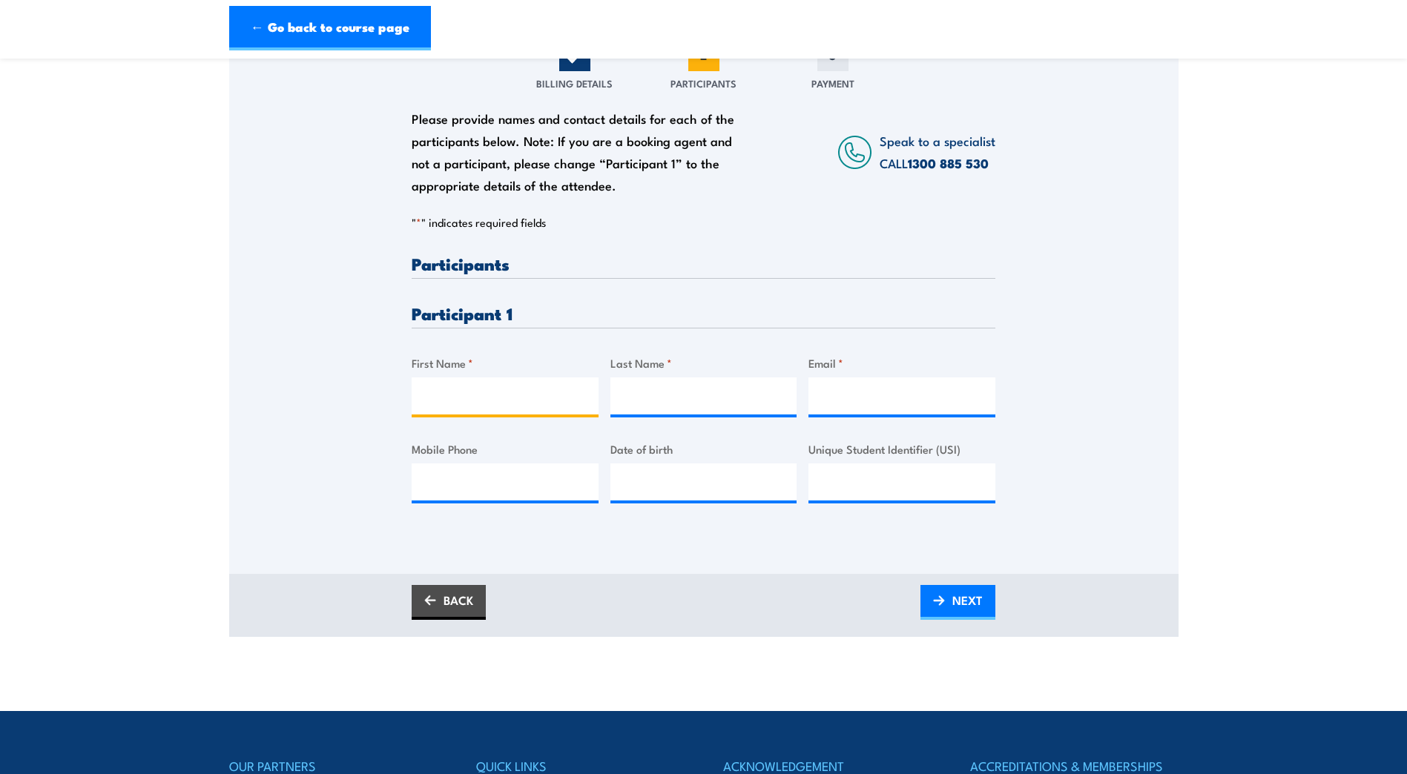
click at [475, 415] on input "First Name *" at bounding box center [505, 395] width 187 height 37
type input "Daniel"
type input "McElroy"
type input "daniel981@live.com.au"
type input "0458559002"
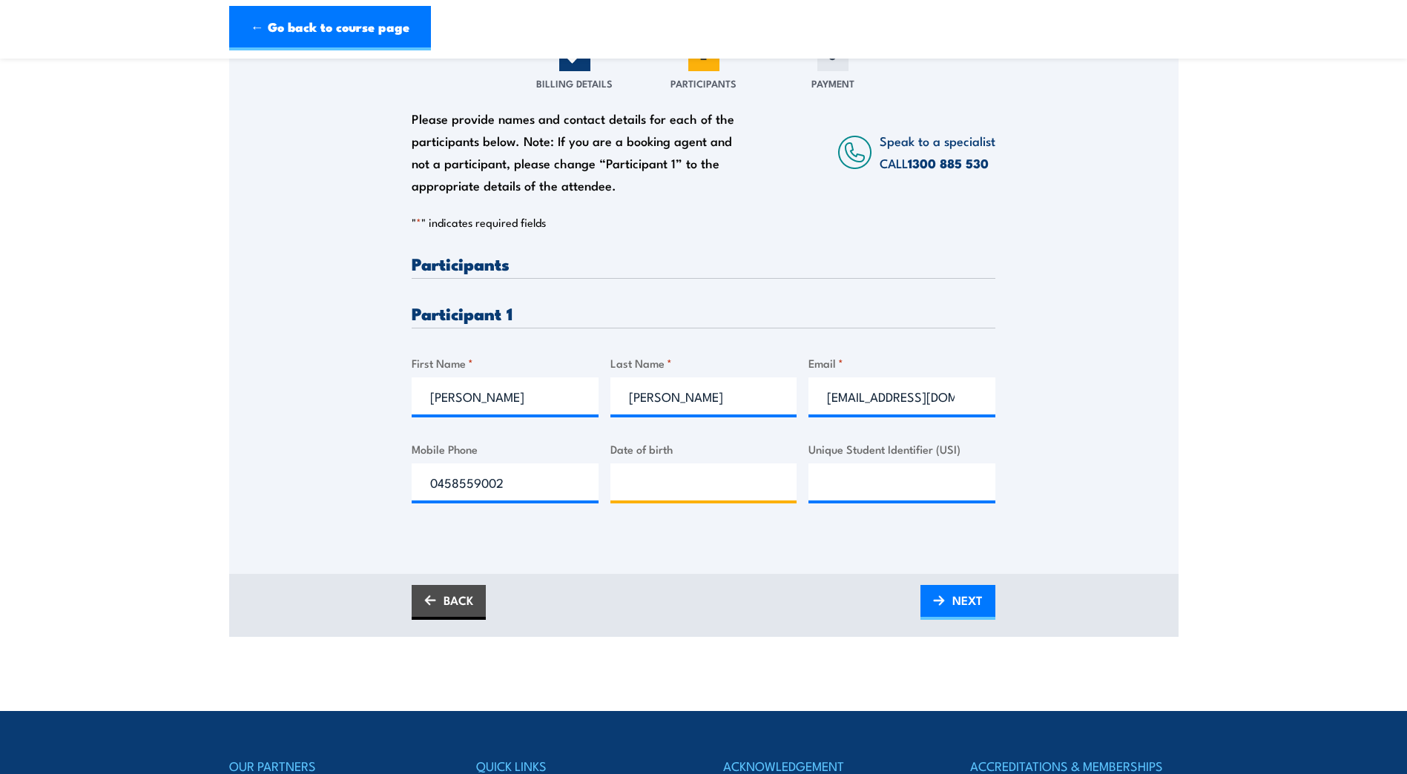
type input "__/__/____"
click at [627, 495] on input "__/__/____" at bounding box center [703, 481] width 187 height 37
click at [673, 498] on input "__/__/____" at bounding box center [703, 481] width 187 height 37
type input "26/11/1998"
click at [915, 501] on input "Unique Student Identifier (USI)" at bounding box center [901, 481] width 187 height 37
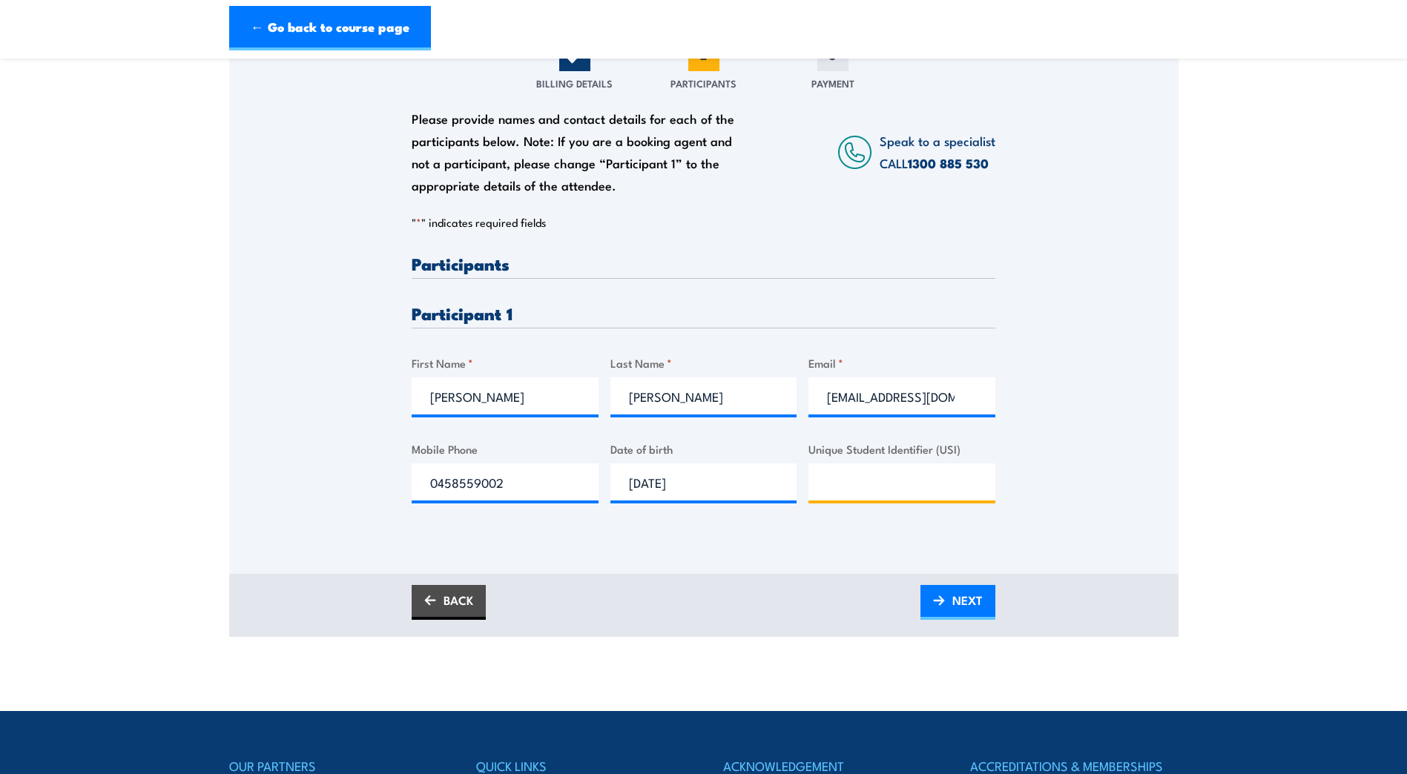
paste input "U8GQJX59SR"
type input "U8GQJX59SR"
click at [1018, 493] on div "Please provide names and contact details for each of the participants below. No…" at bounding box center [703, 294] width 949 height 477
click at [968, 620] on span "NEXT" at bounding box center [967, 600] width 30 height 39
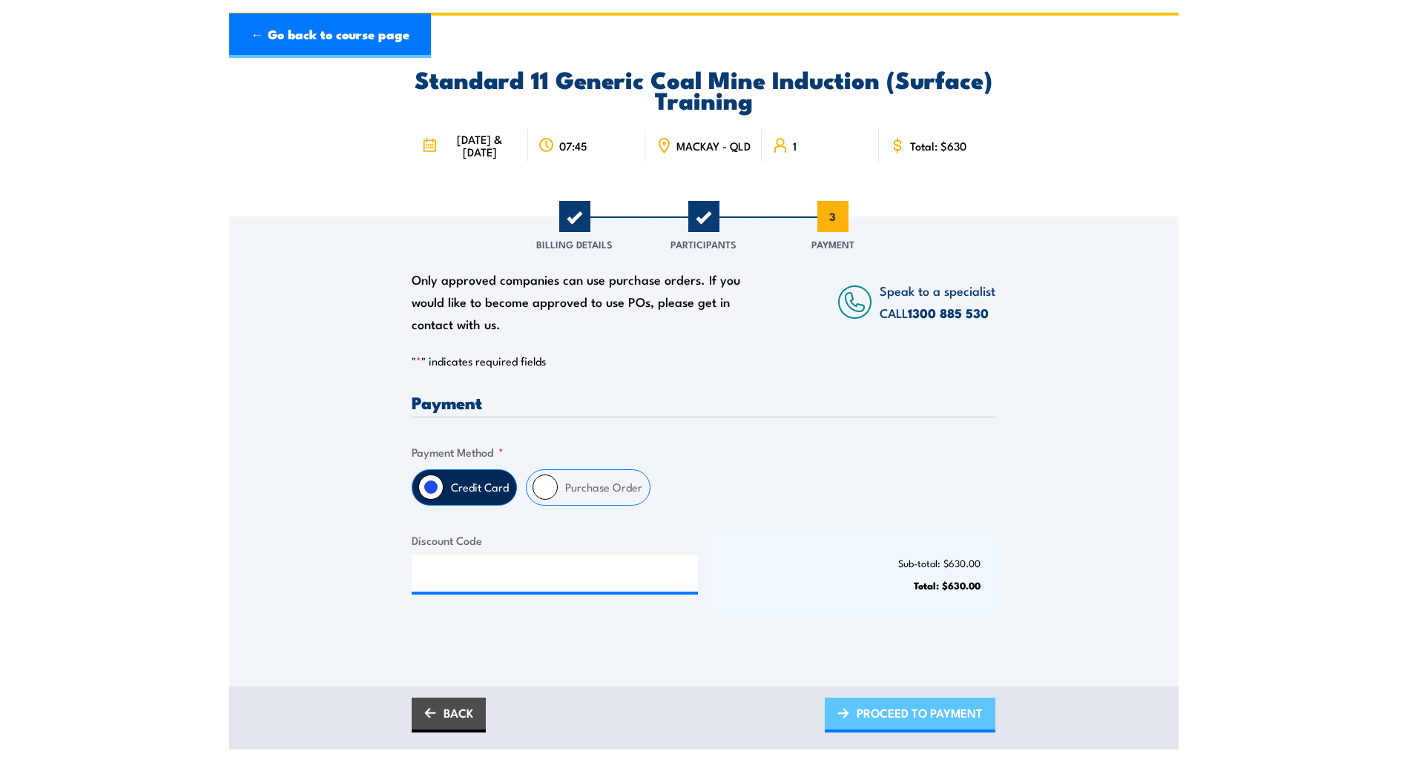
scroll to position [0, 0]
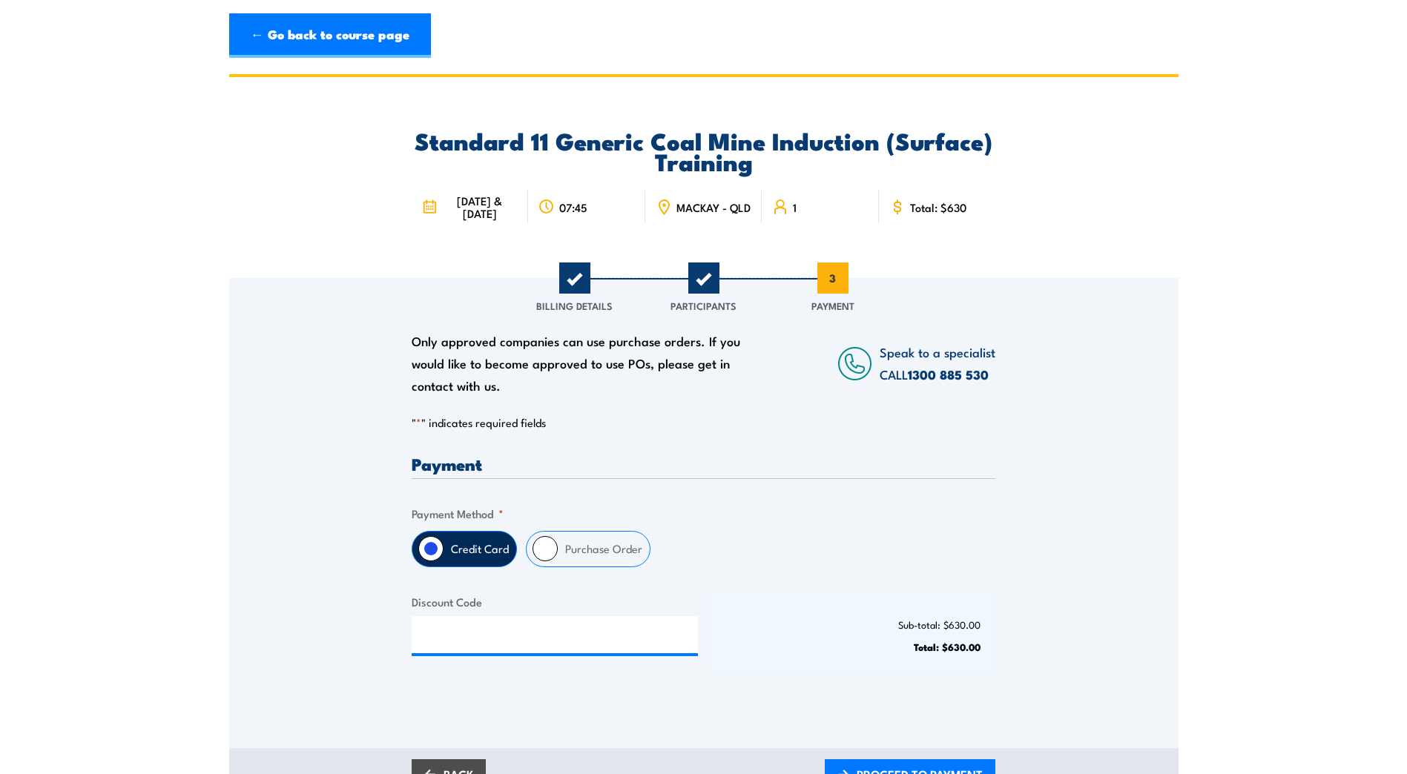
click at [547, 561] on input "Purchase Order" at bounding box center [544, 548] width 25 height 25
radio input "true"
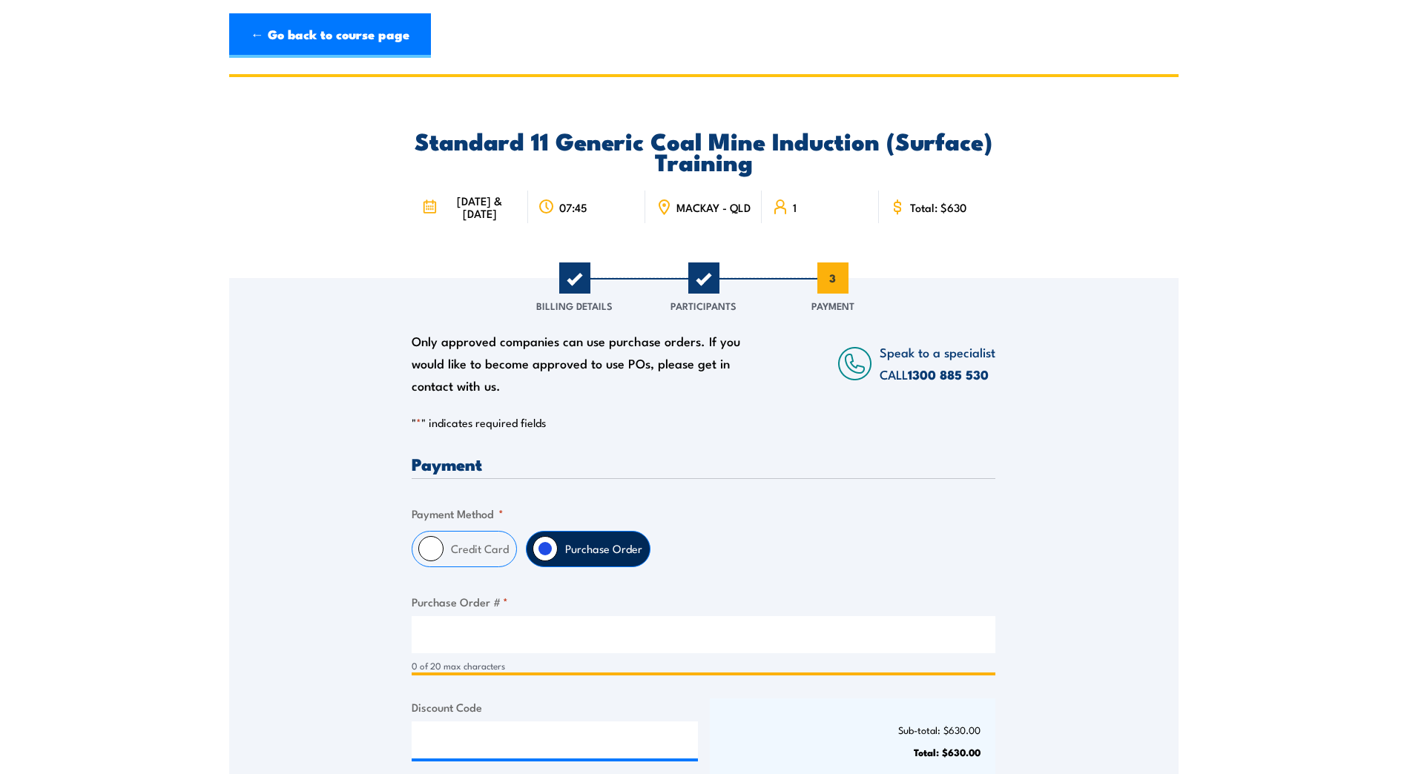
click at [511, 652] on input "Purchase Order # *" at bounding box center [704, 634] width 584 height 37
type input "50619303"
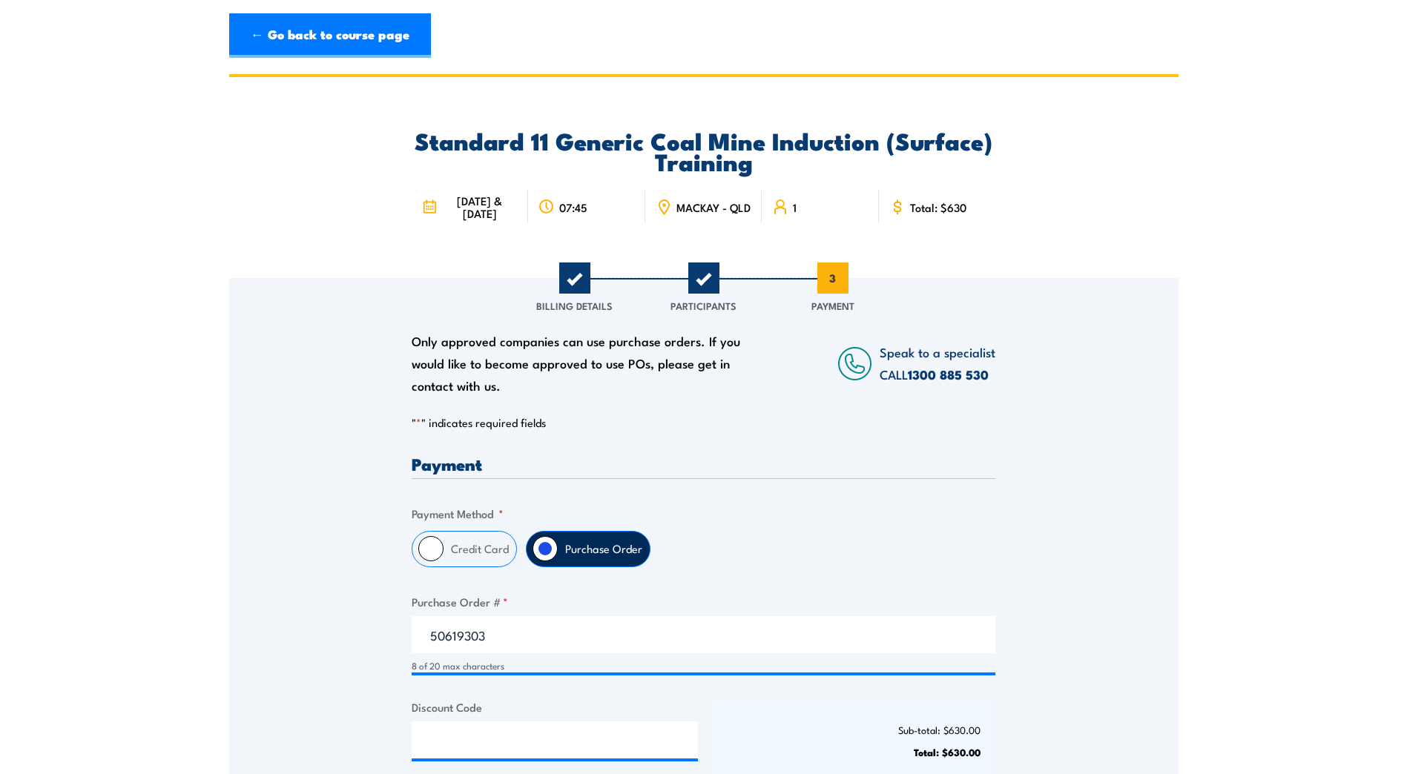
click at [733, 554] on div "Credit Card Purchase Order" at bounding box center [704, 549] width 584 height 36
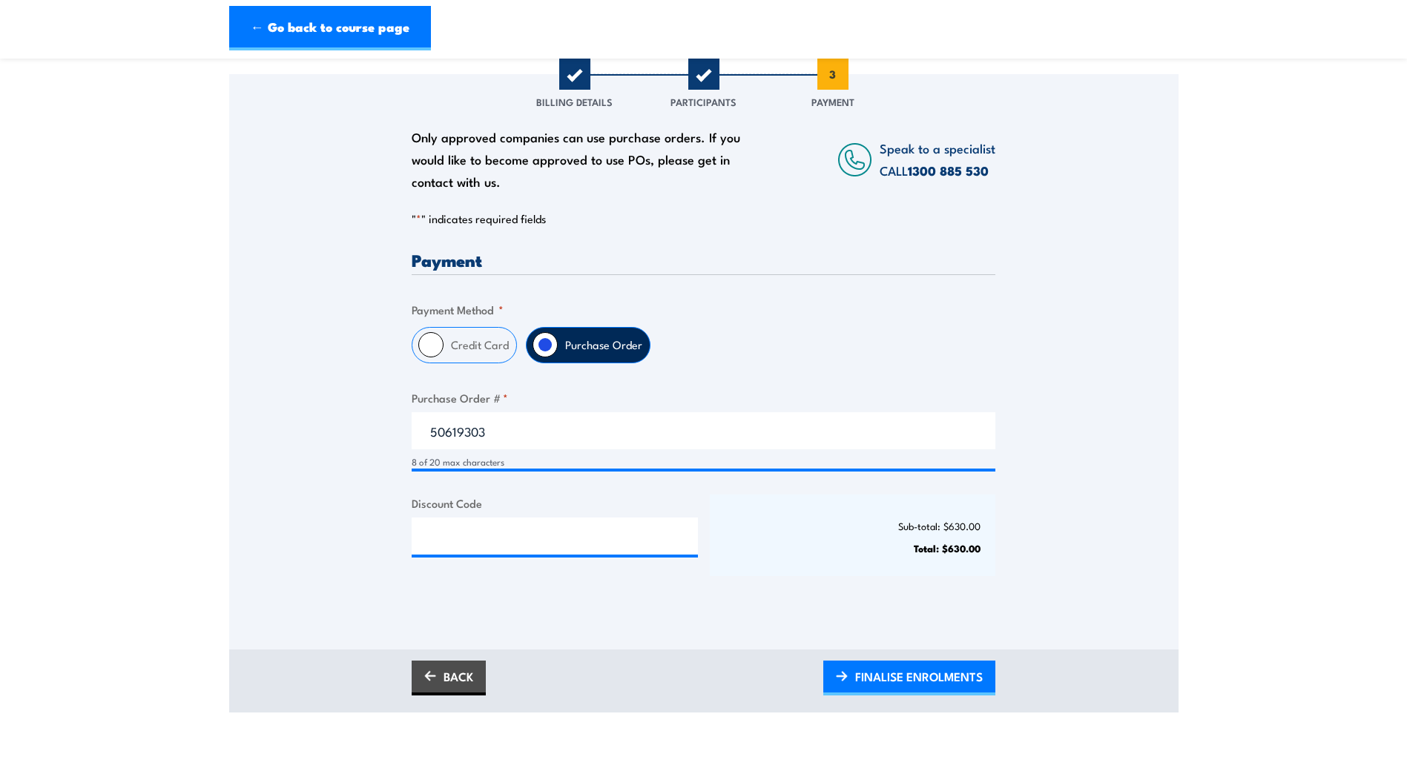
scroll to position [297, 0]
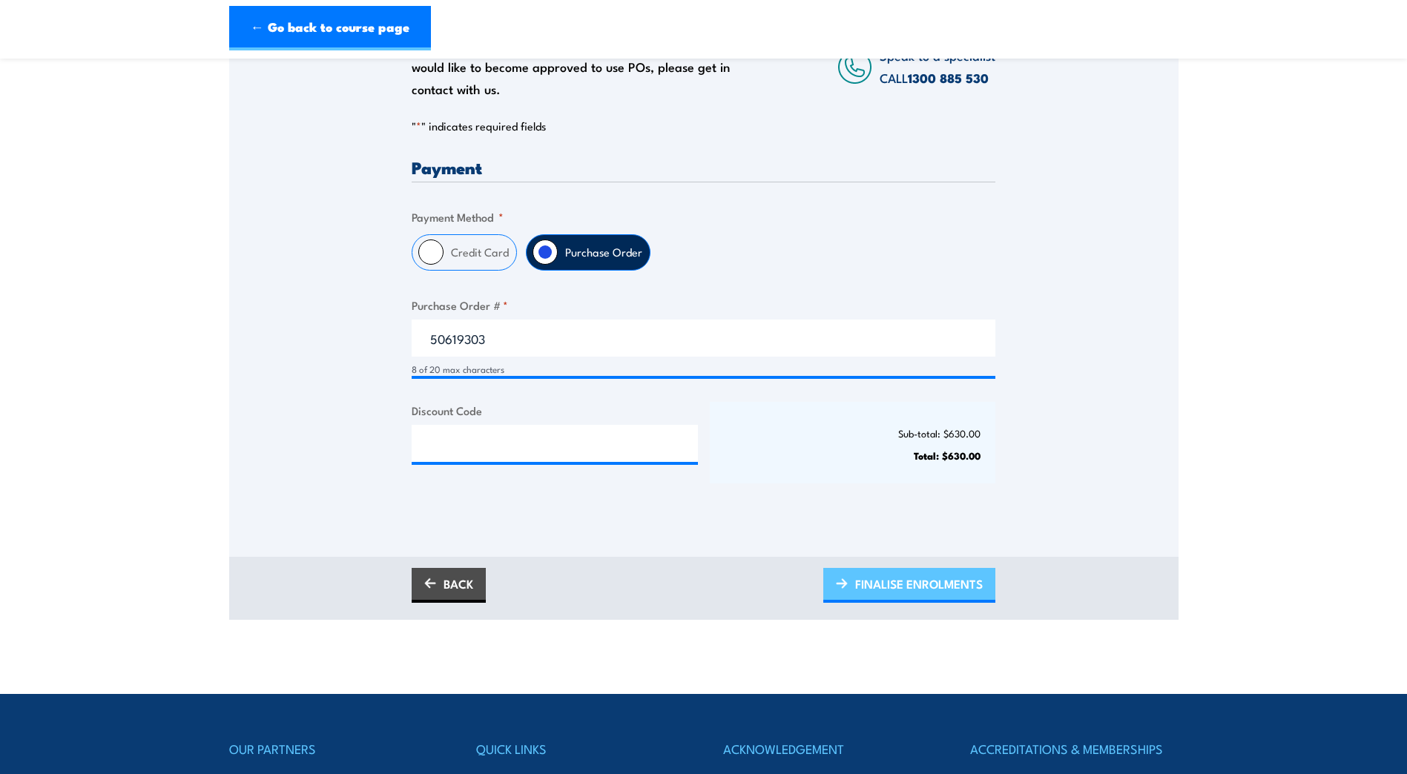
click at [871, 601] on span "FINALISE ENROLMENTS" at bounding box center [919, 583] width 128 height 39
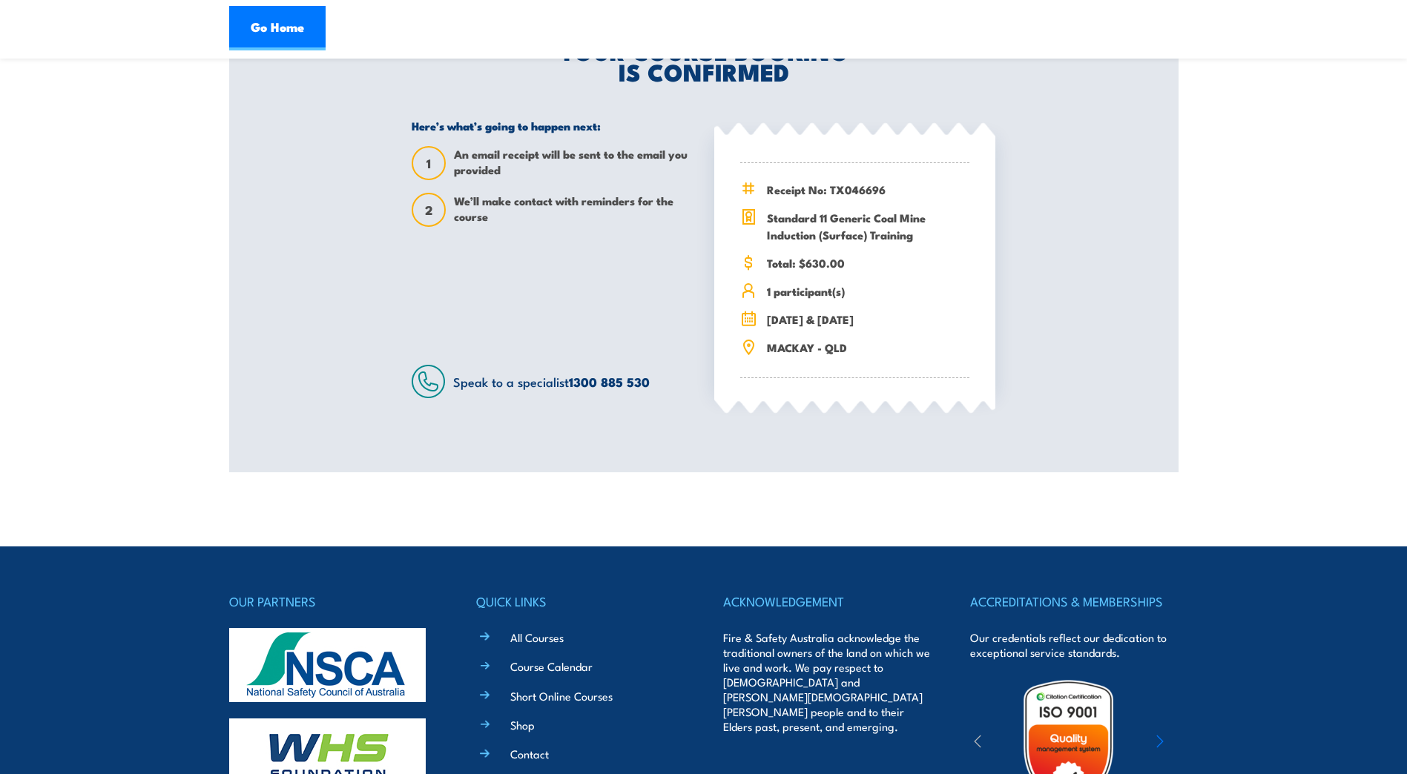
scroll to position [74, 0]
